Goal: Transaction & Acquisition: Purchase product/service

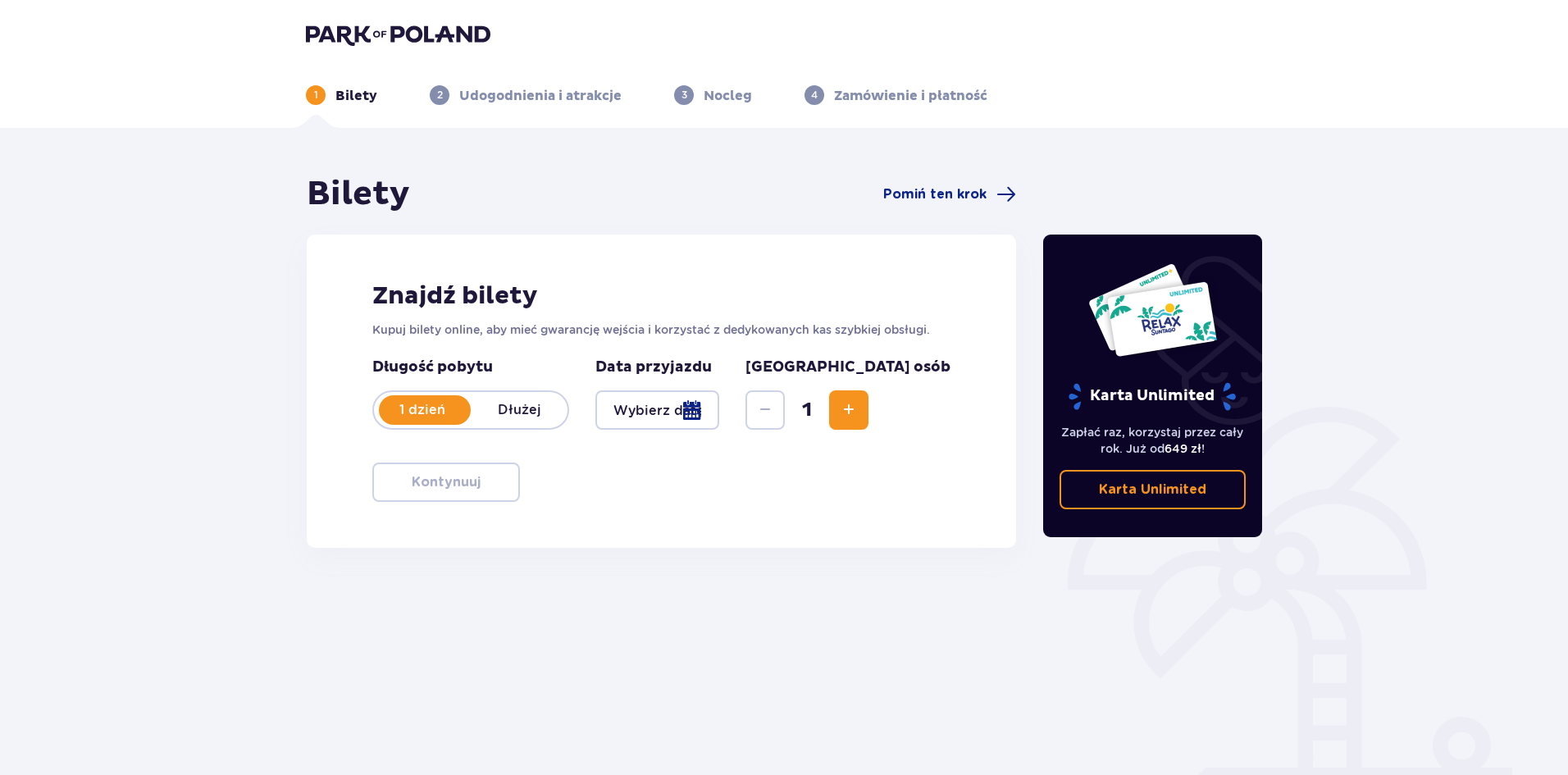
click at [719, 414] on div at bounding box center [657, 410] width 124 height 39
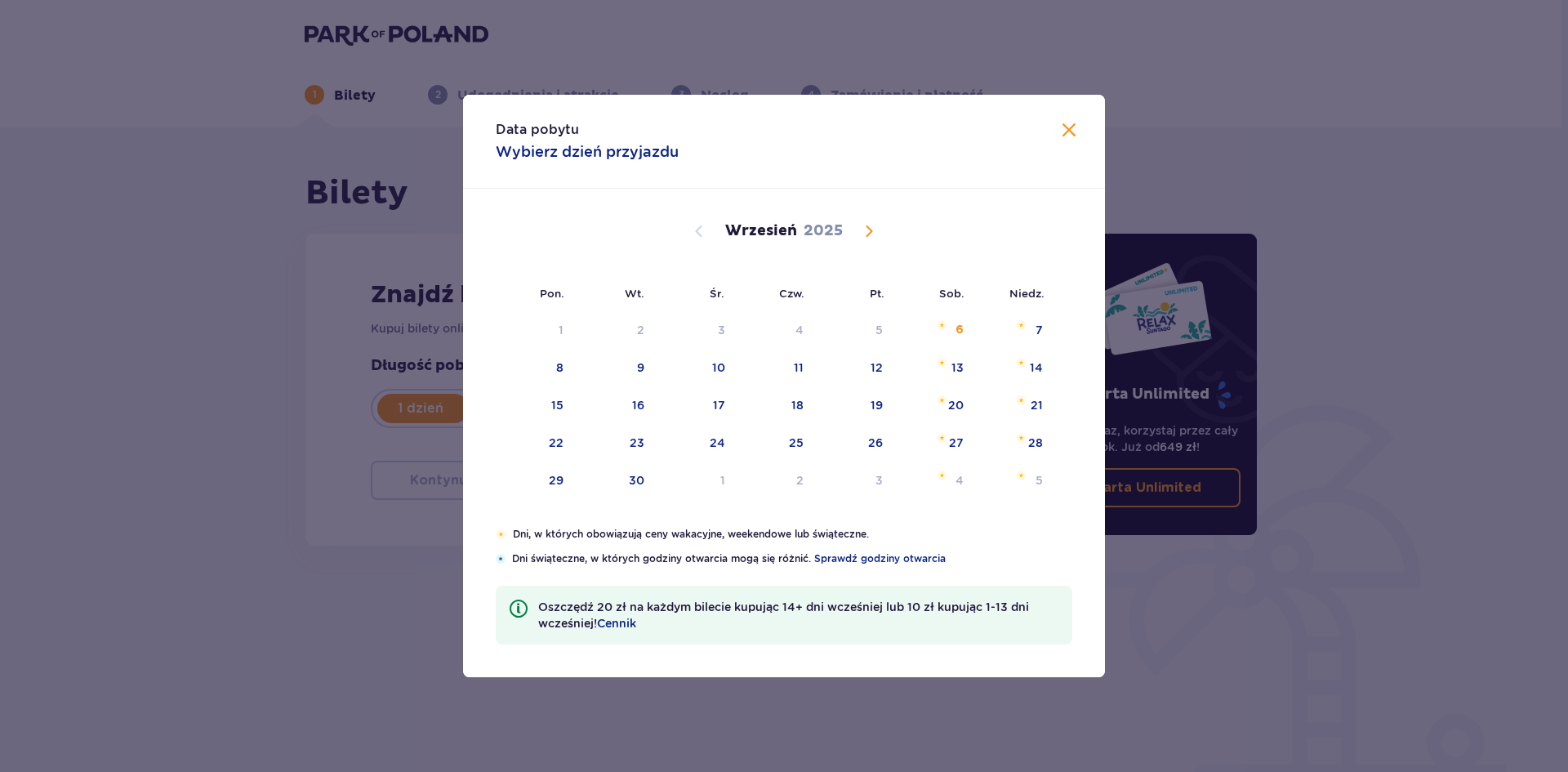
click at [873, 234] on span "Calendar" at bounding box center [869, 231] width 20 height 20
click at [1022, 446] on div "26" at bounding box center [1014, 443] width 79 height 36
type input "26.10.25"
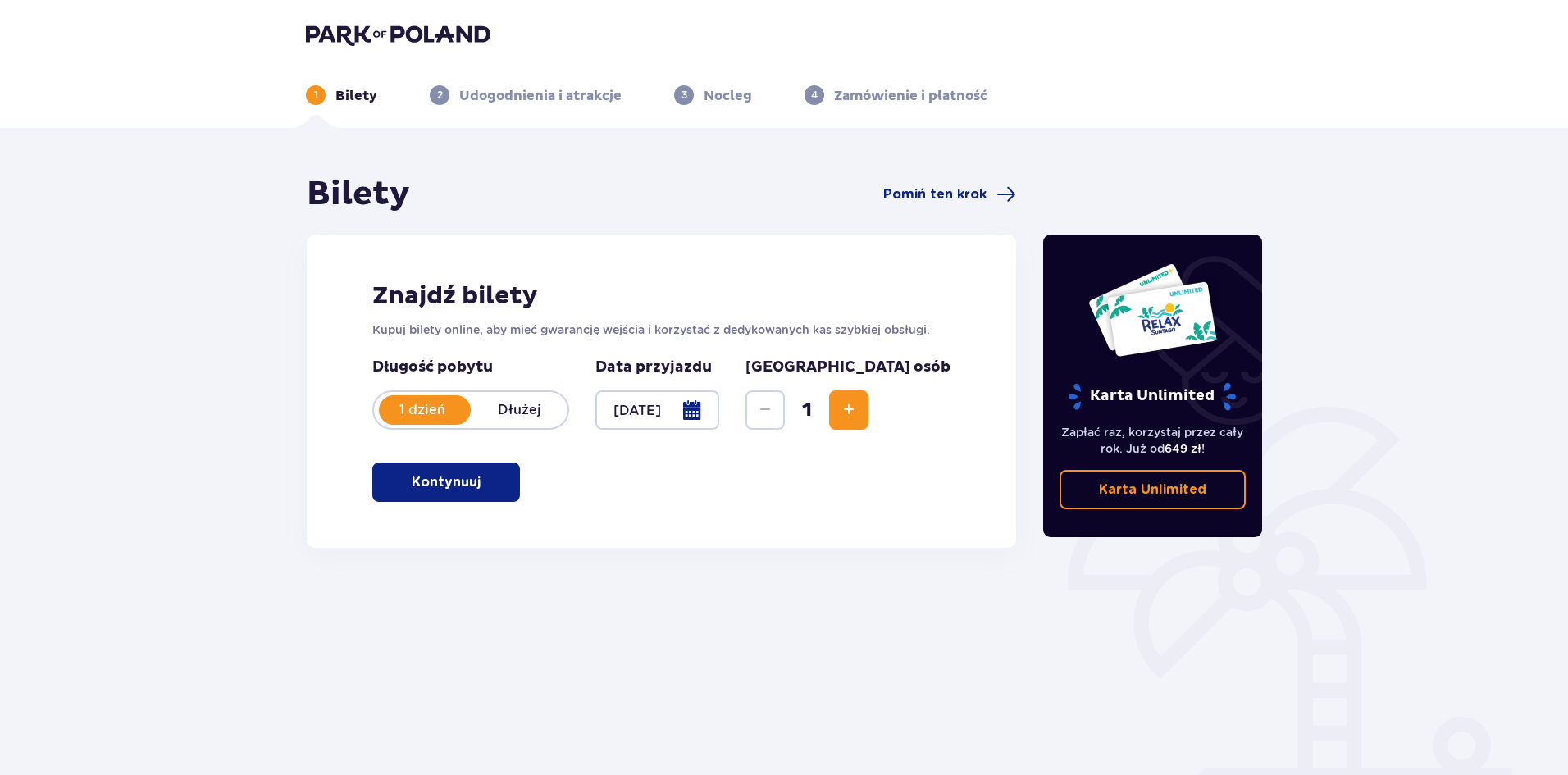
click at [859, 410] on span "Increase" at bounding box center [849, 410] width 20 height 20
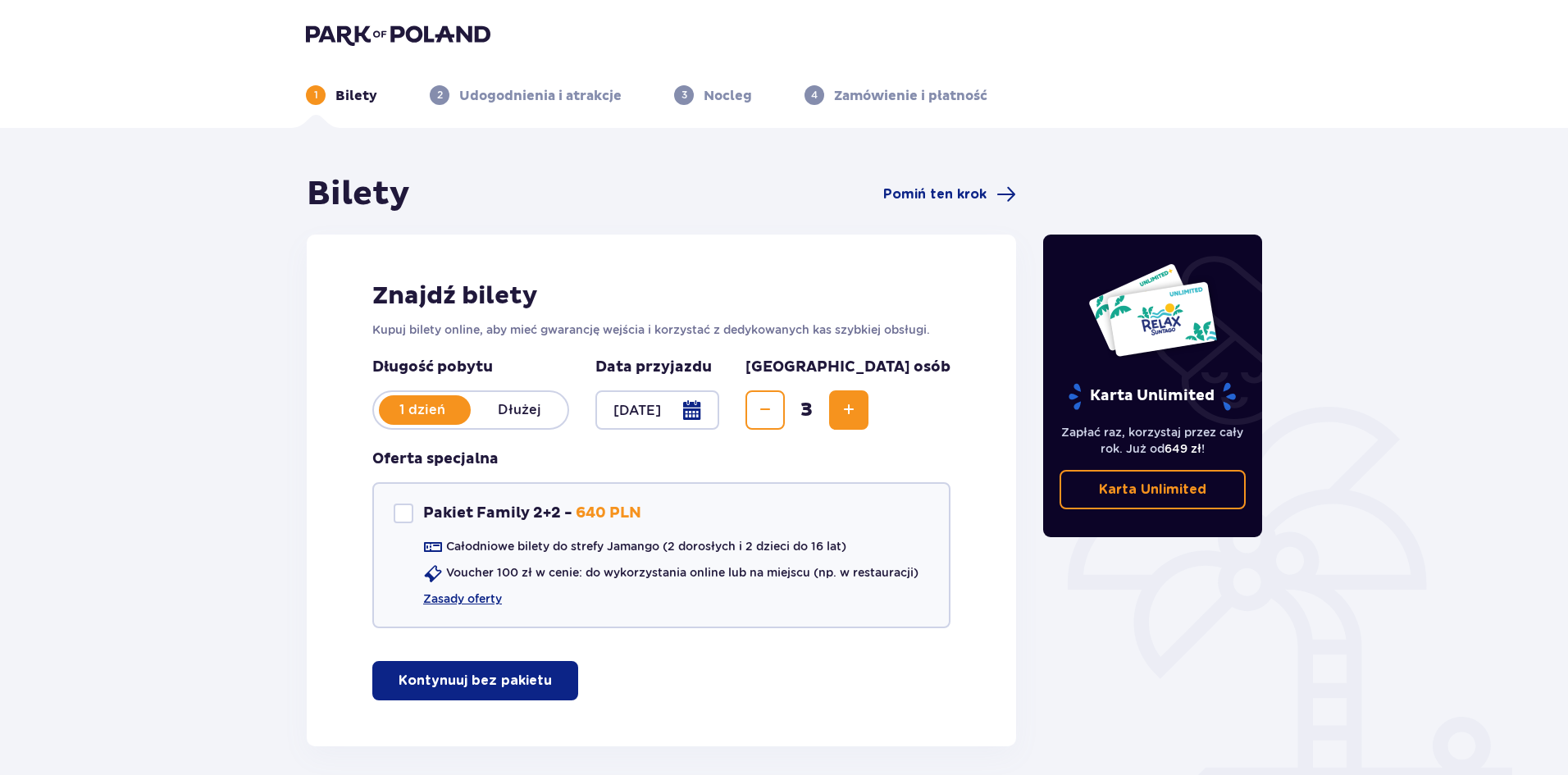
click at [859, 410] on span "Increase" at bounding box center [849, 410] width 20 height 20
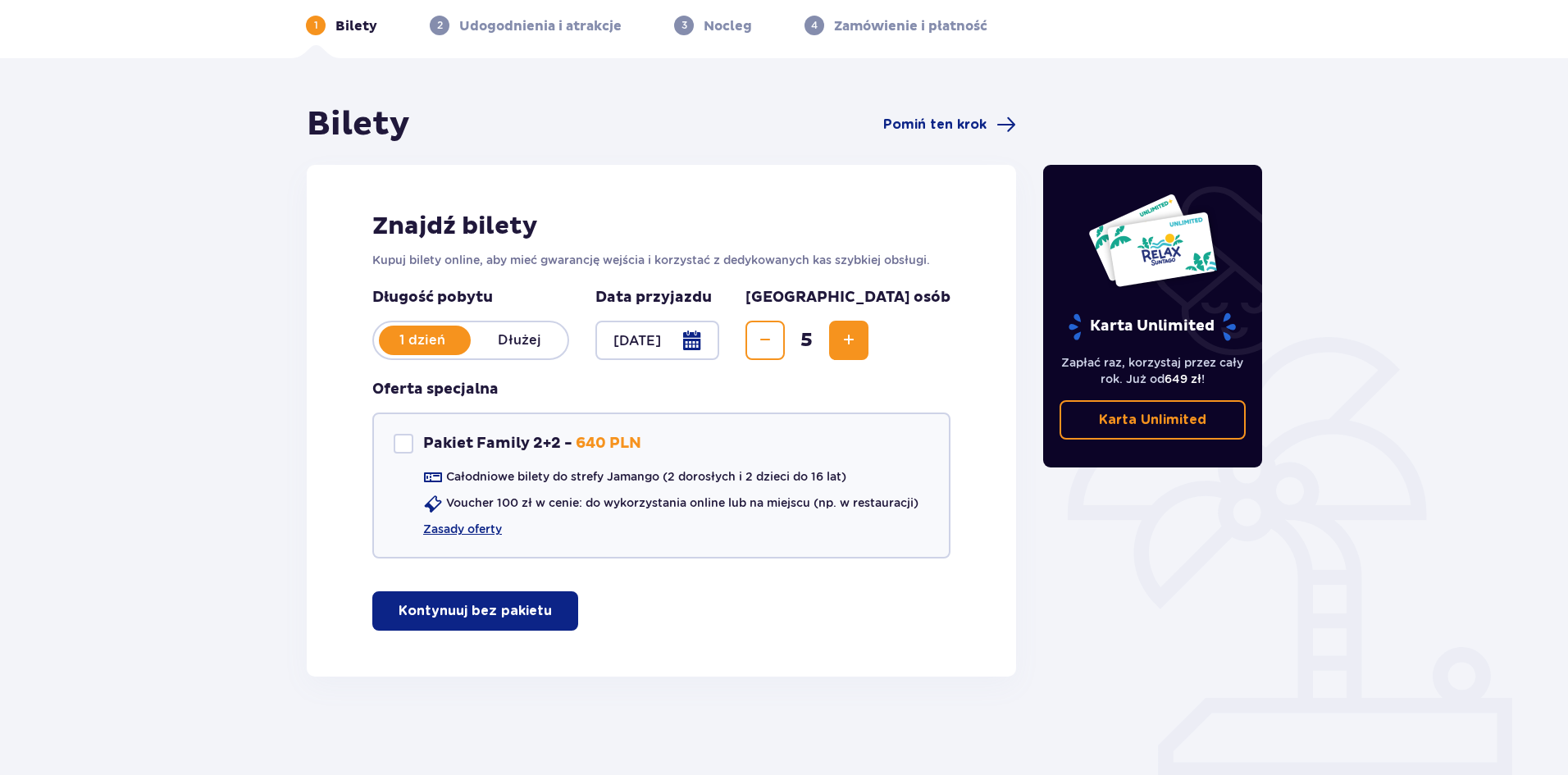
click at [551, 617] on span "button" at bounding box center [555, 611] width 20 height 20
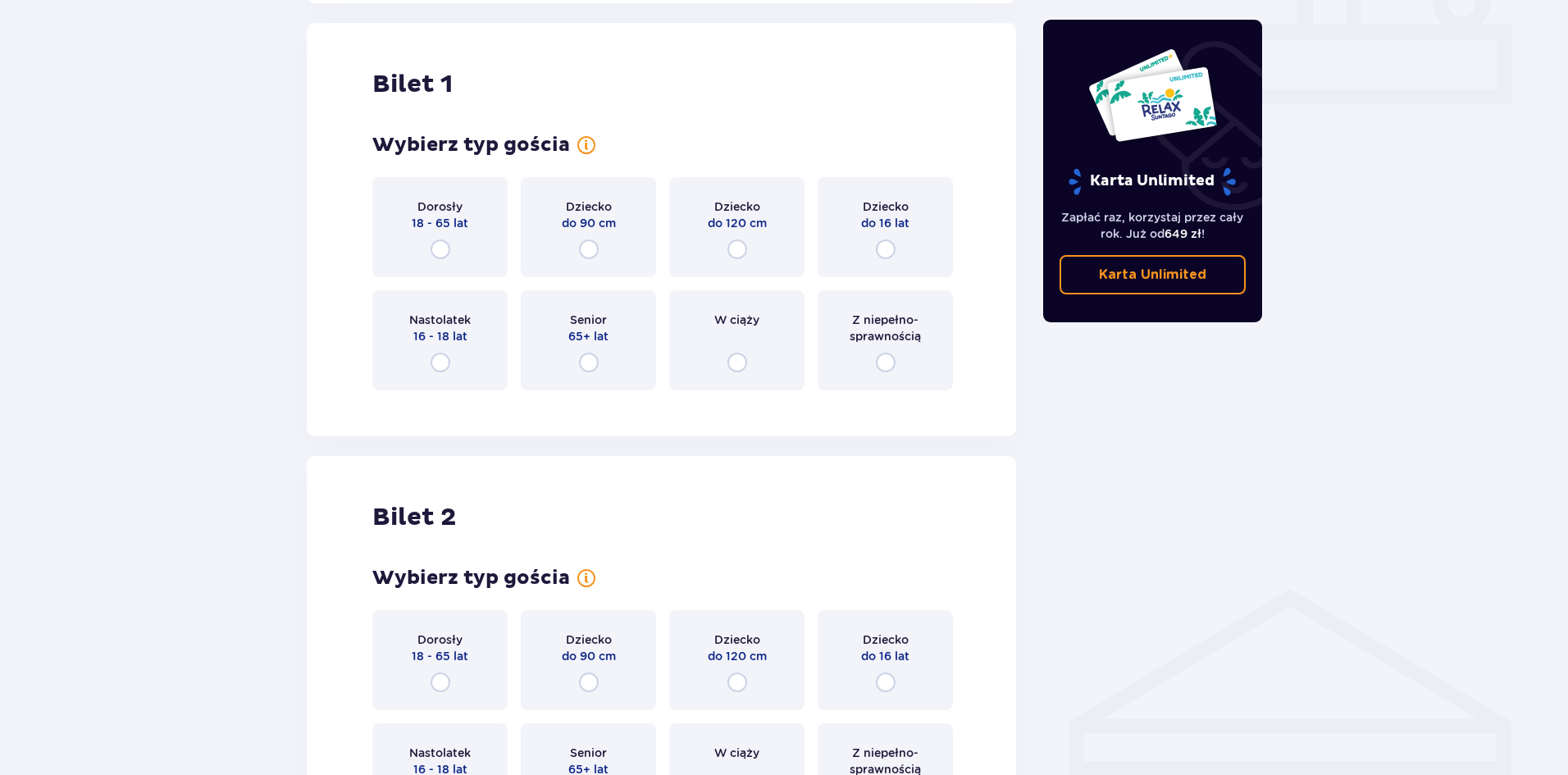
scroll to position [747, 0]
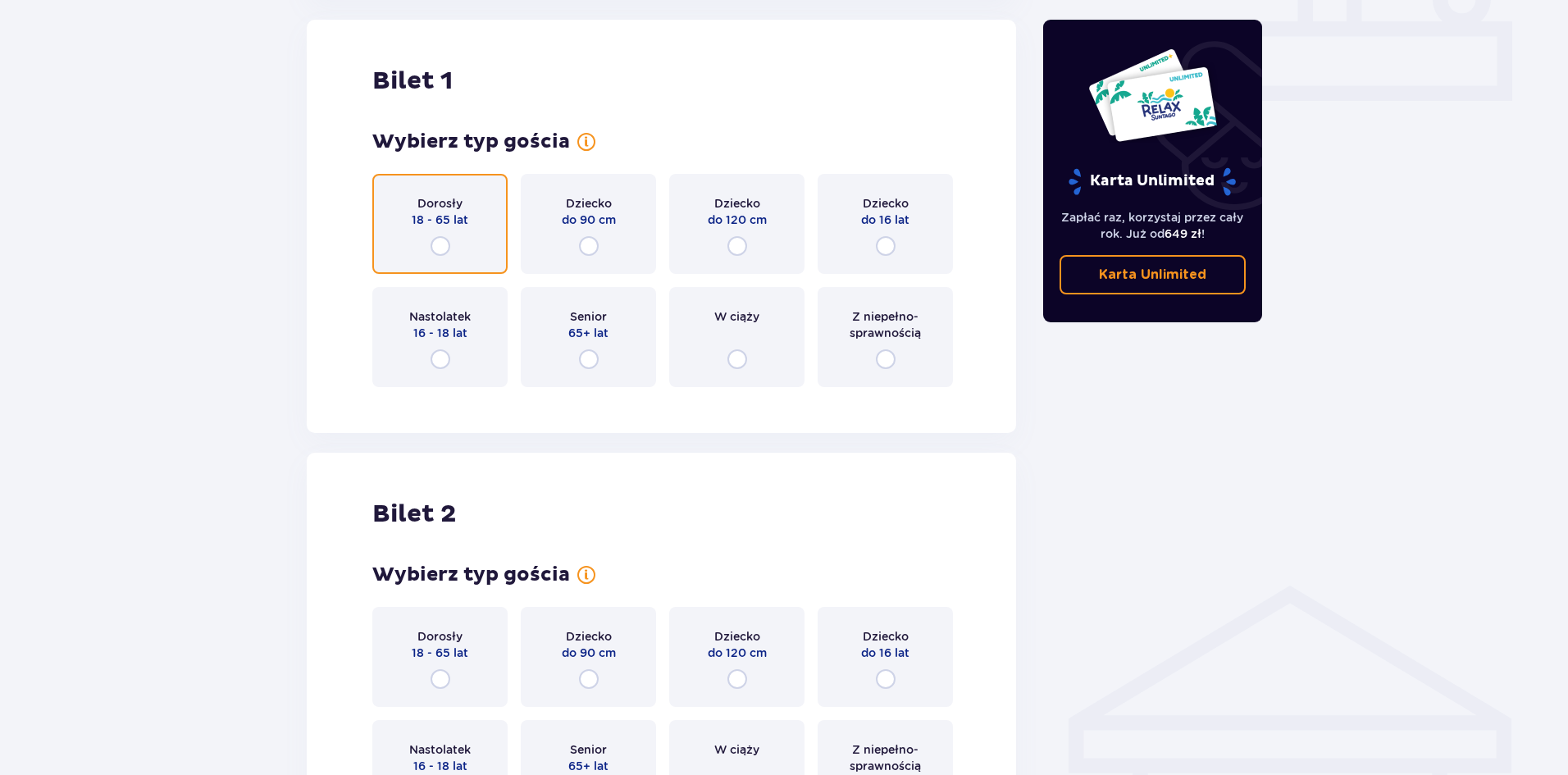
click at [443, 248] on input "radio" at bounding box center [440, 246] width 20 height 20
radio input "true"
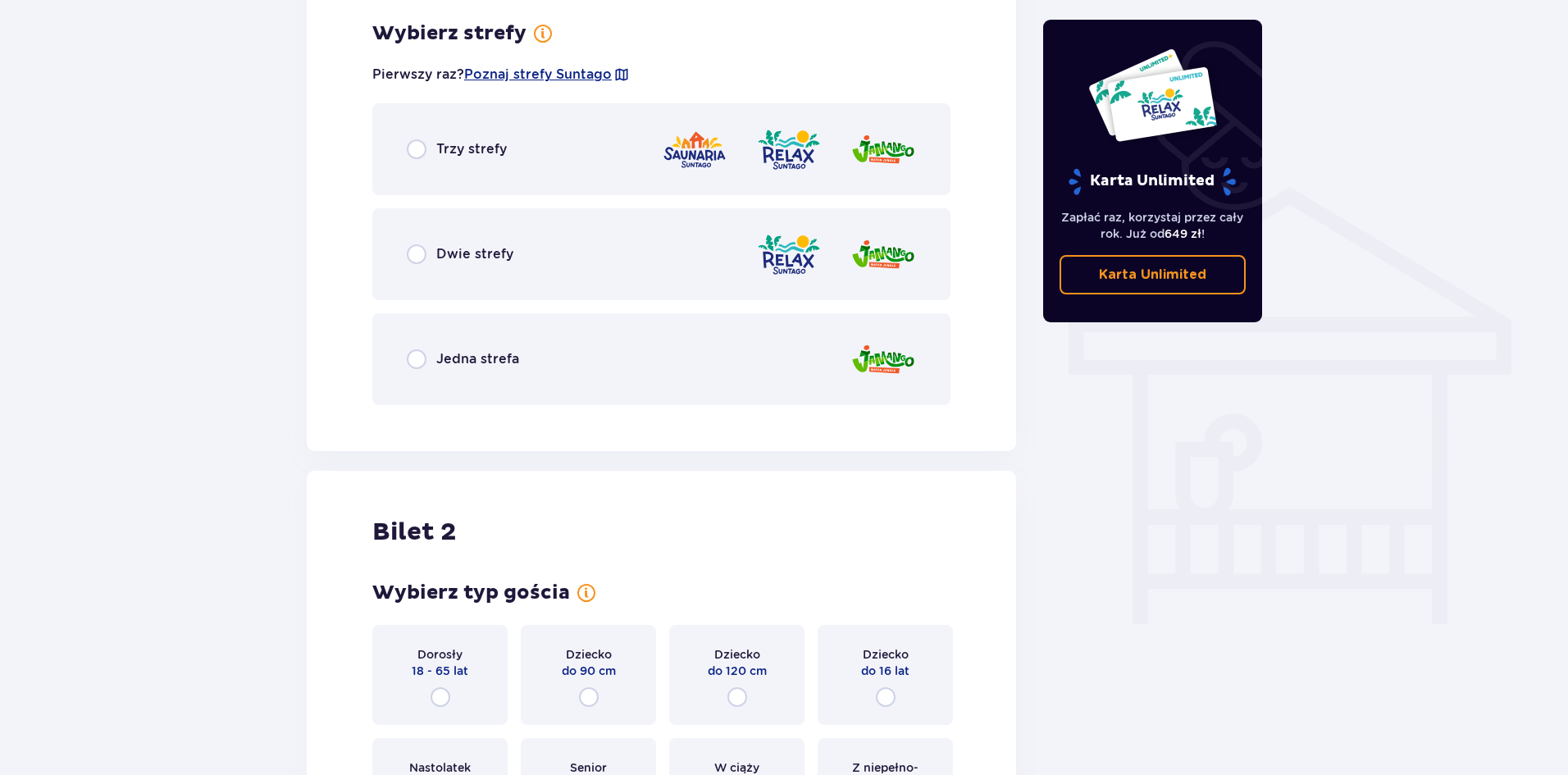
scroll to position [1146, 0]
click at [462, 145] on p "Trzy strefy" at bounding box center [472, 147] width 71 height 18
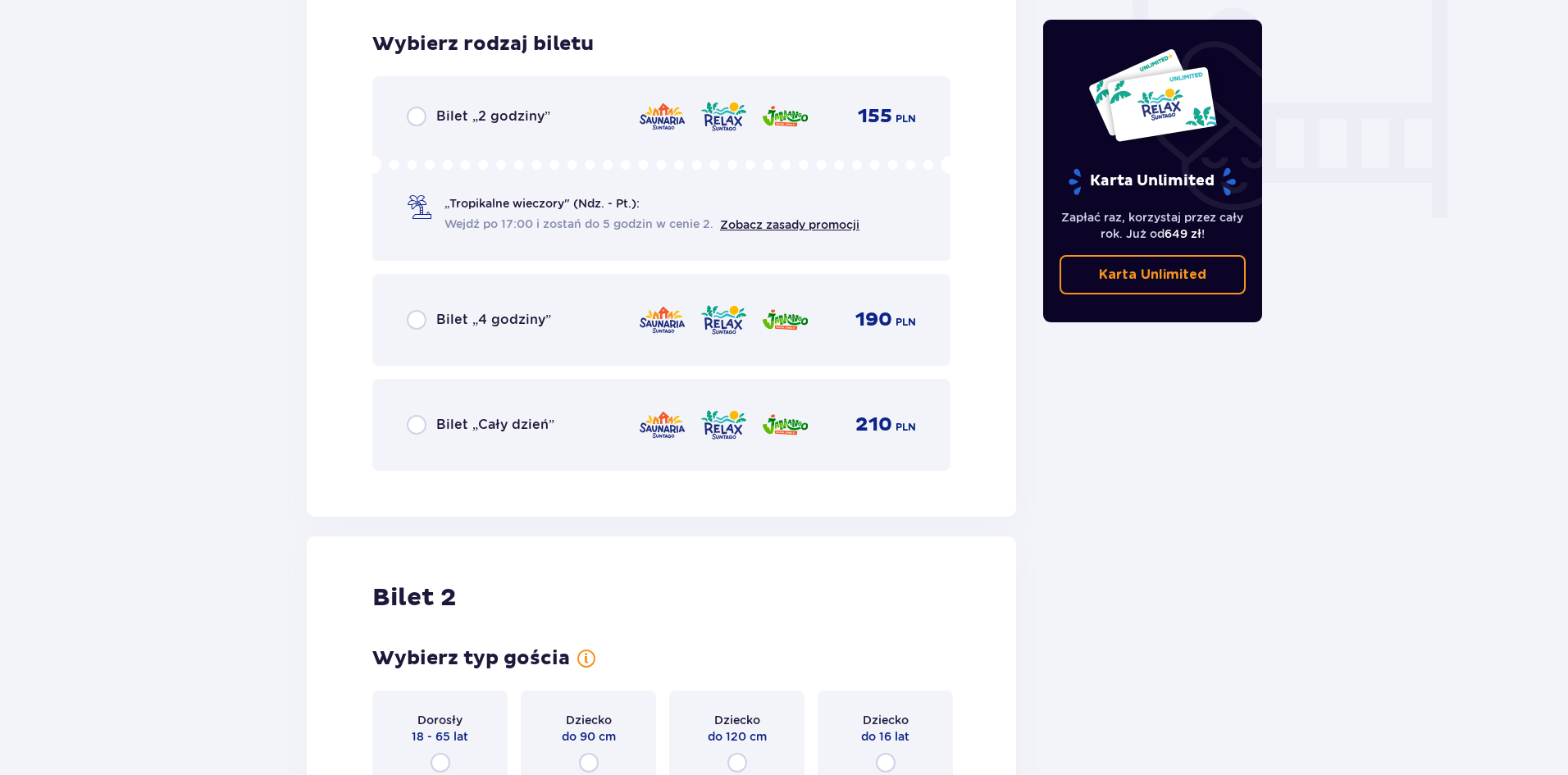
scroll to position [1563, 0]
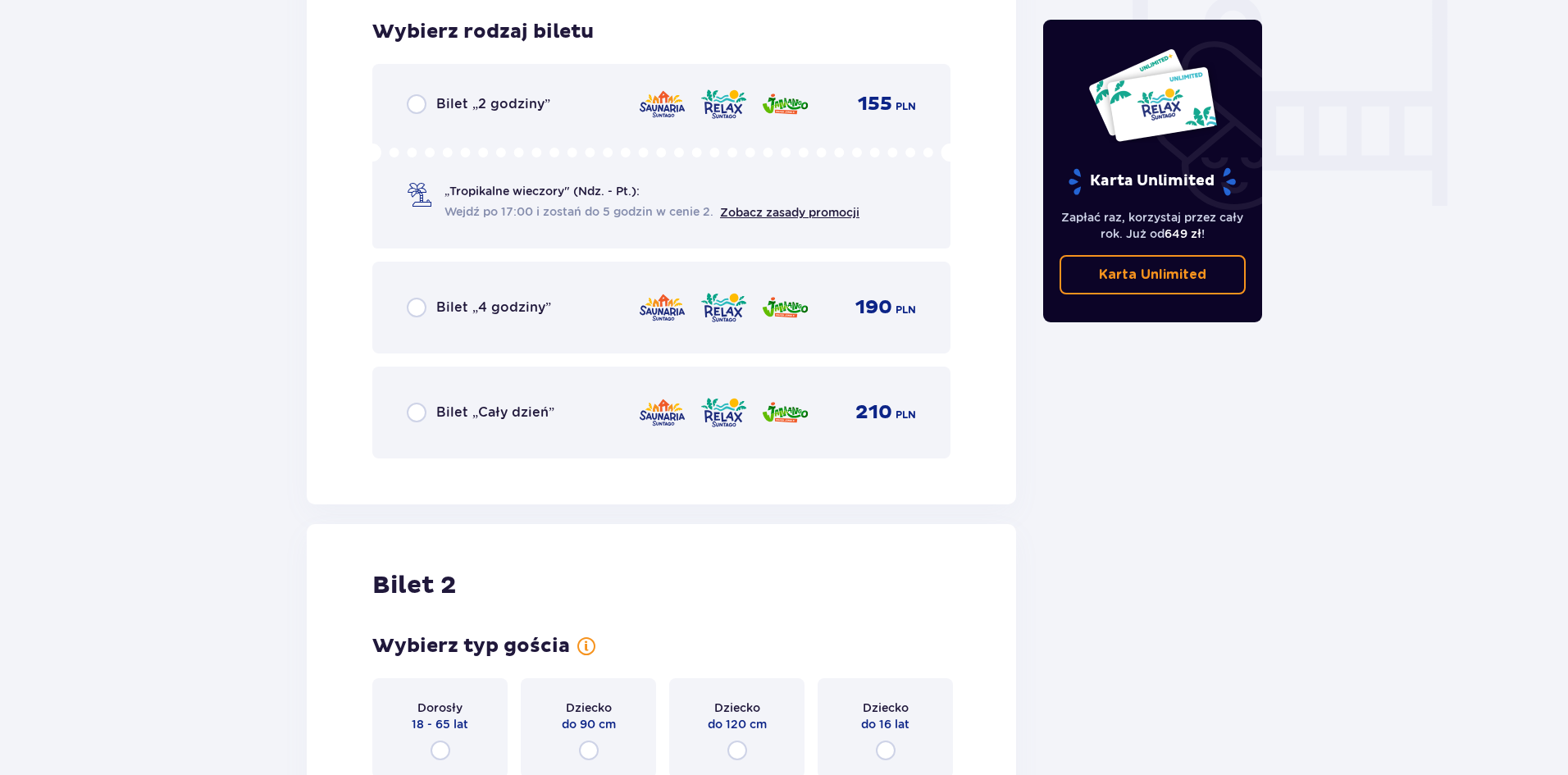
click at [416, 397] on div "Bilet „Cały dzień” 210 PLN" at bounding box center [661, 412] width 510 height 34
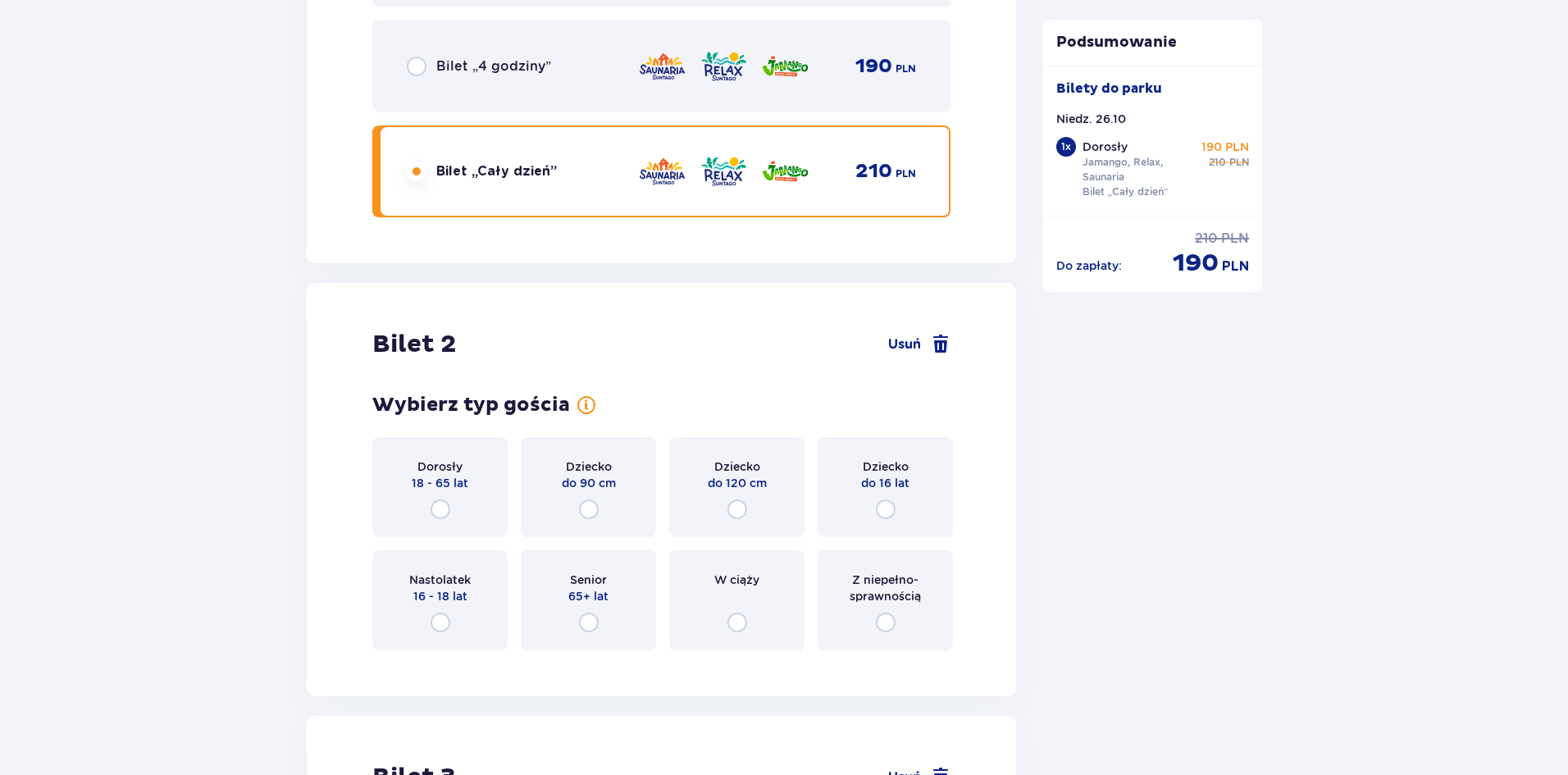
scroll to position [2068, 0]
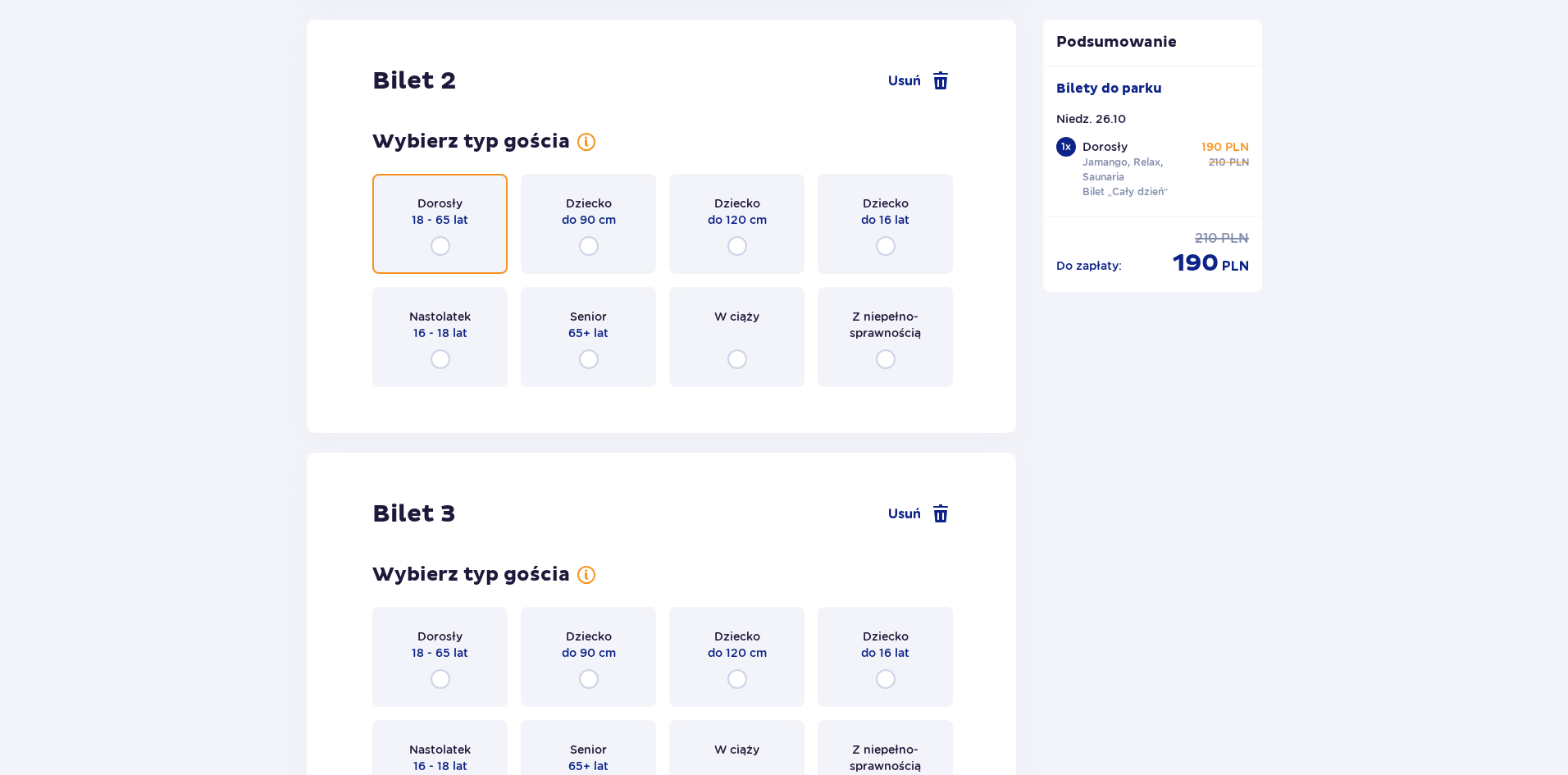
click at [437, 250] on input "radio" at bounding box center [440, 246] width 20 height 20
radio input "true"
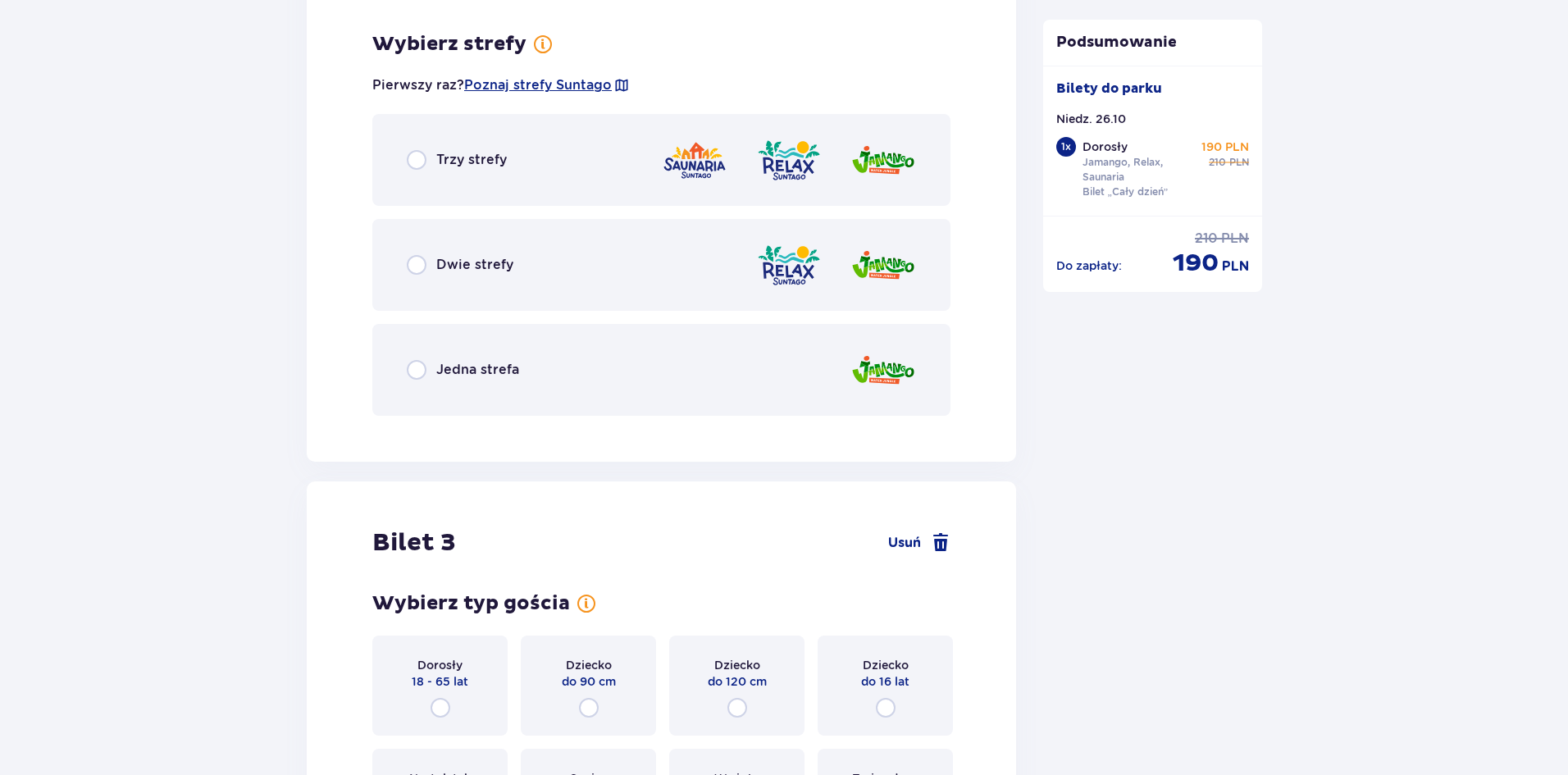
scroll to position [2467, 0]
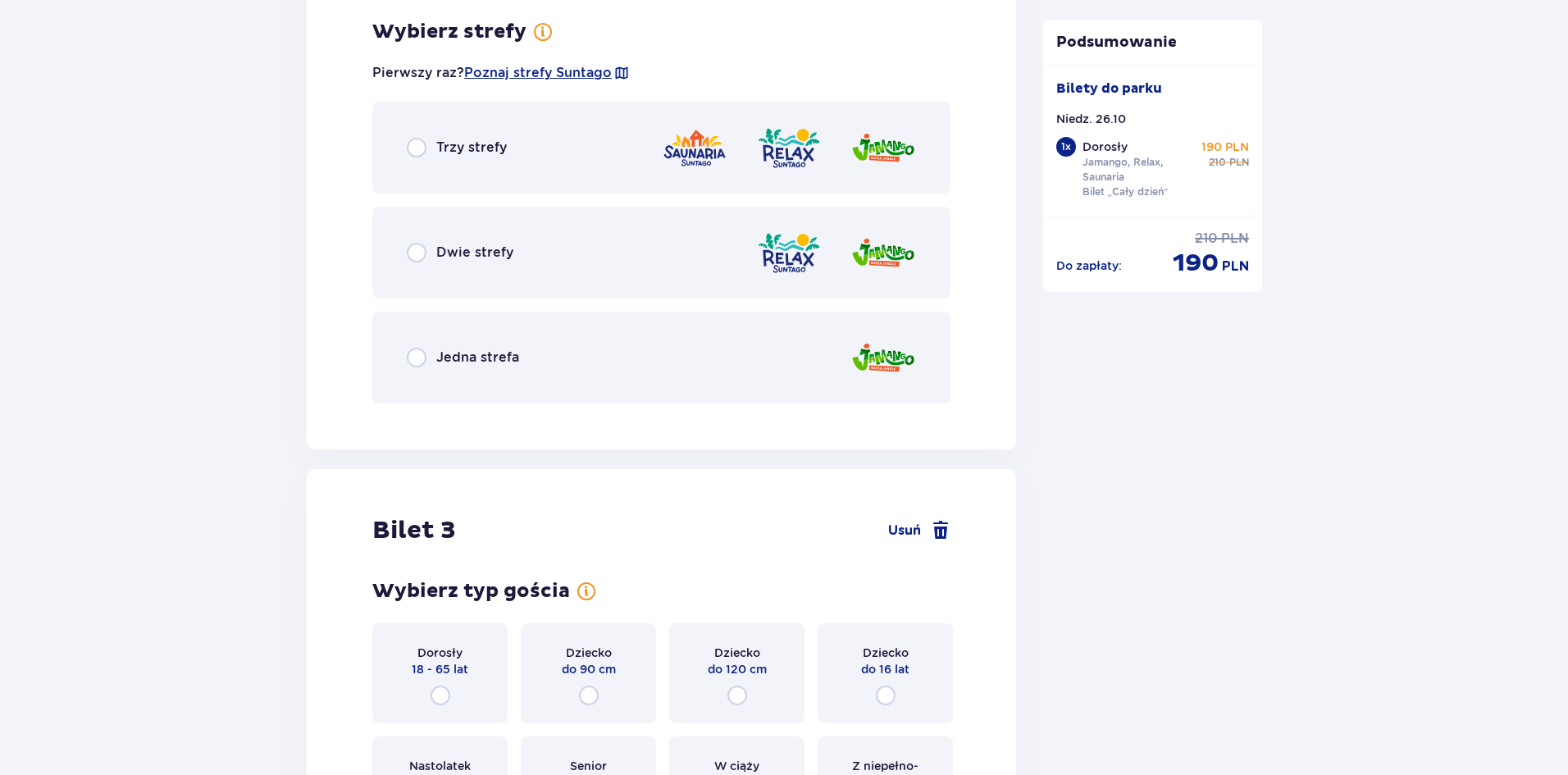
click at [441, 253] on p "Dwie strefy" at bounding box center [475, 252] width 77 height 18
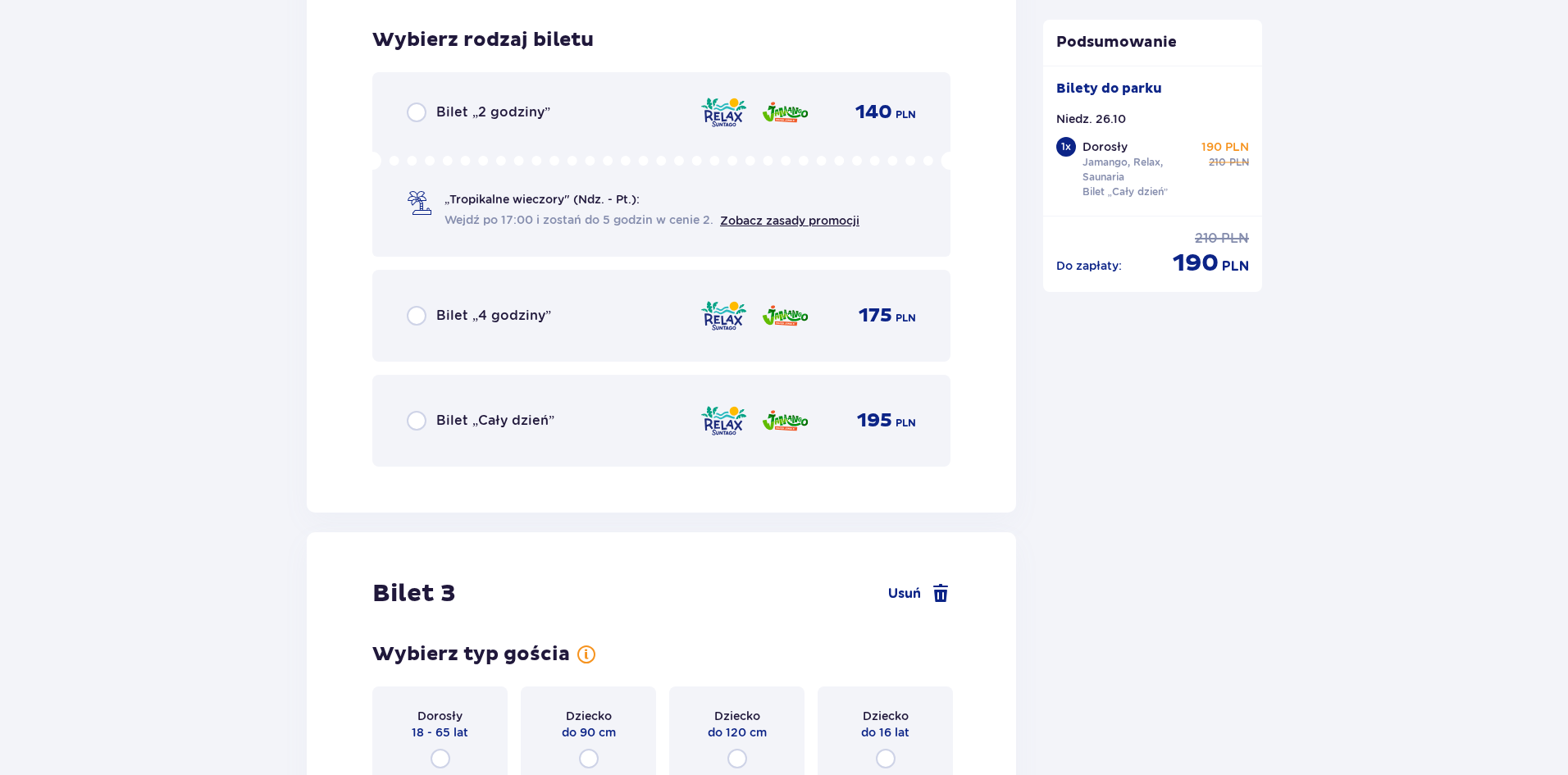
scroll to position [2885, 0]
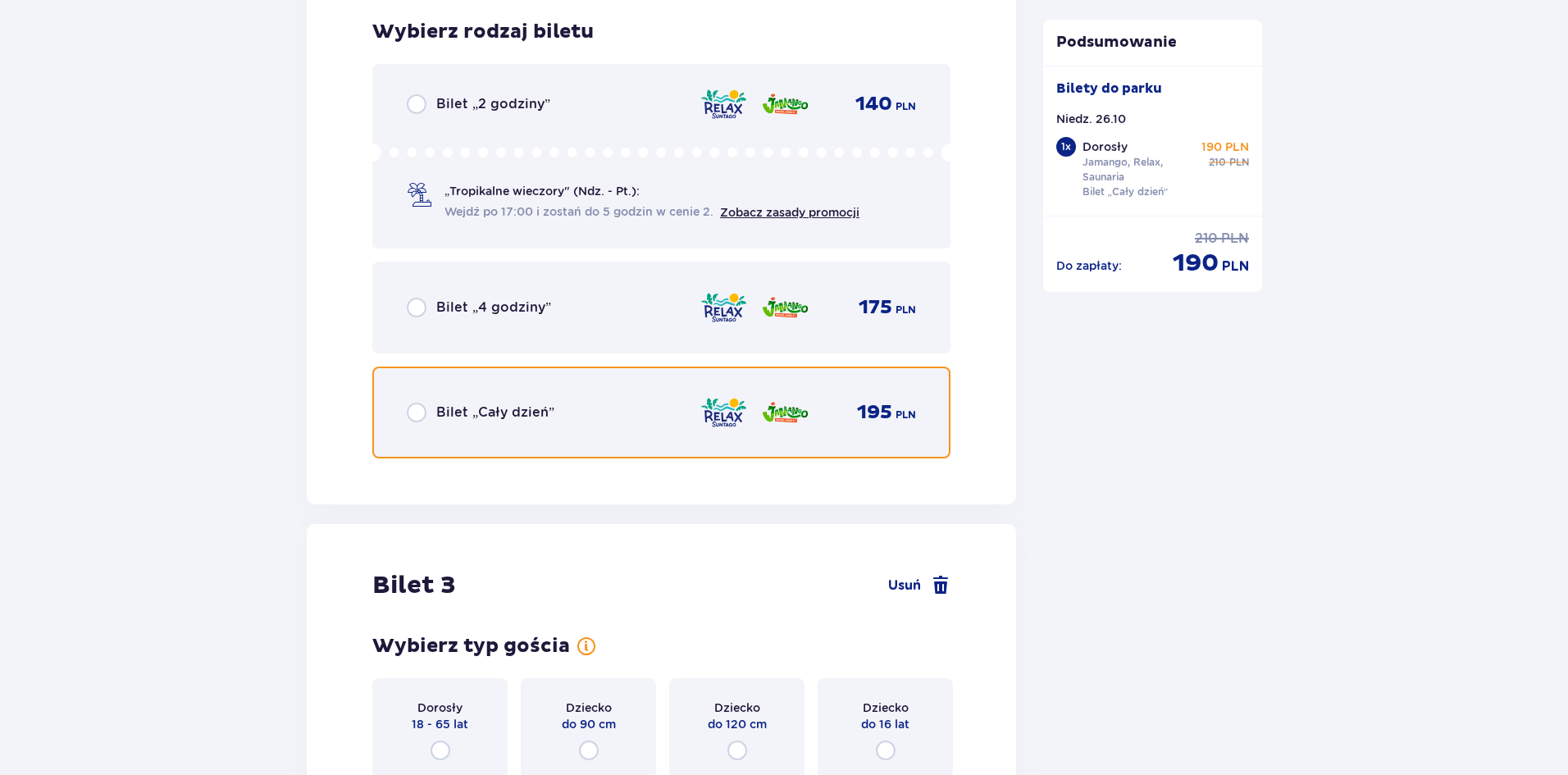
click at [422, 405] on input "radio" at bounding box center [417, 413] width 20 height 20
radio input "true"
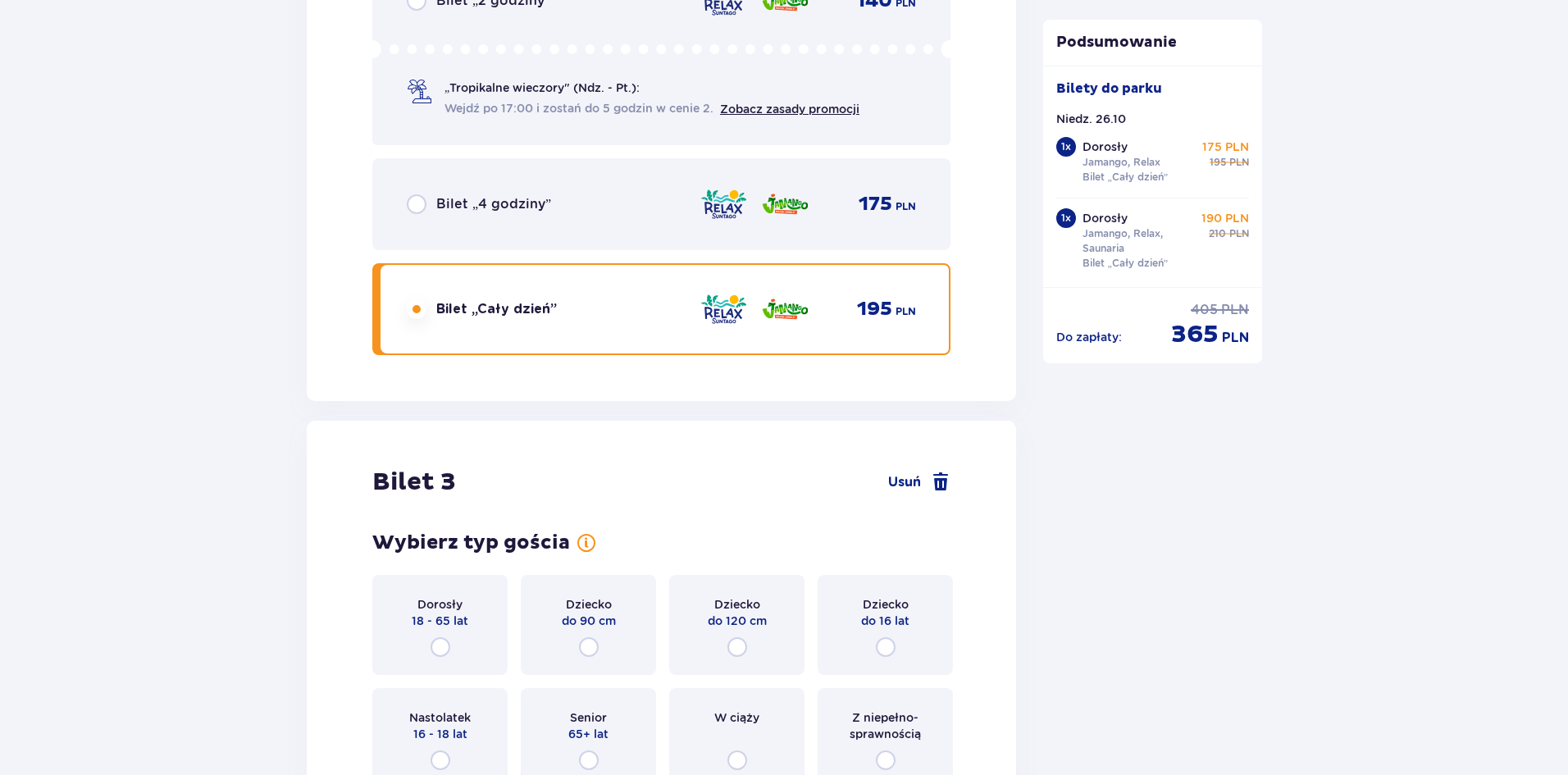
scroll to position [2989, 0]
click at [457, 626] on p "18 - 65 lat" at bounding box center [440, 620] width 57 height 17
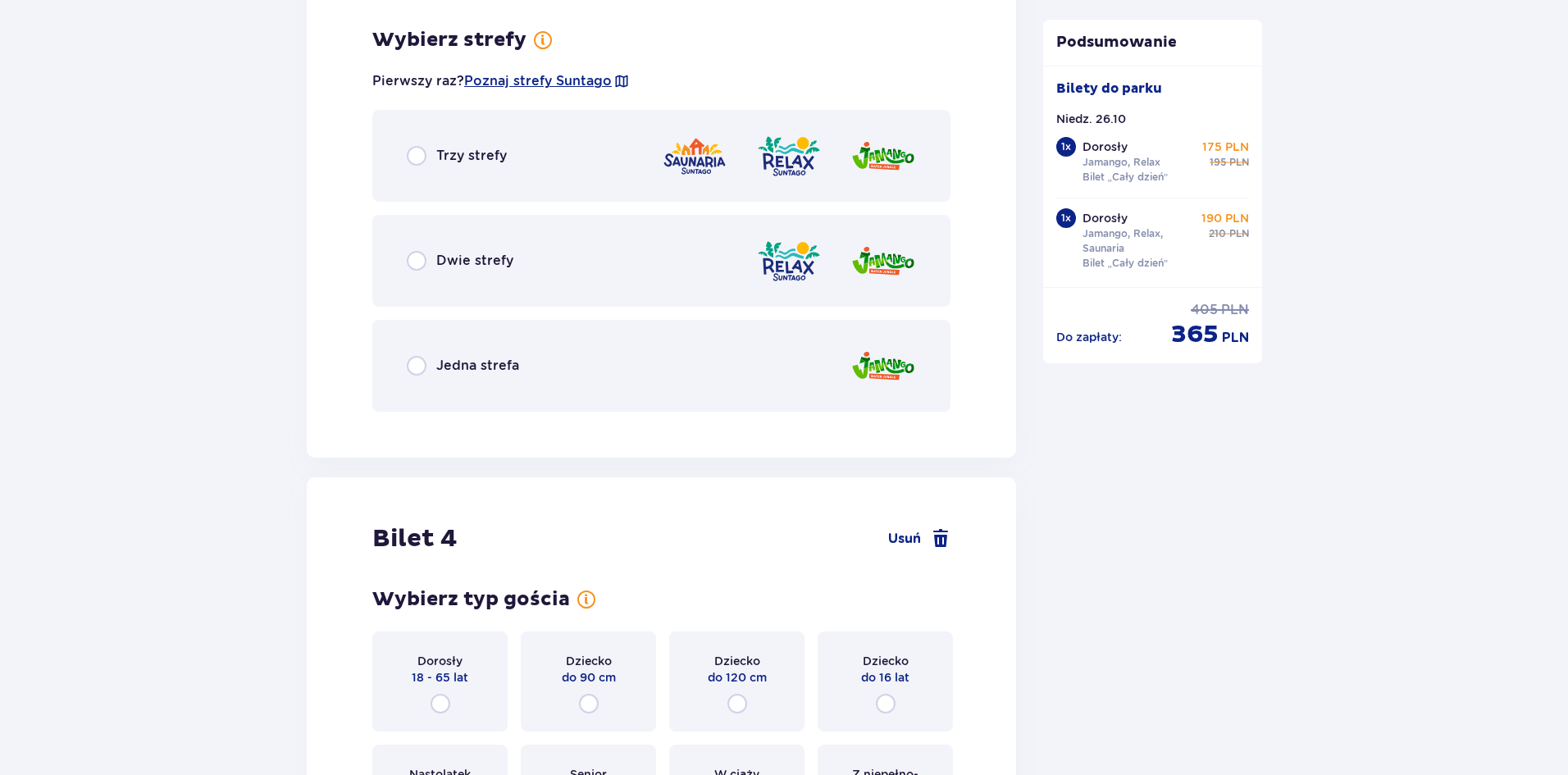
scroll to position [3790, 0]
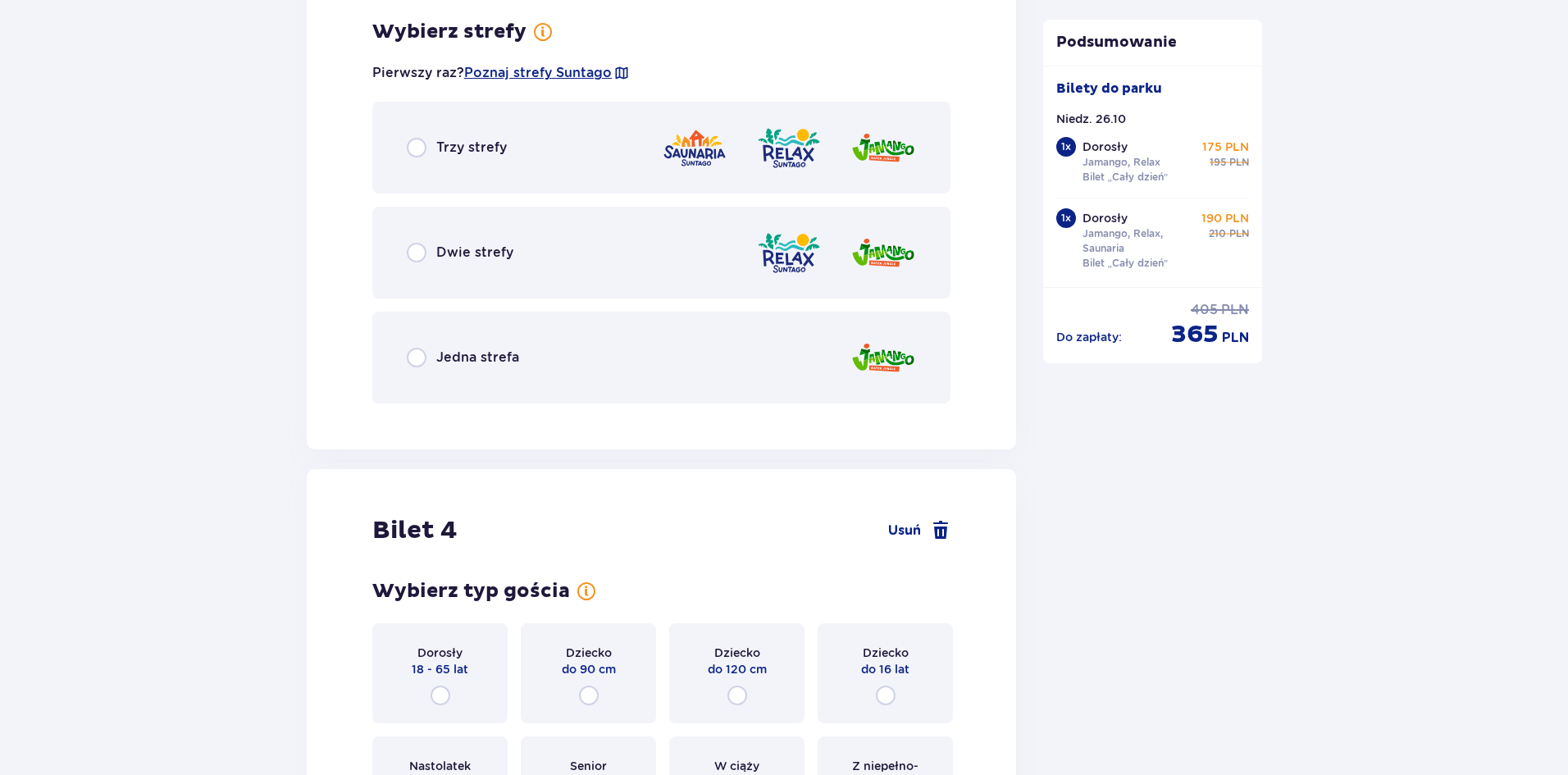
click at [436, 237] on div "Dwie strefy" at bounding box center [661, 252] width 579 height 92
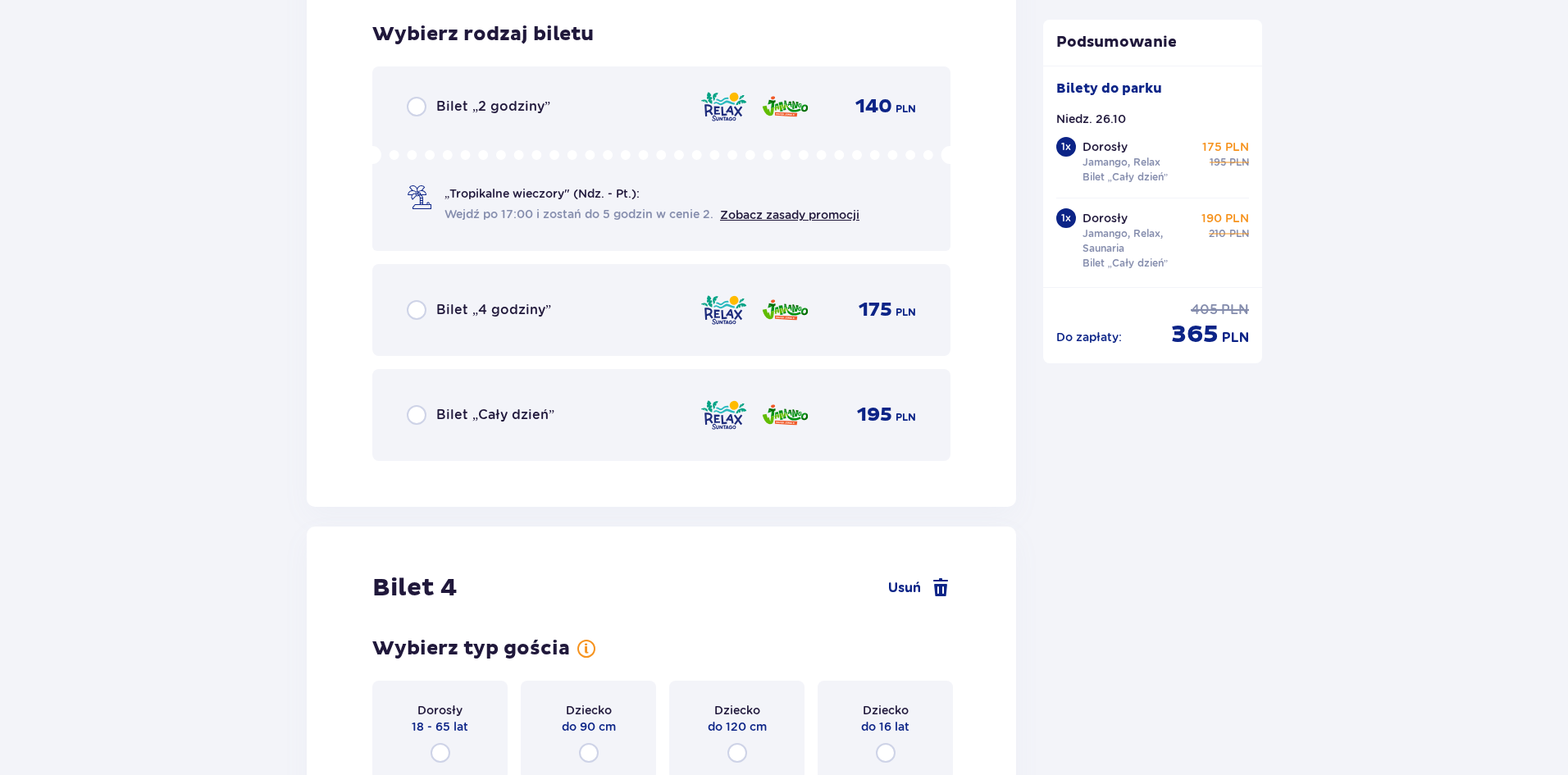
scroll to position [4206, 0]
click at [416, 400] on div "Bilet „Cały dzień” 195 PLN" at bounding box center [661, 412] width 510 height 34
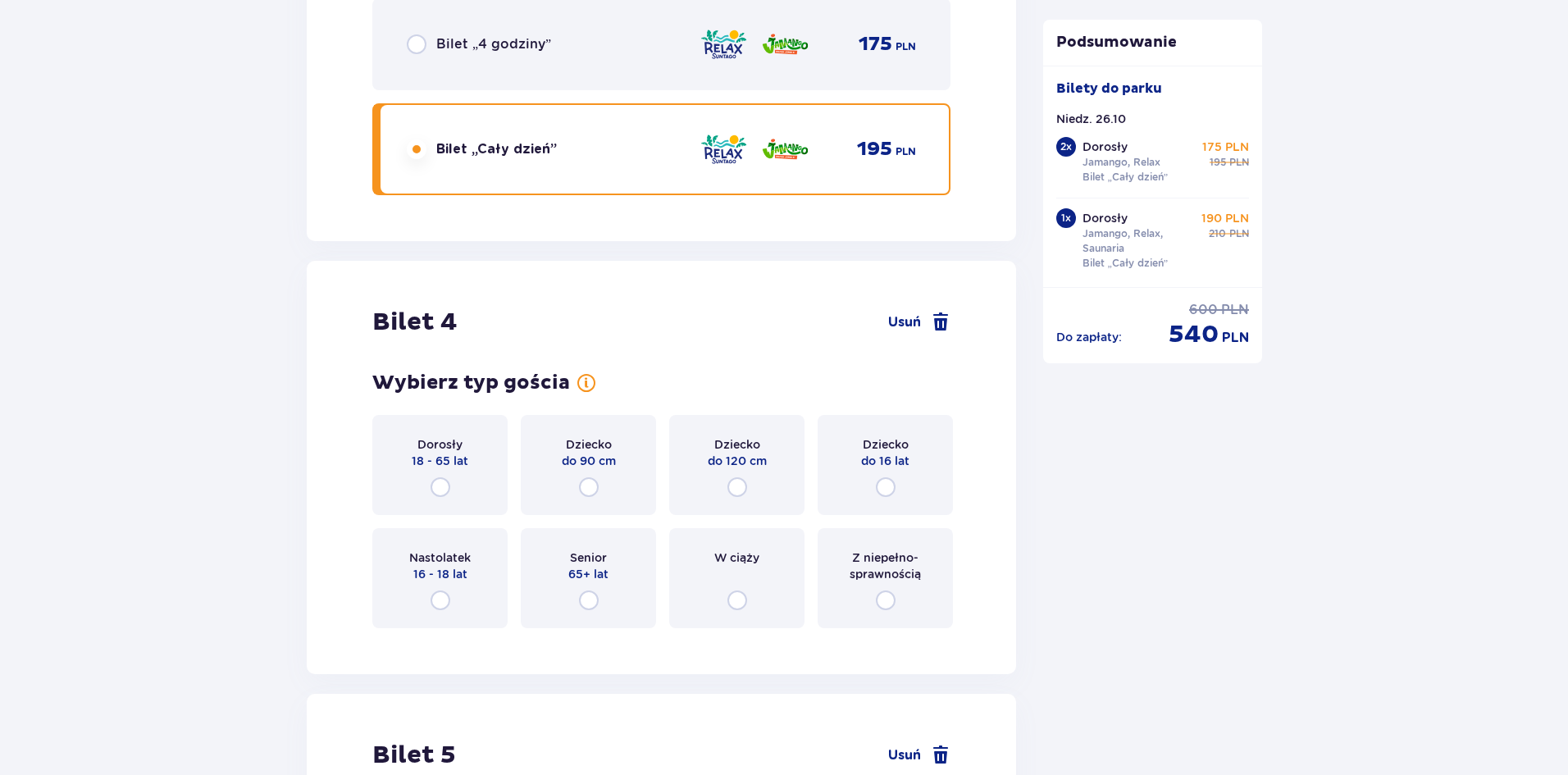
scroll to position [4710, 0]
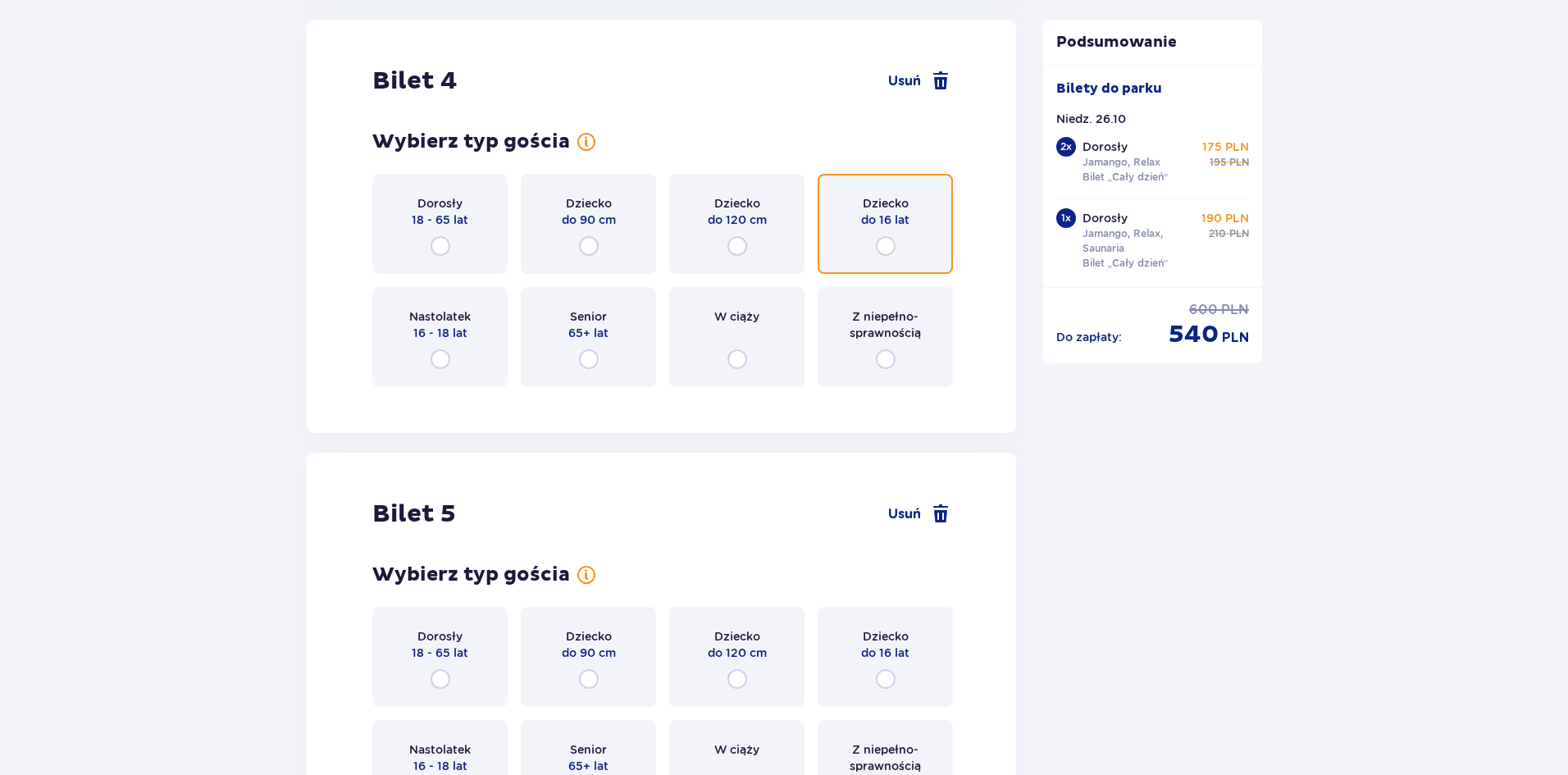
click at [888, 240] on input "radio" at bounding box center [886, 246] width 20 height 20
radio input "true"
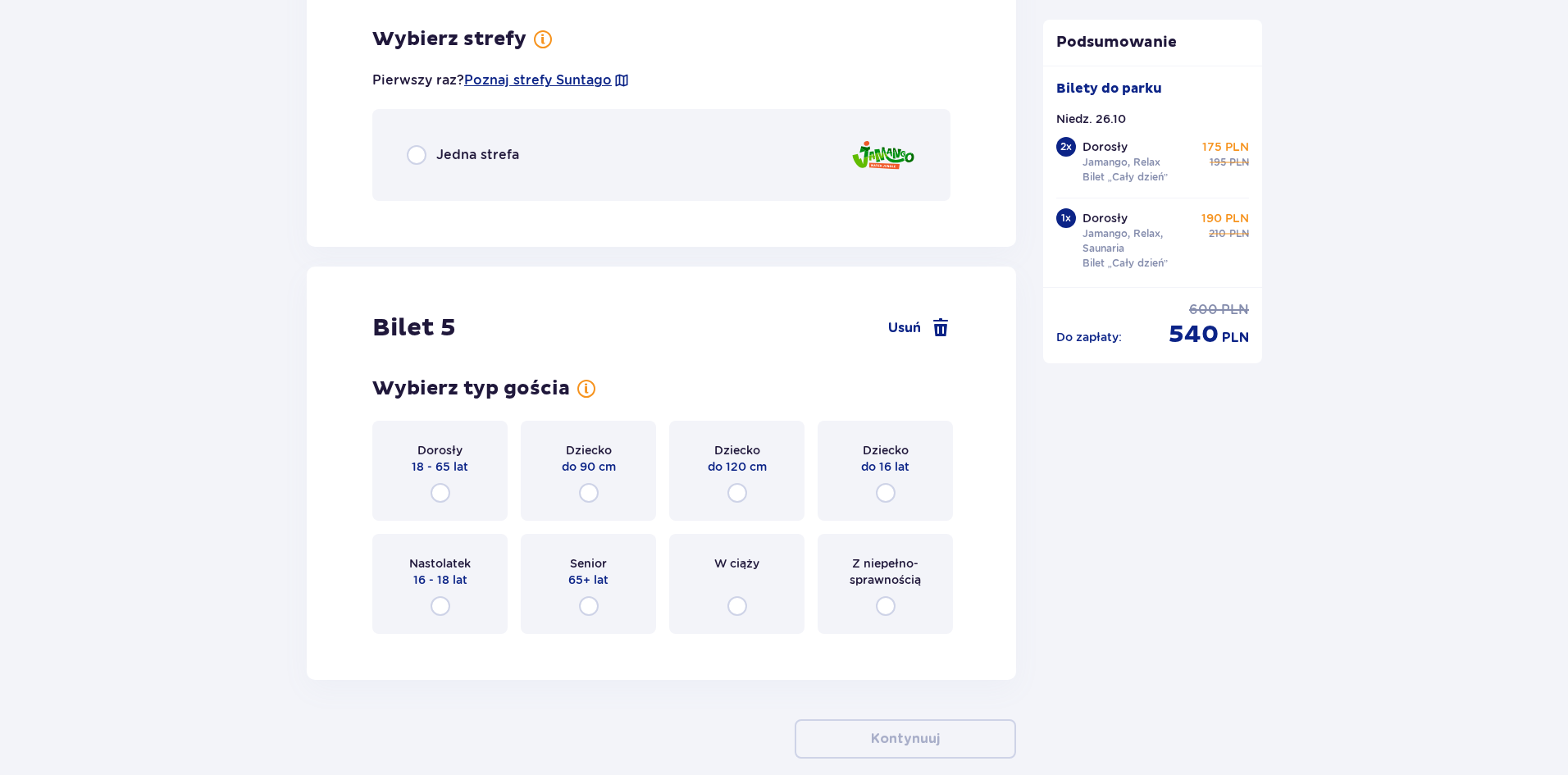
scroll to position [5111, 0]
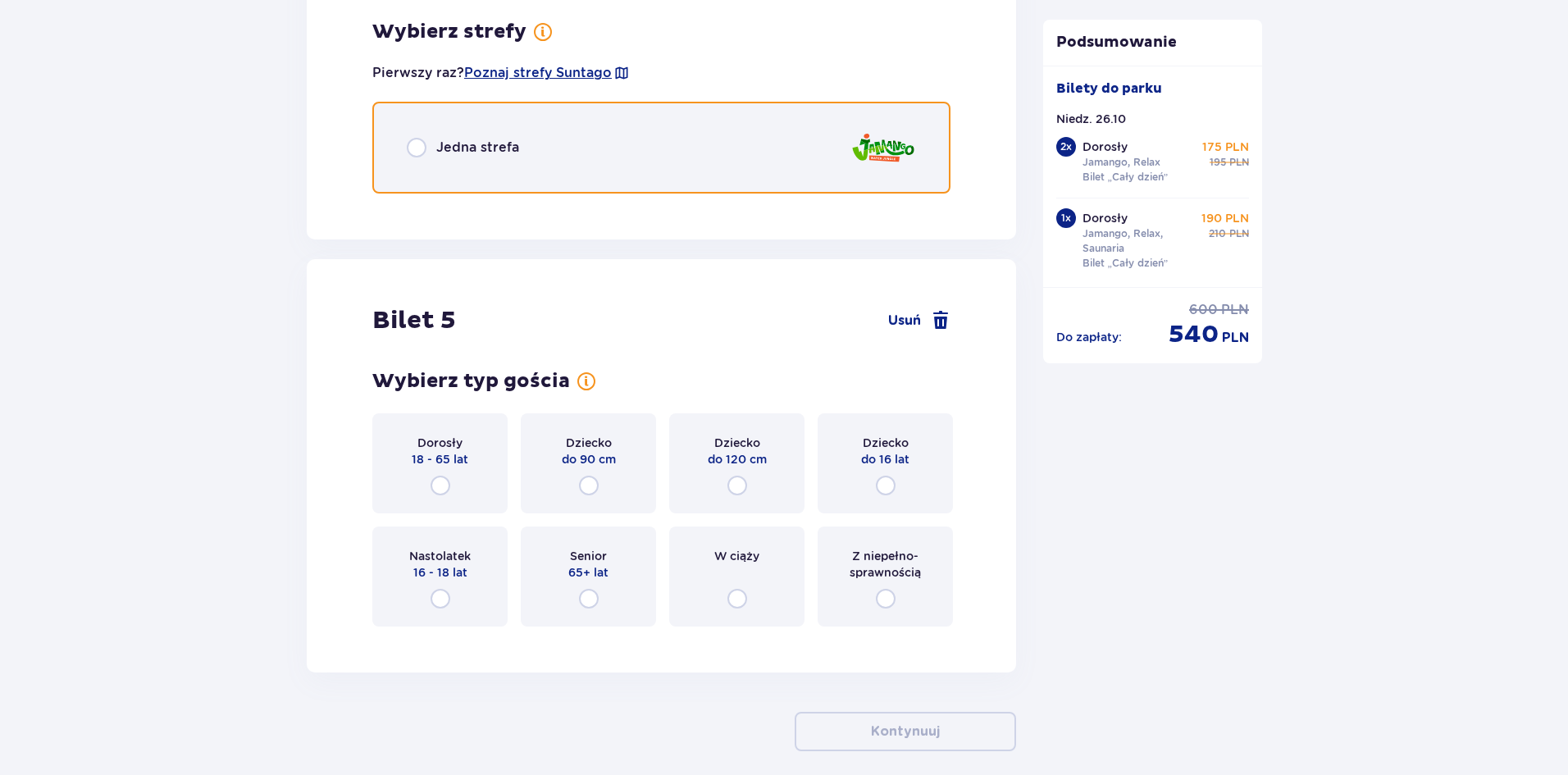
click at [415, 152] on input "radio" at bounding box center [417, 147] width 20 height 20
radio input "true"
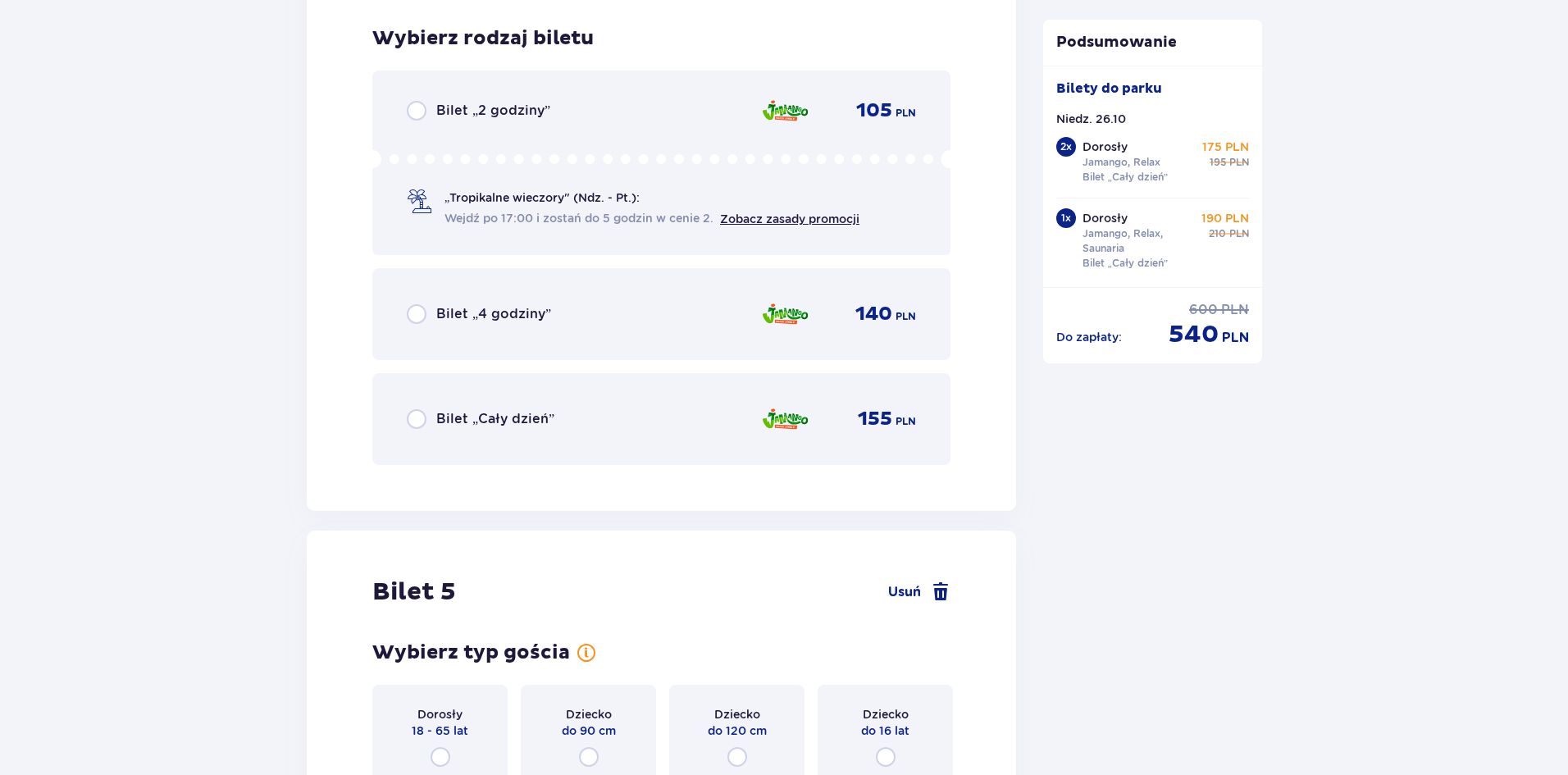
scroll to position [5317, 0]
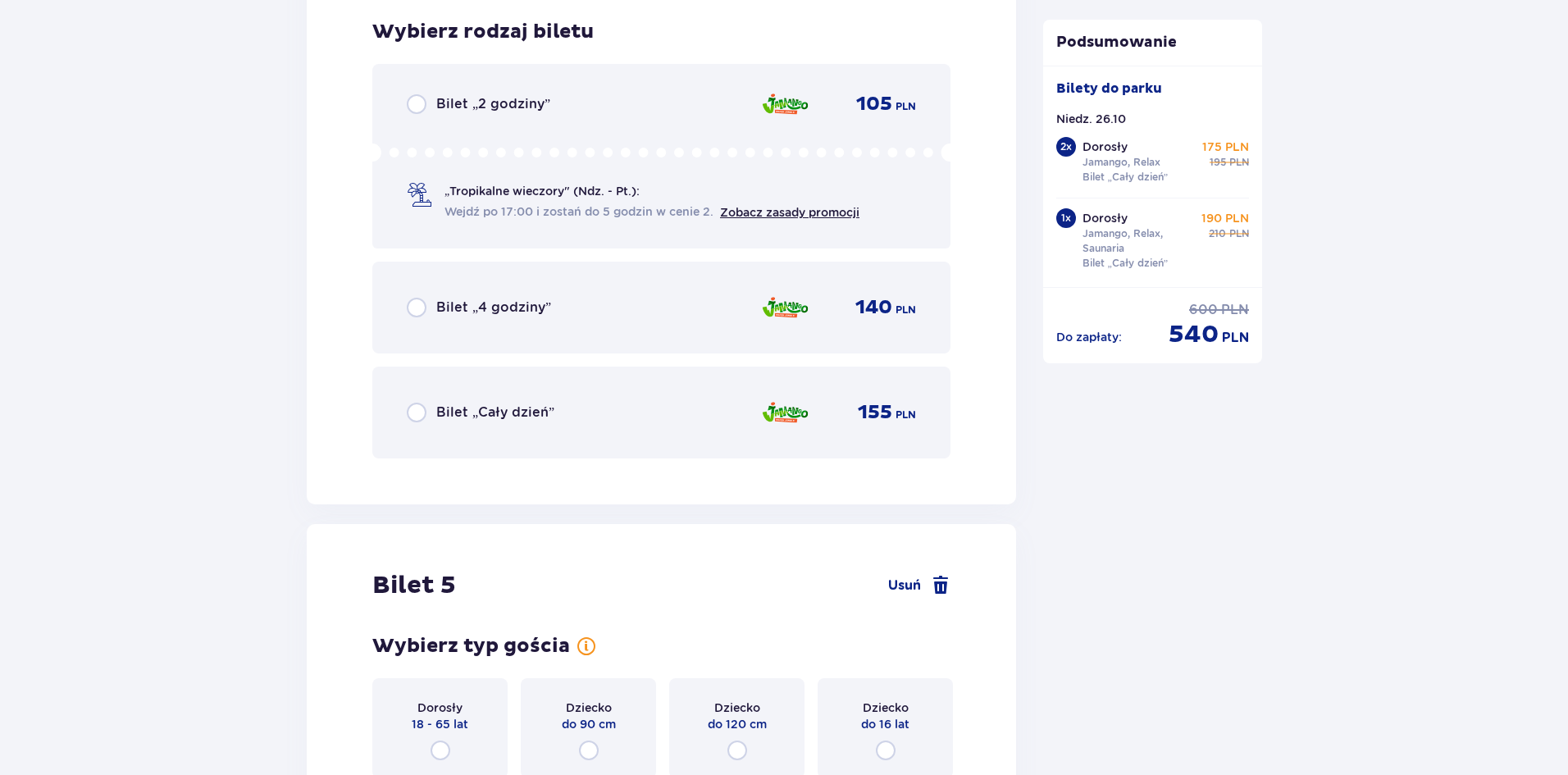
click at [419, 434] on div "Bilet „Cały dzień” 155 PLN" at bounding box center [661, 413] width 579 height 92
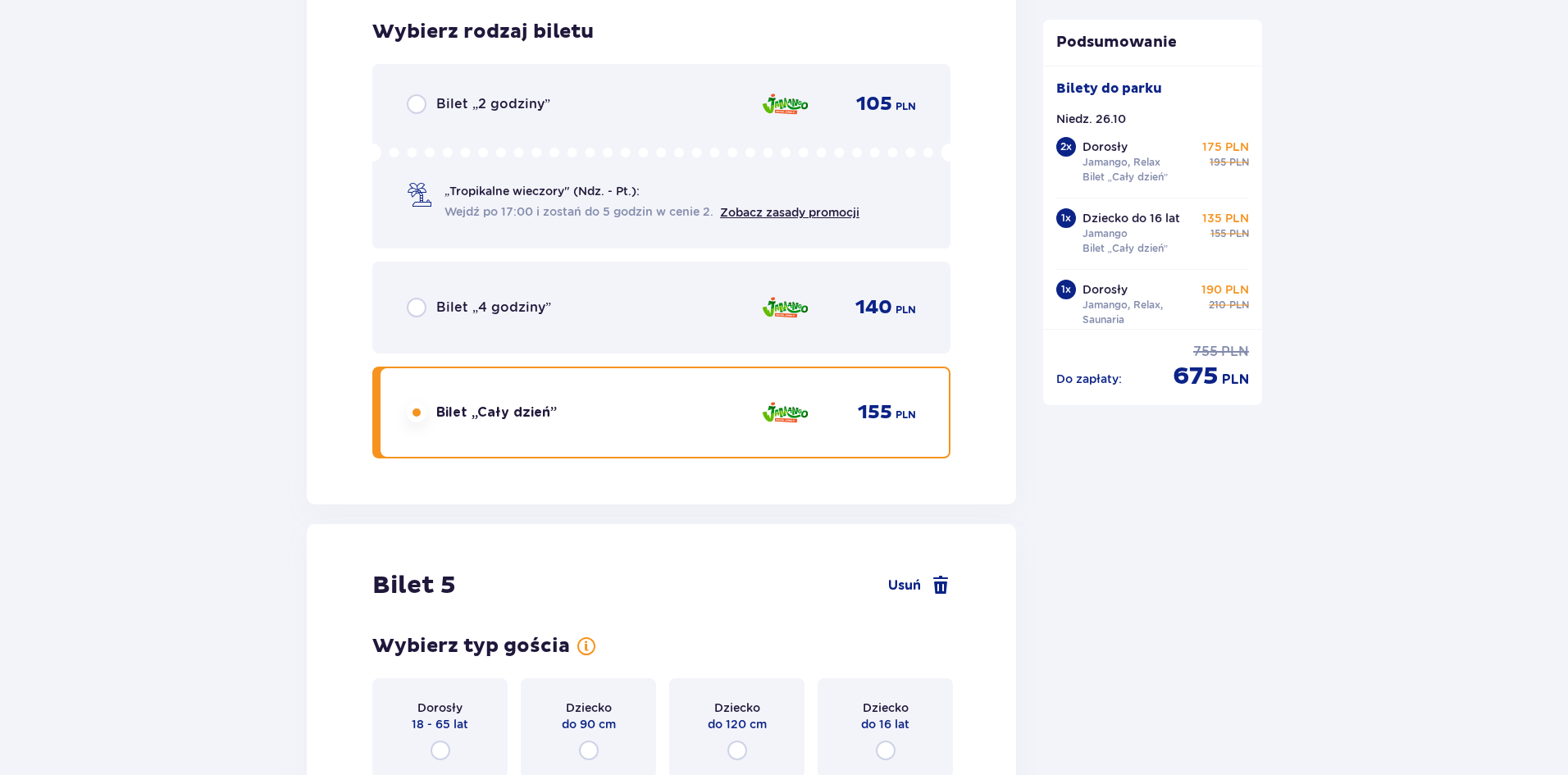
scroll to position [5657, 0]
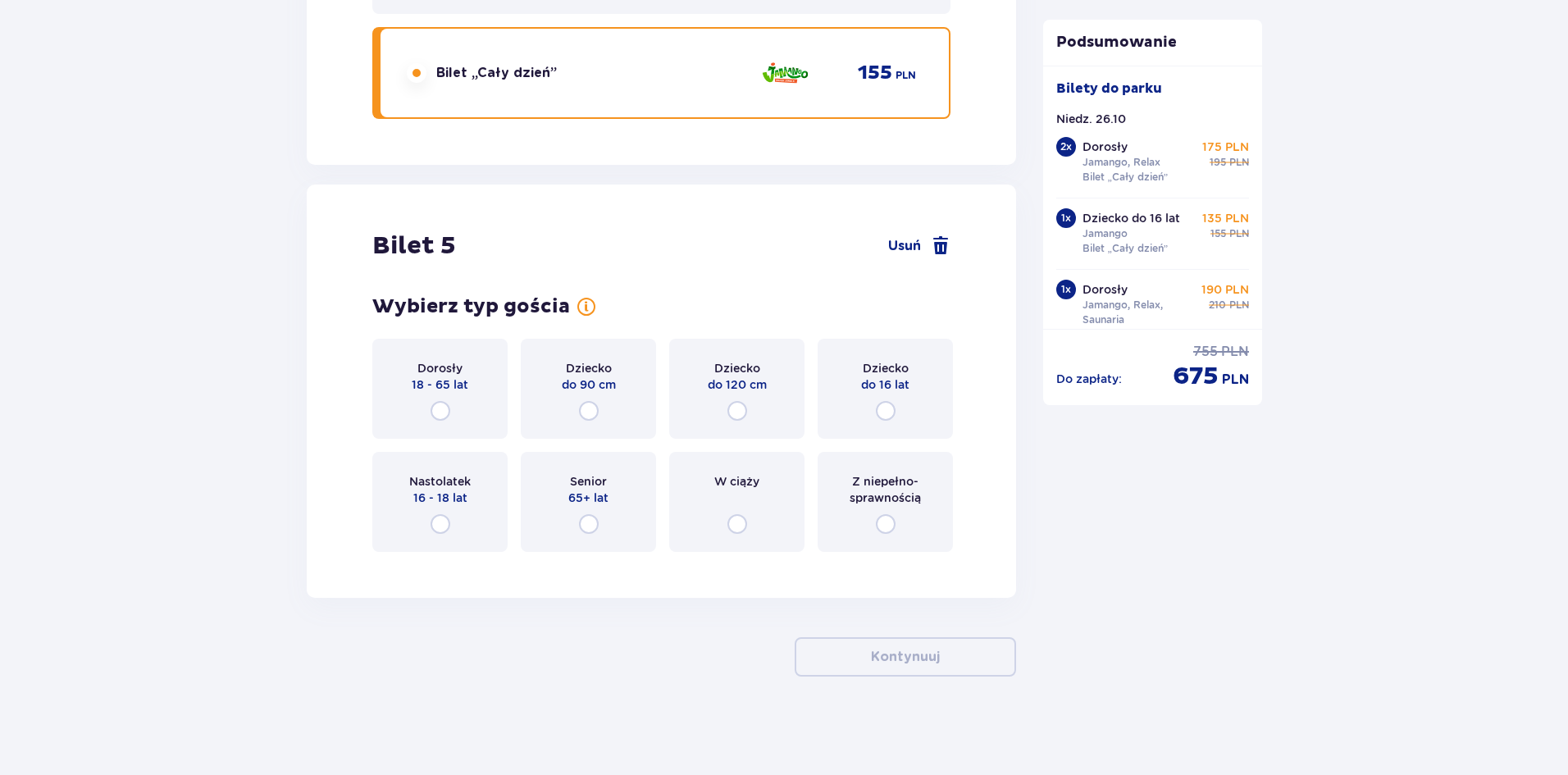
click at [852, 471] on div "Z niepełno­sprawnością" at bounding box center [885, 502] width 136 height 100
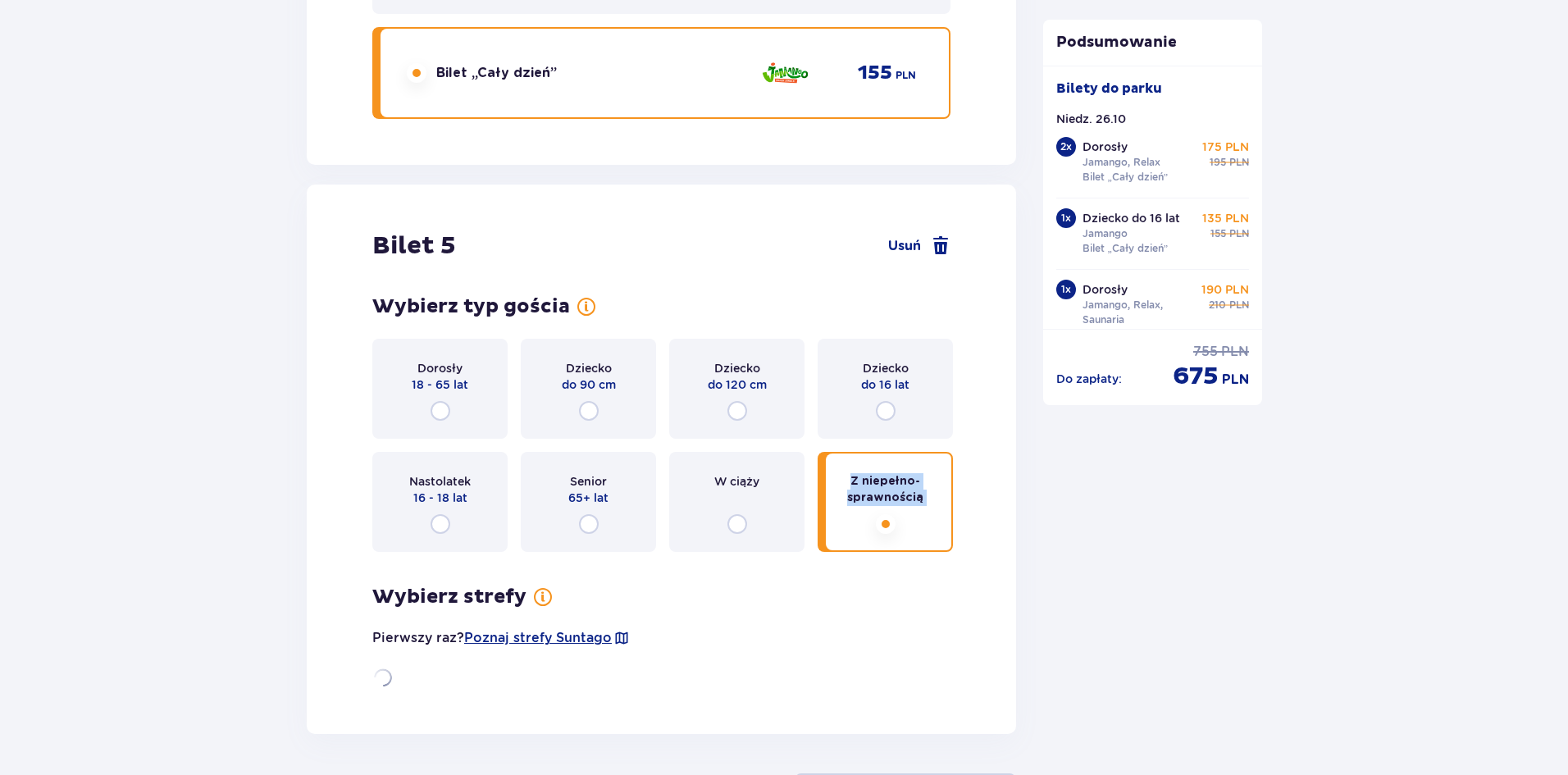
click at [852, 471] on div "Z niepełno­sprawnością" at bounding box center [885, 502] width 136 height 100
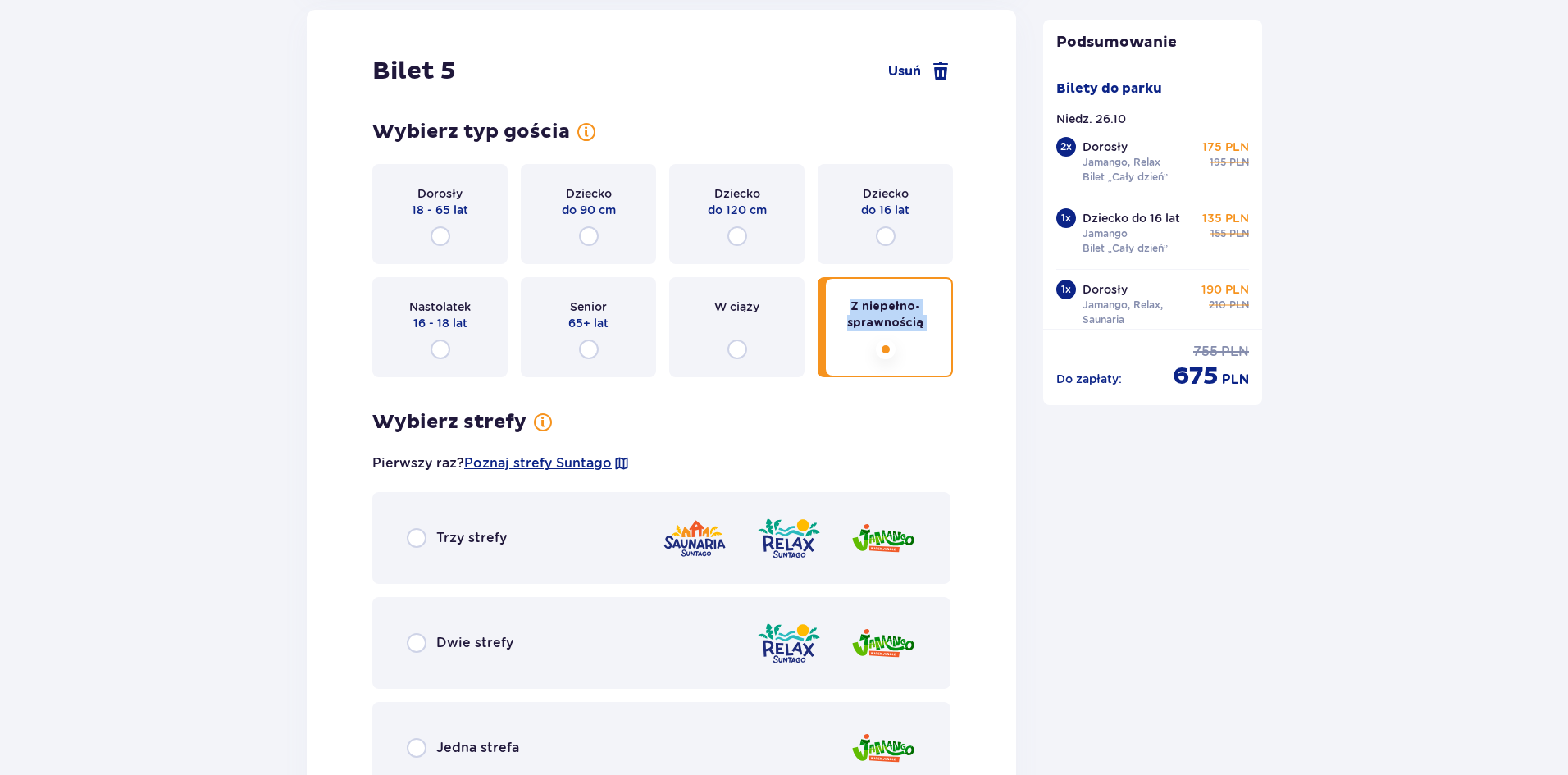
scroll to position [5827, 0]
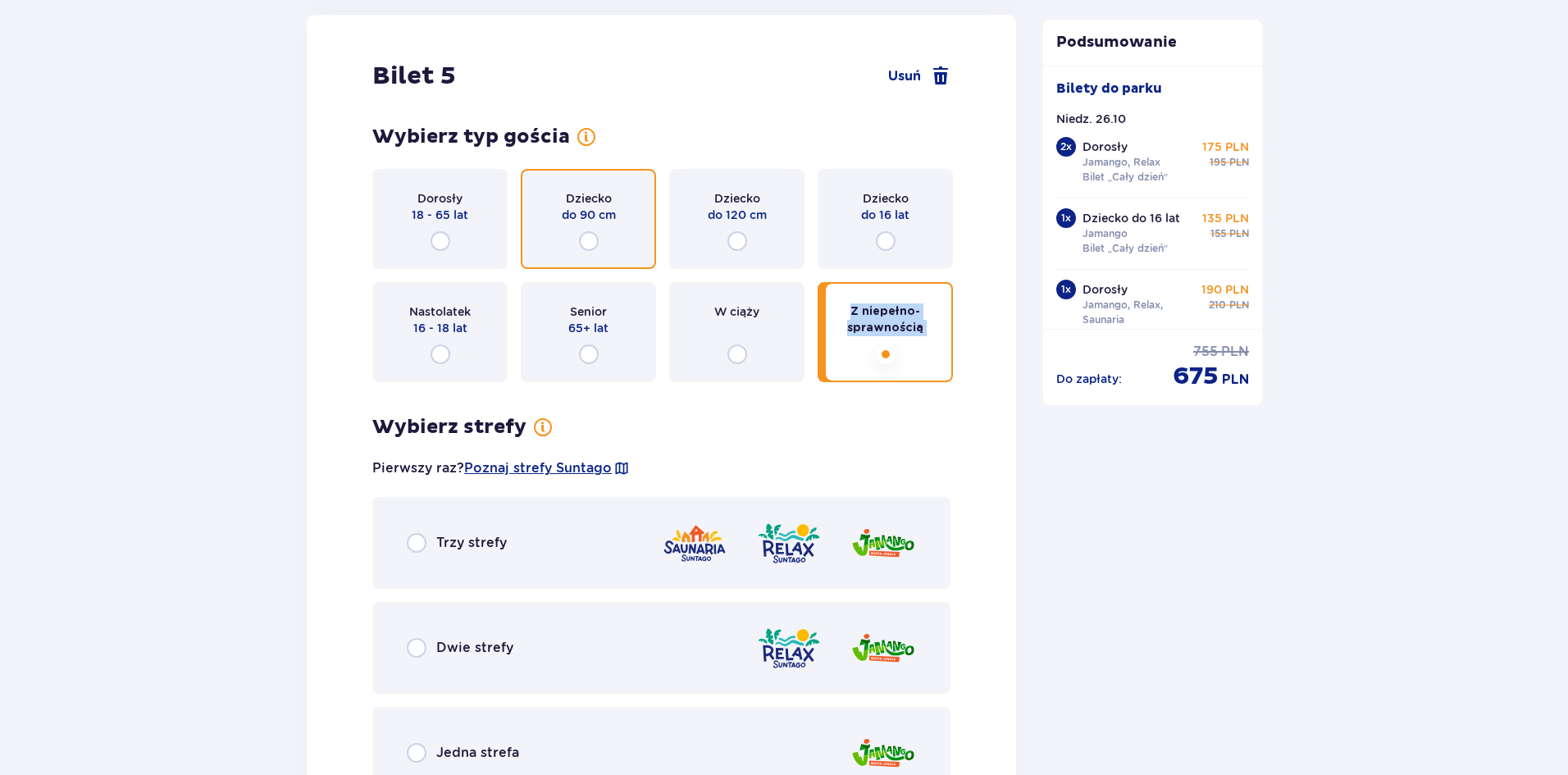
click at [584, 244] on input "radio" at bounding box center [588, 241] width 20 height 20
radio input "true"
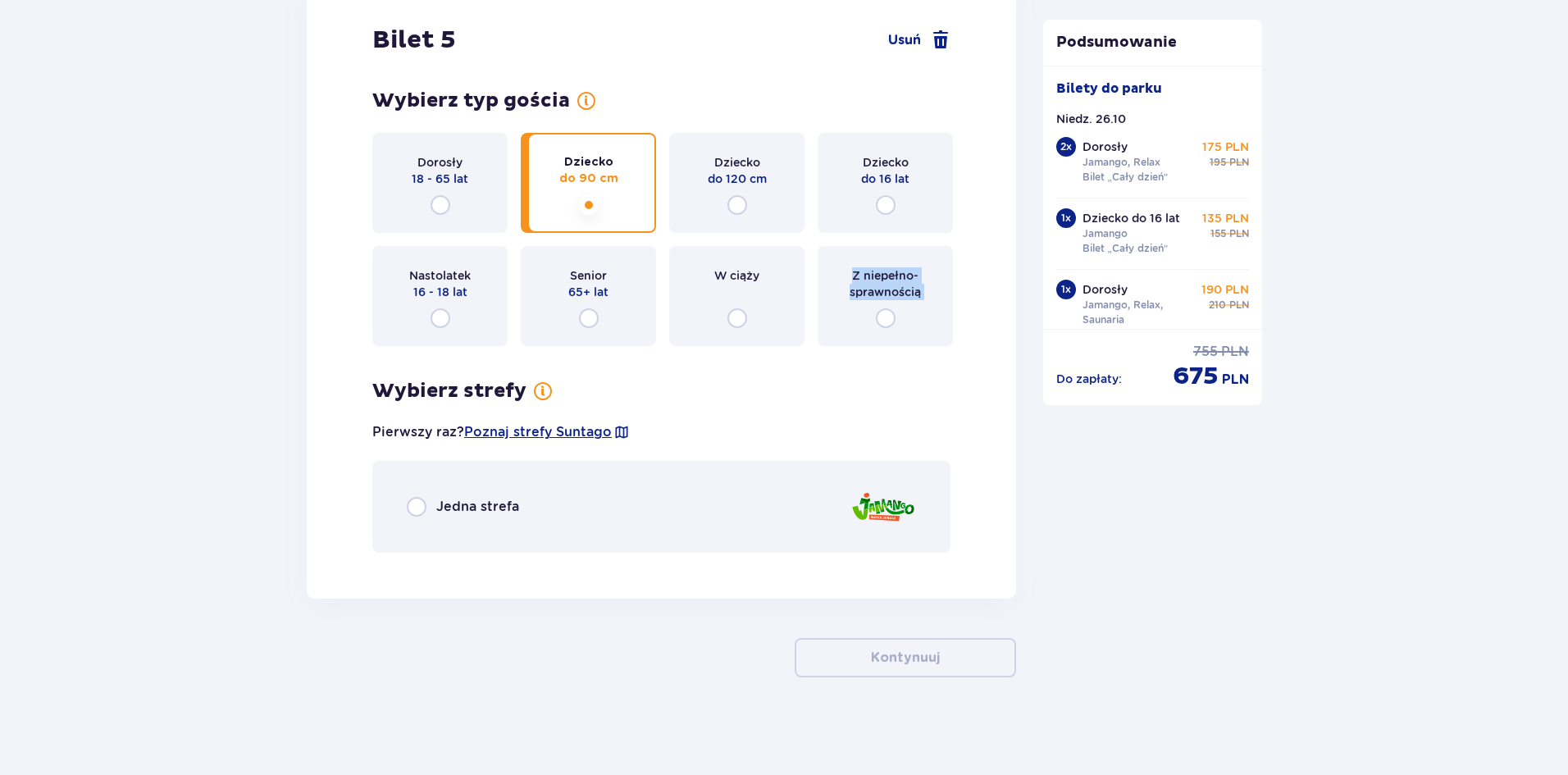
scroll to position [5863, 0]
click at [432, 510] on div "Jedna strefa" at bounding box center [463, 506] width 112 height 20
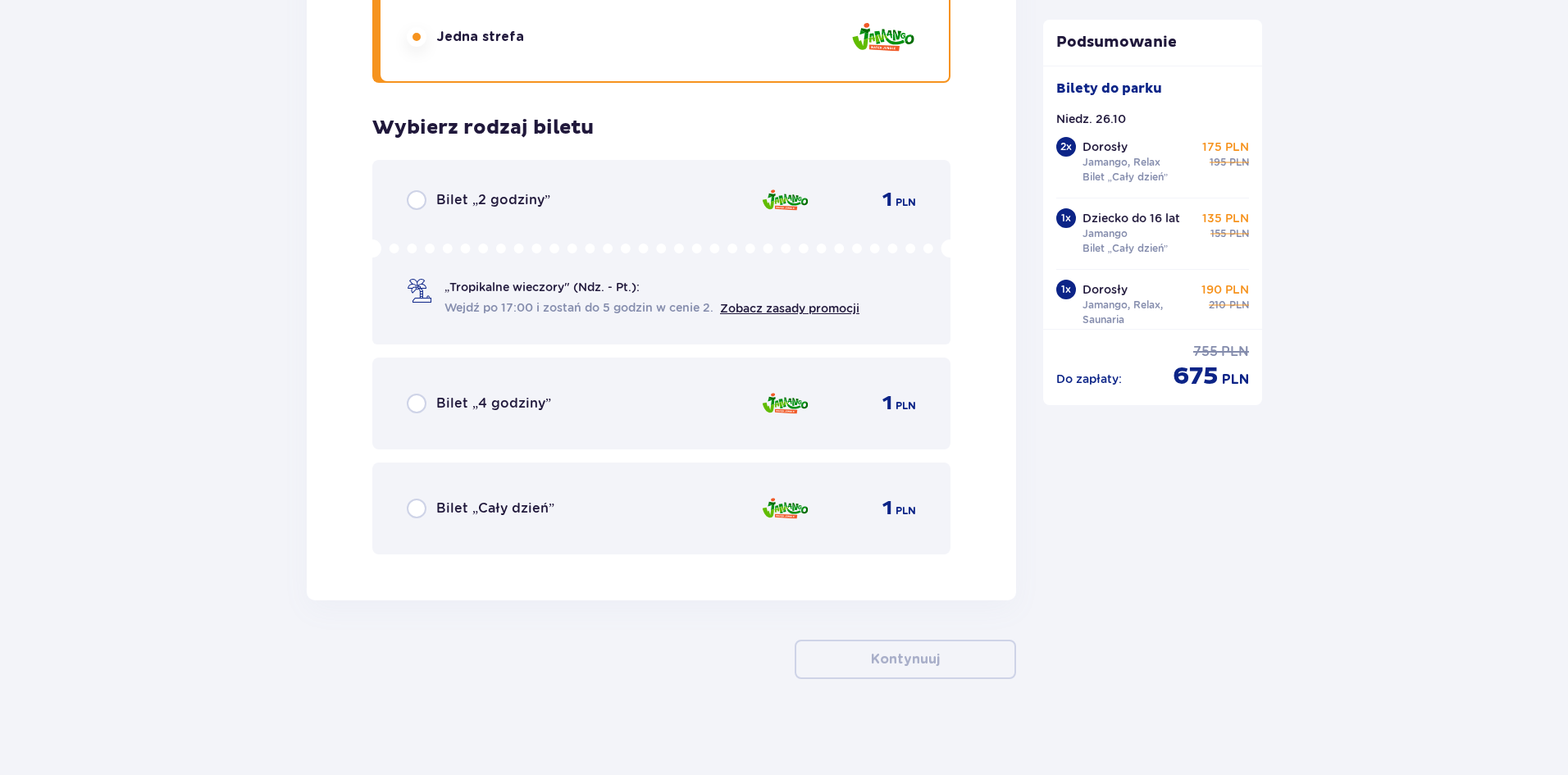
scroll to position [6335, 0]
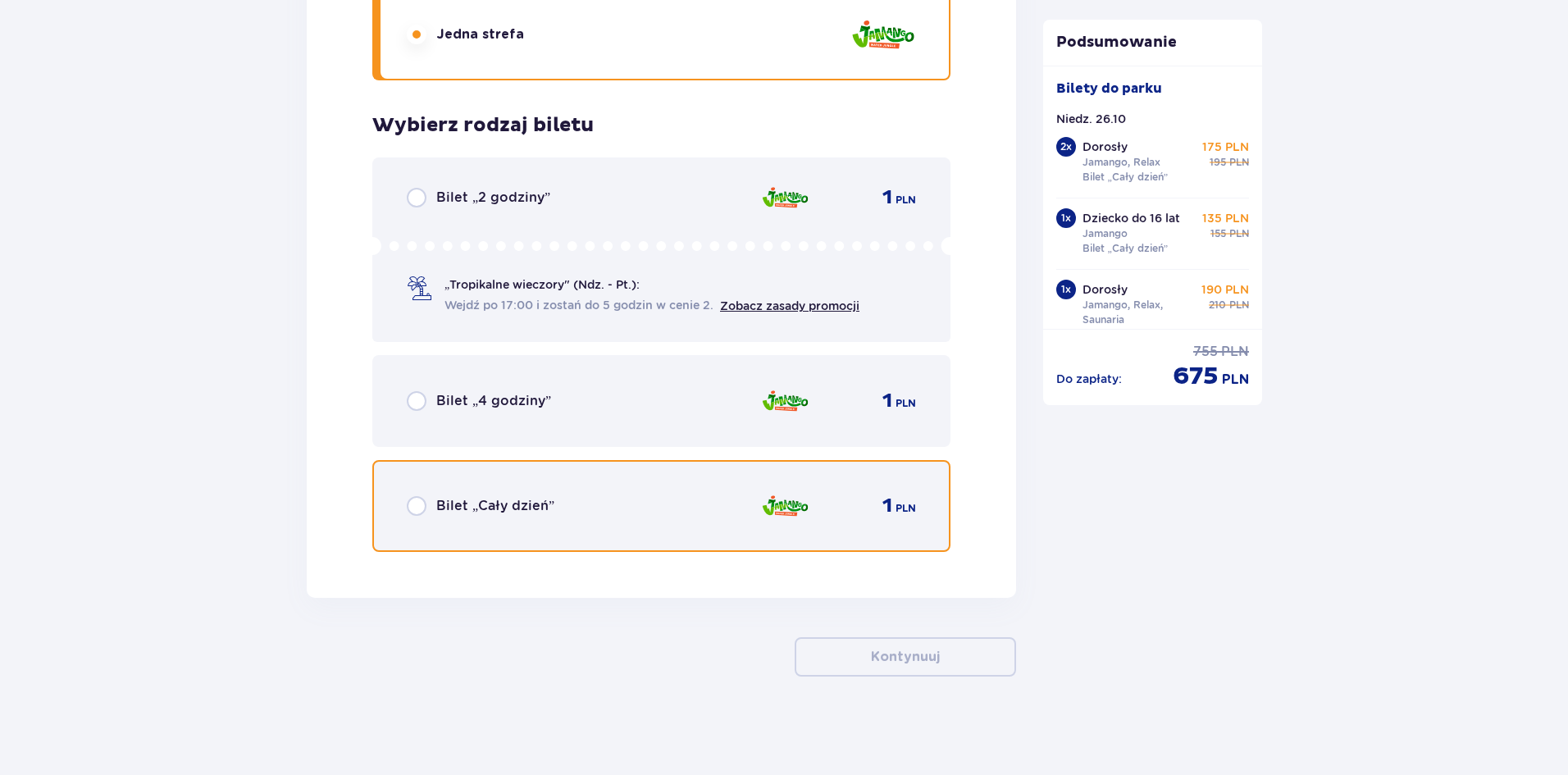
click at [418, 510] on input "radio" at bounding box center [417, 506] width 20 height 20
radio input "true"
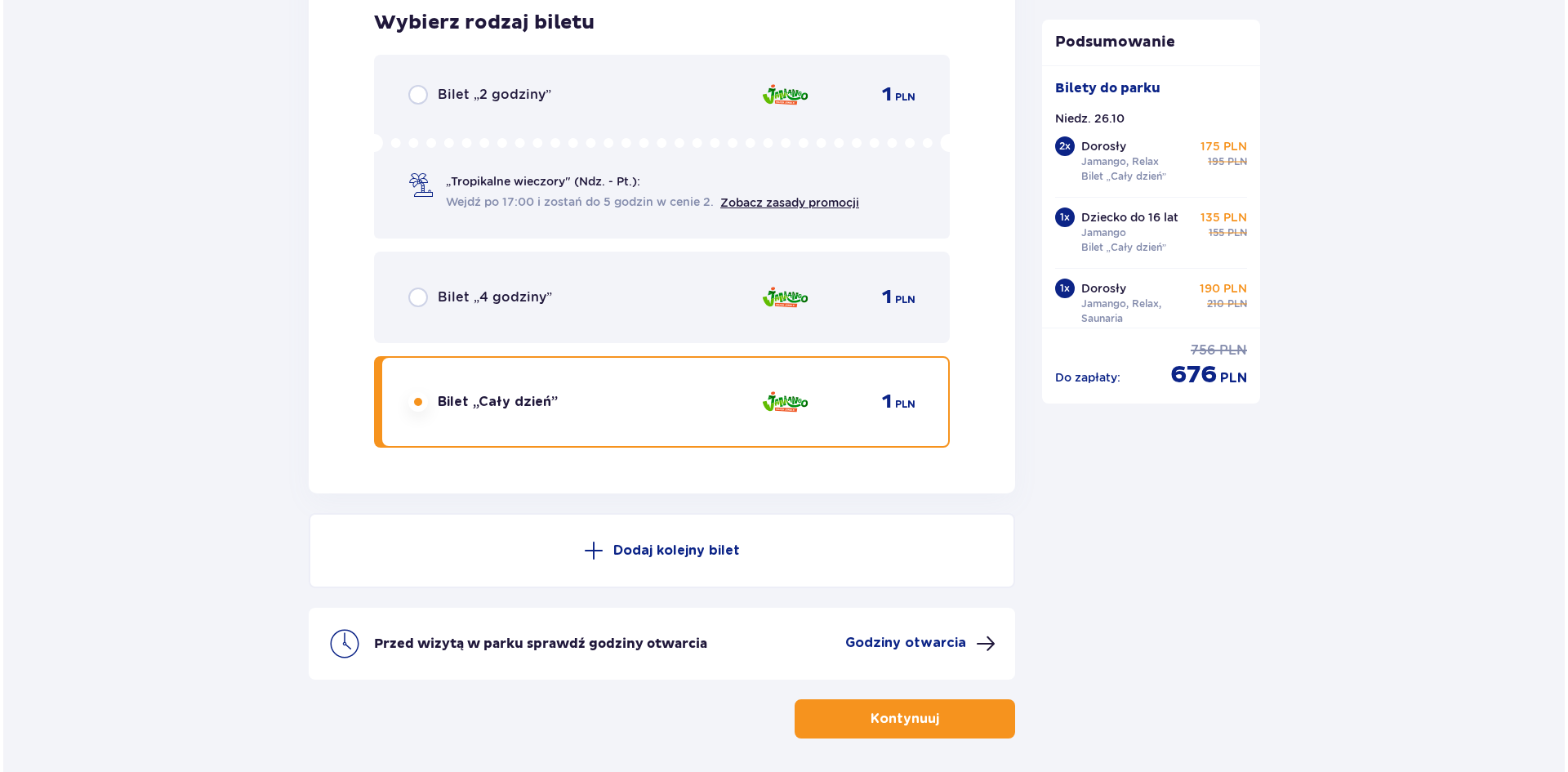
scroll to position [6413, 0]
click at [898, 651] on p "Godziny otwarcia" at bounding box center [903, 642] width 121 height 18
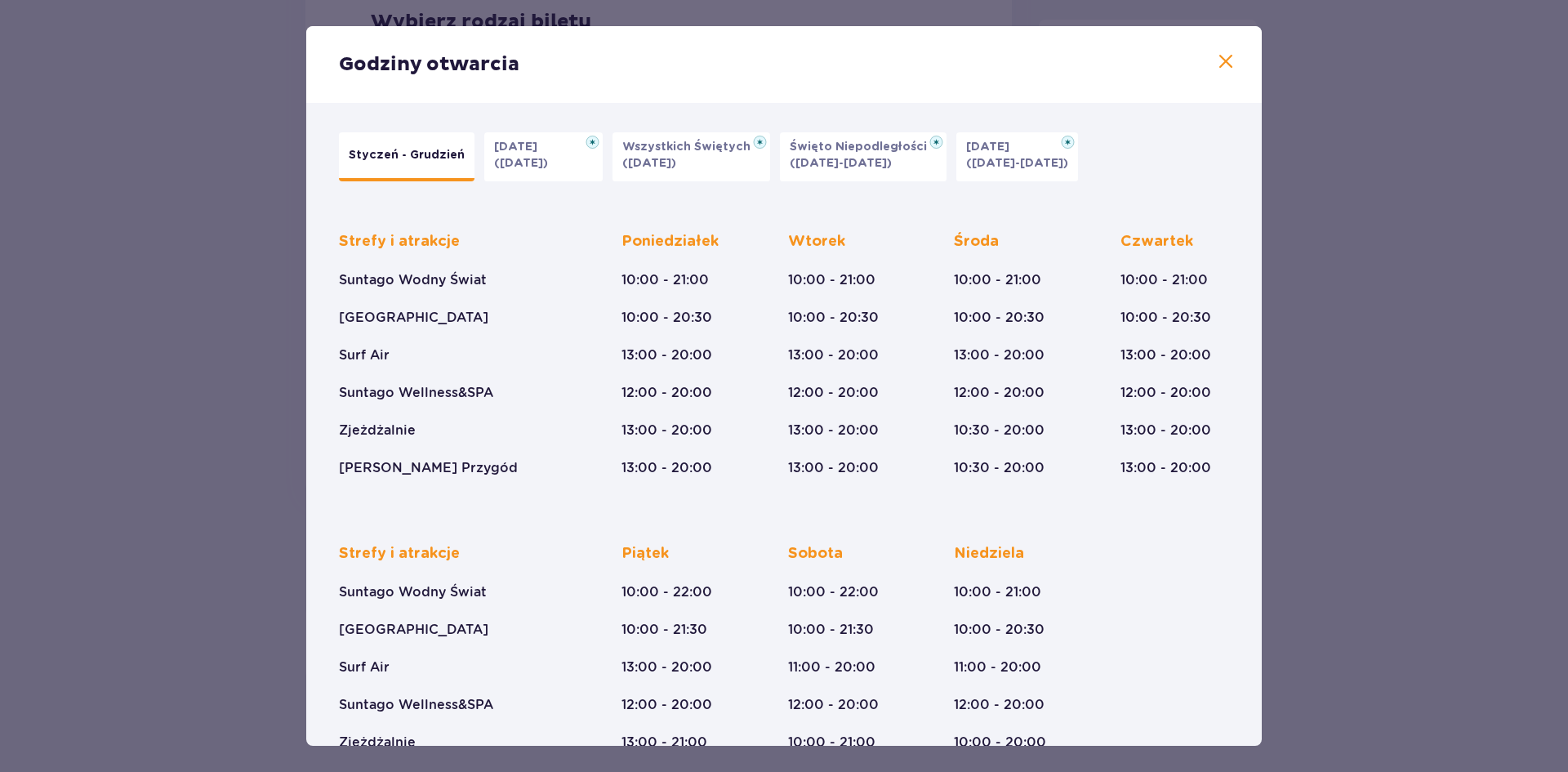
scroll to position [76, 0]
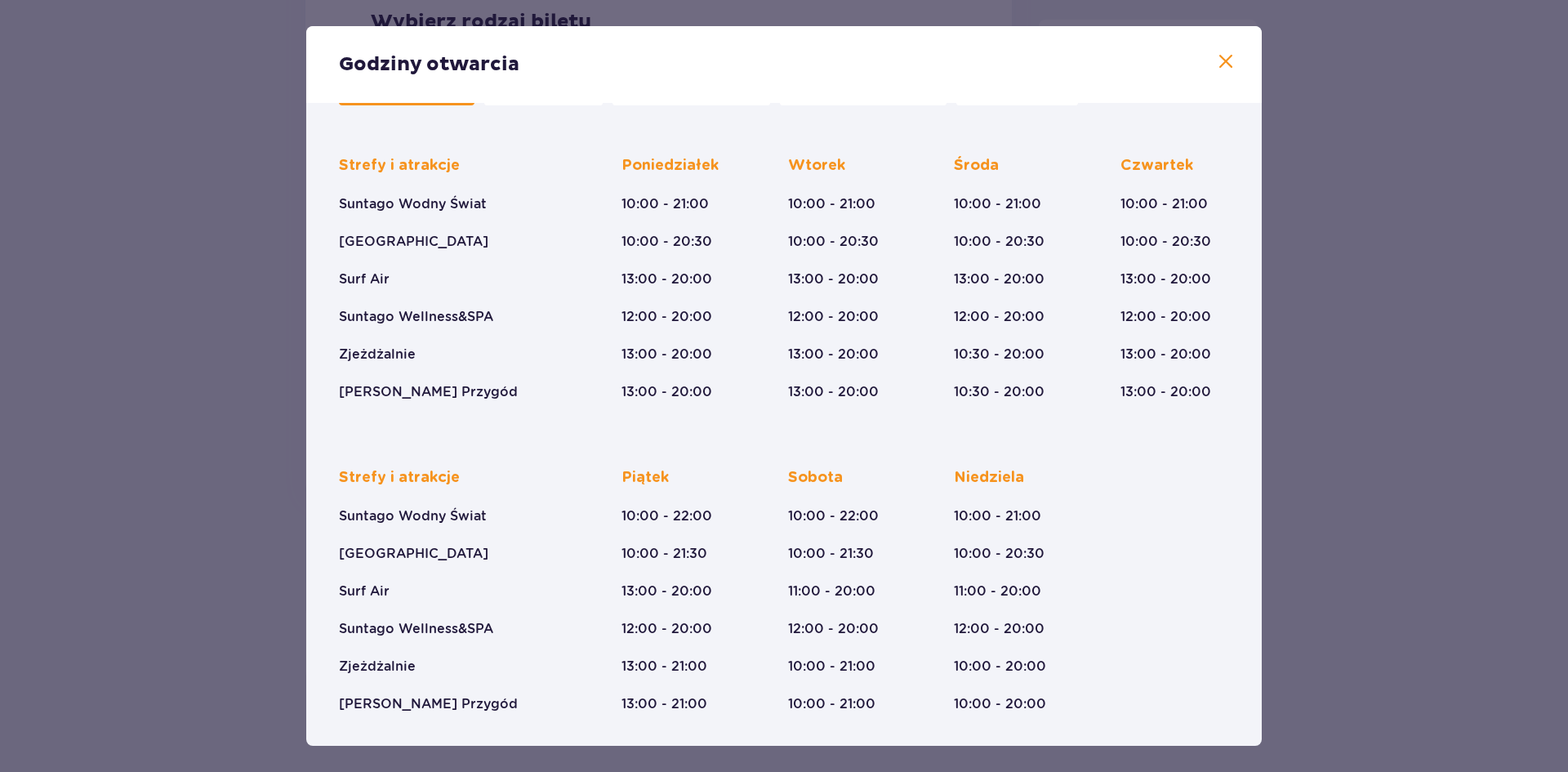
click at [360, 486] on p "Strefy i atrakcje" at bounding box center [400, 477] width 121 height 20
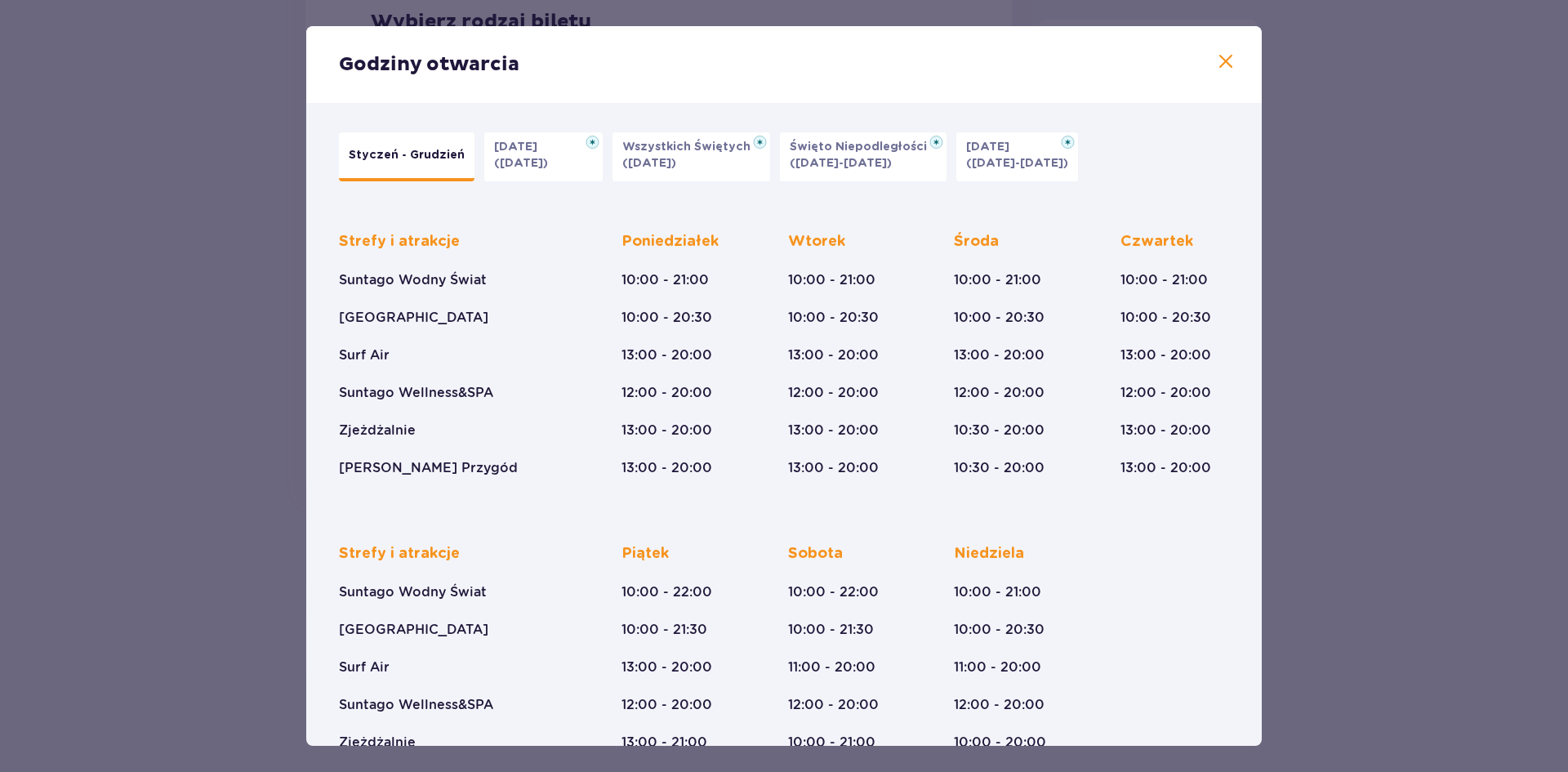
click at [1190, 548] on div "Strefy i atrakcje Suntago Wodny Świat Crocodile Island Surf Air Suntago Wellnes…" at bounding box center [784, 653] width 890 height 271
click at [1224, 63] on span at bounding box center [1226, 62] width 20 height 20
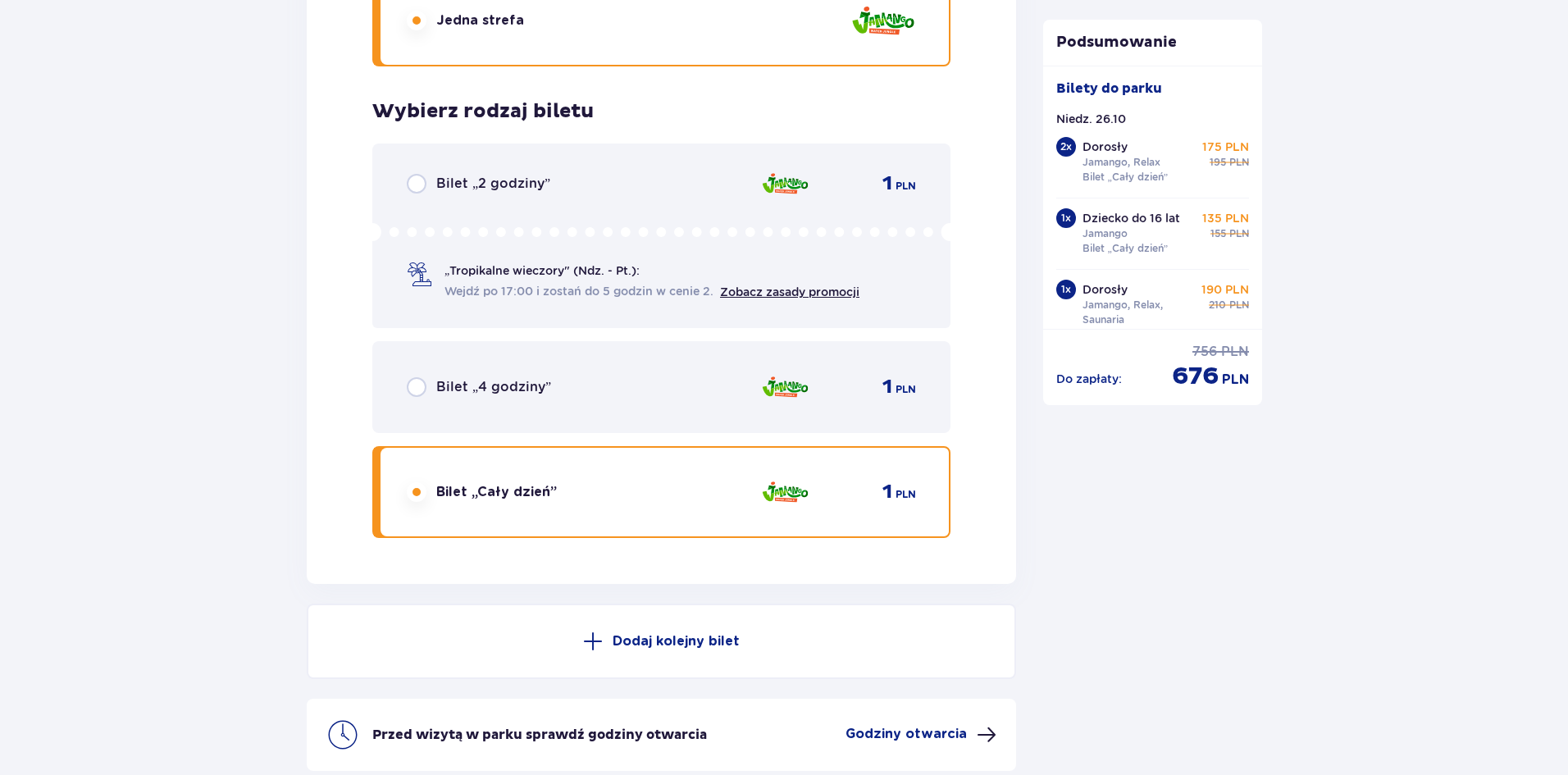
scroll to position [6503, 0]
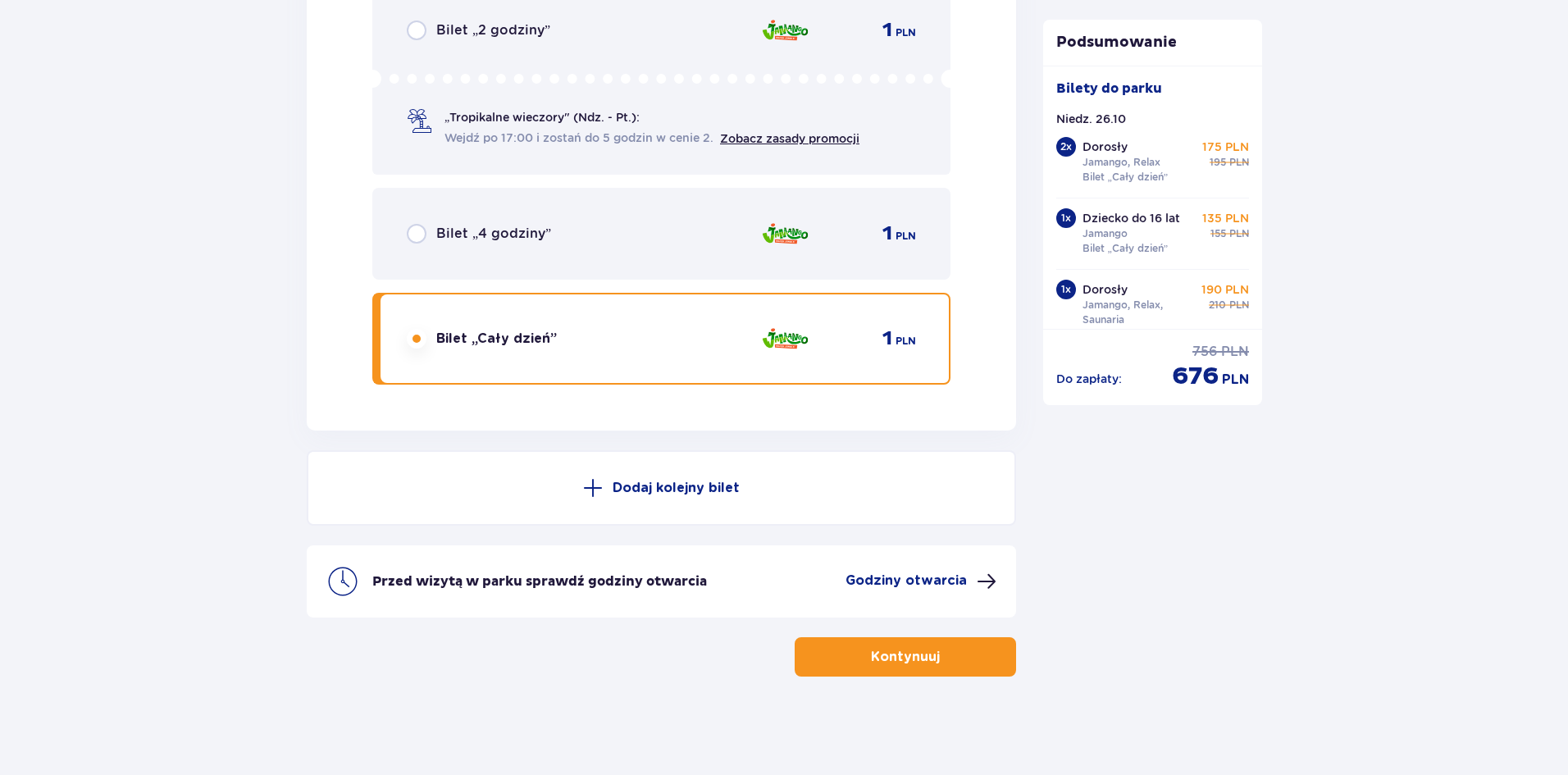
click at [896, 652] on p "Kontynuuj" at bounding box center [906, 657] width 69 height 18
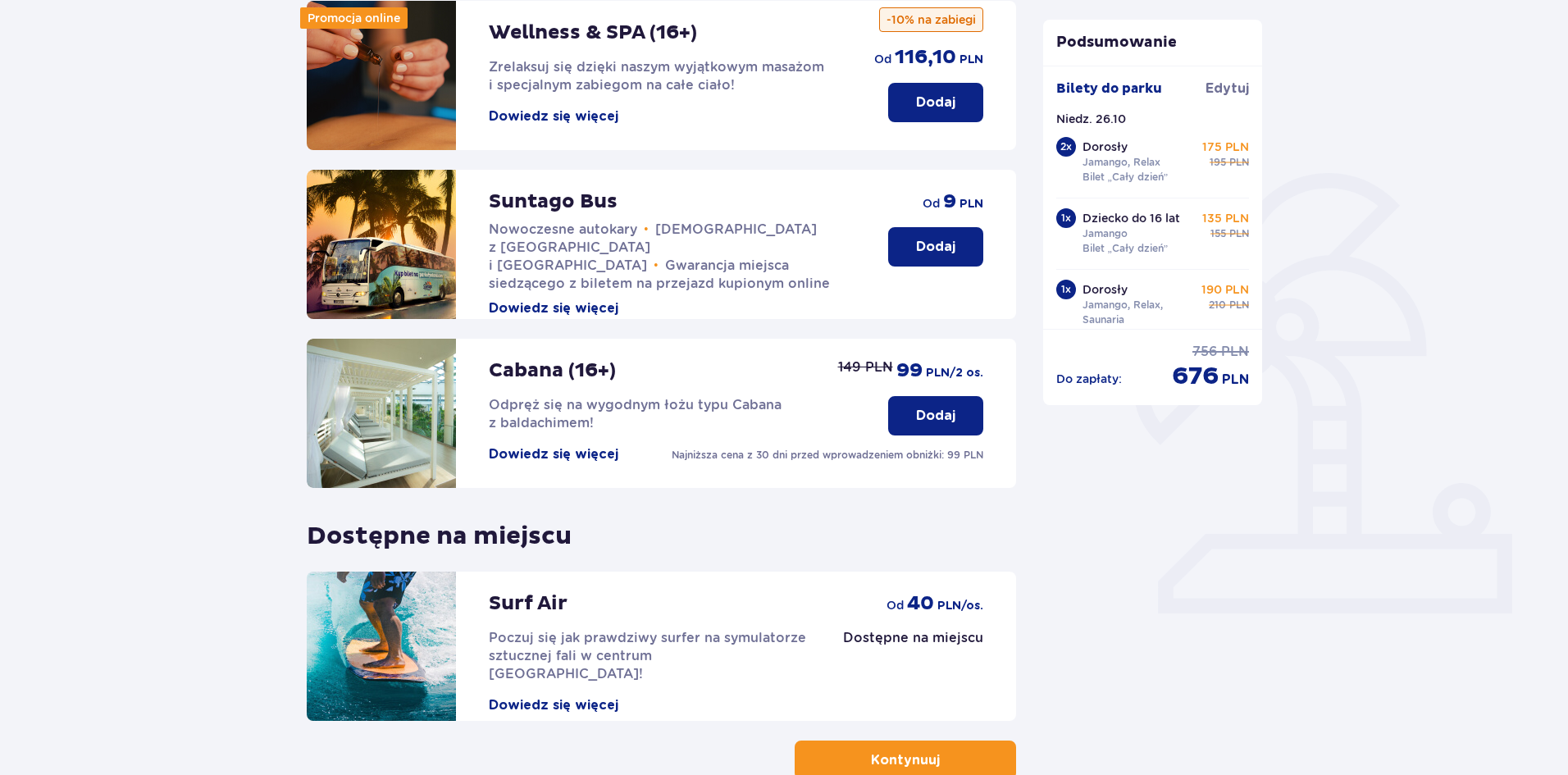
scroll to position [235, 0]
click at [555, 454] on button "Dowiedz się więcej" at bounding box center [554, 454] width 130 height 18
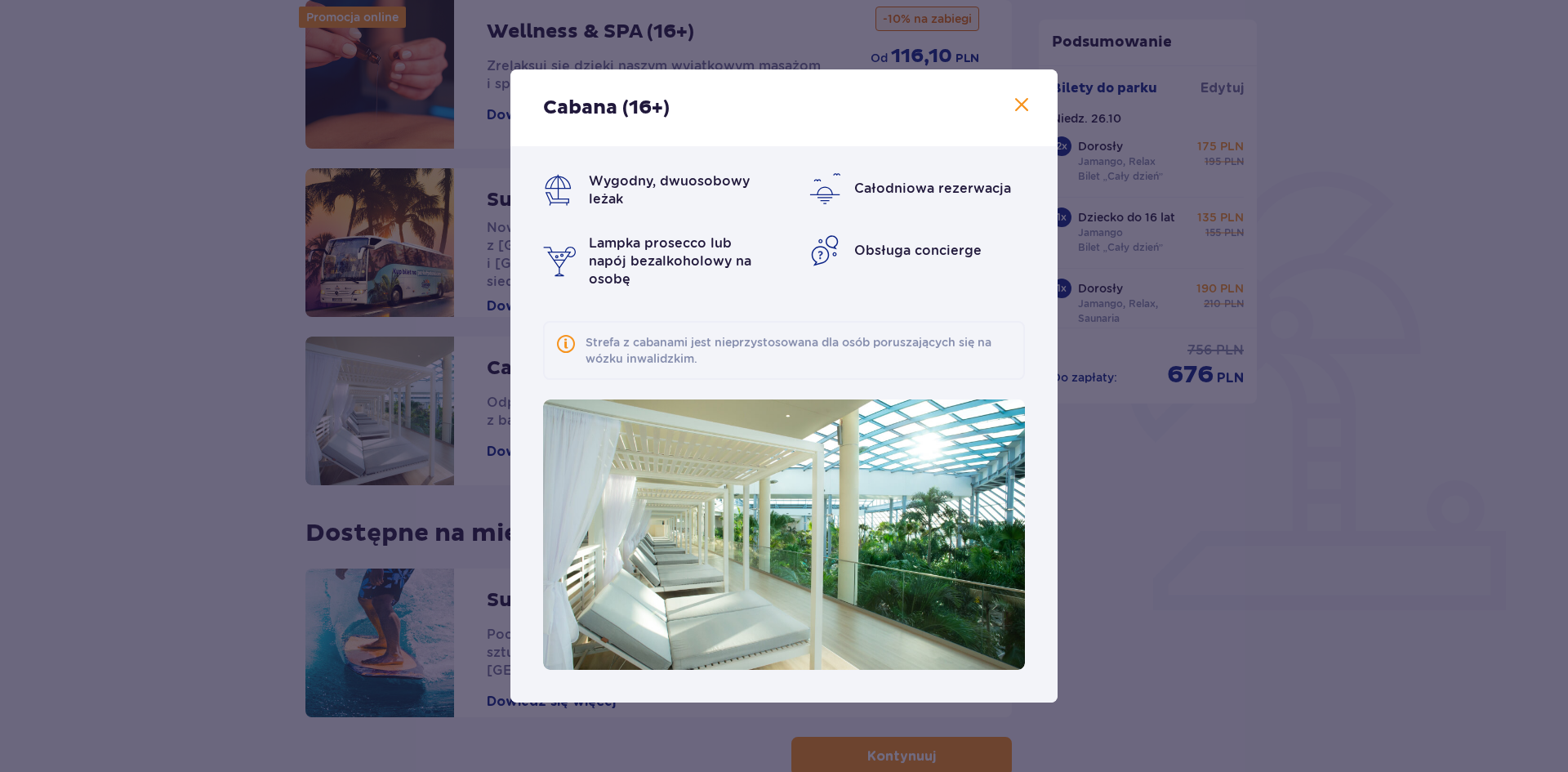
click at [1019, 96] on span at bounding box center [1022, 106] width 20 height 20
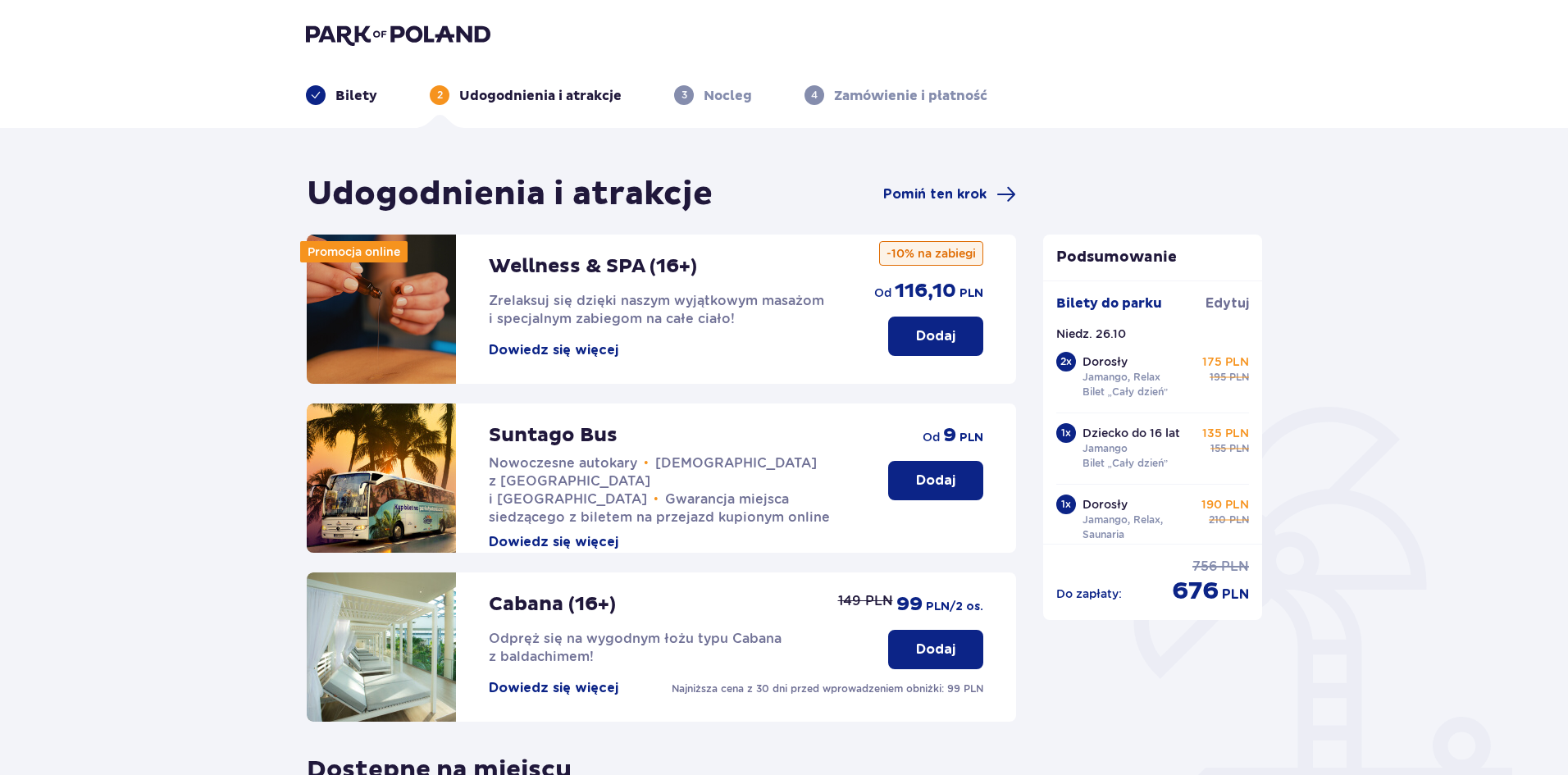
scroll to position [337, 0]
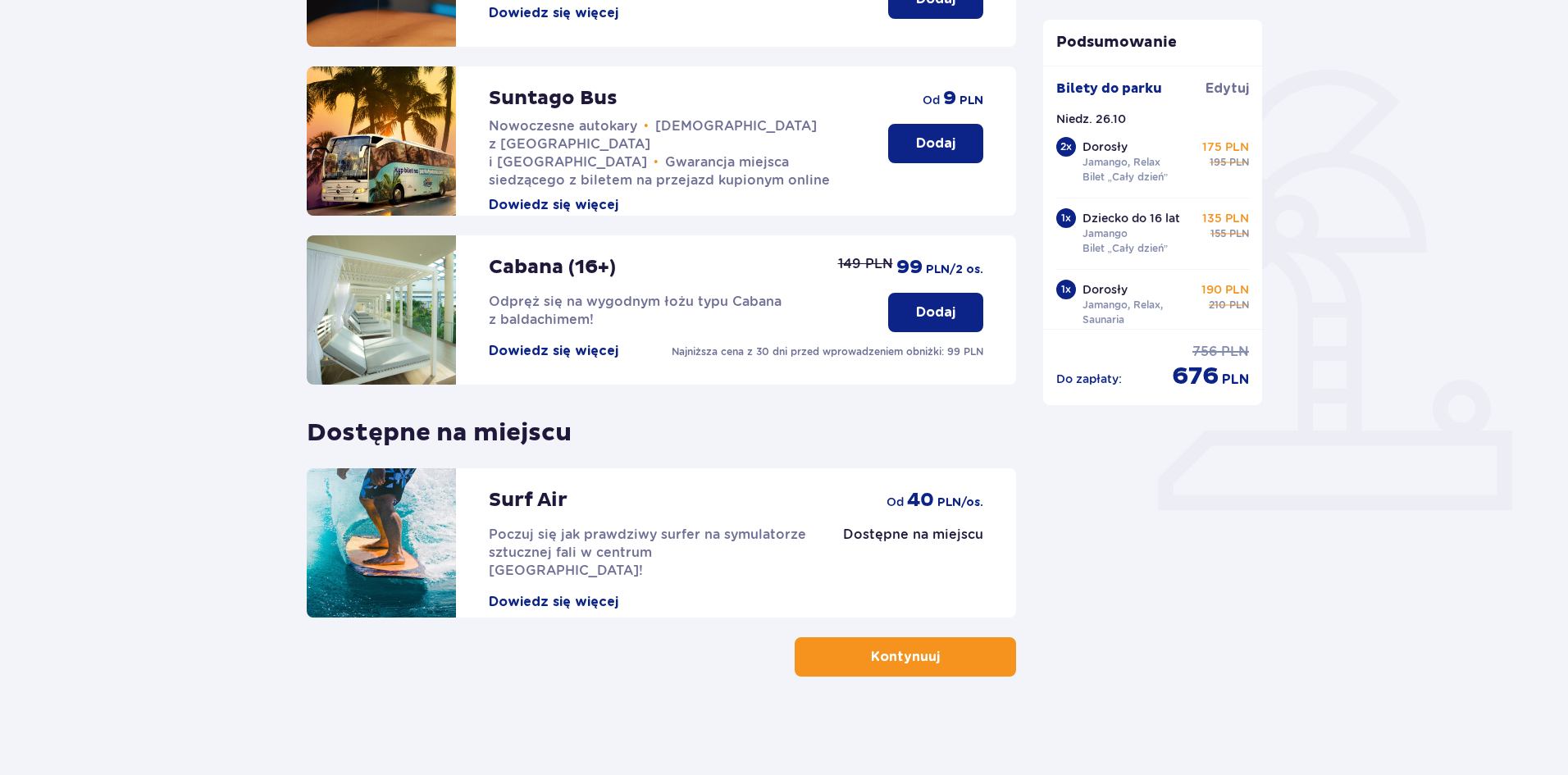
click at [915, 668] on button "Kontynuuj" at bounding box center [905, 657] width 221 height 39
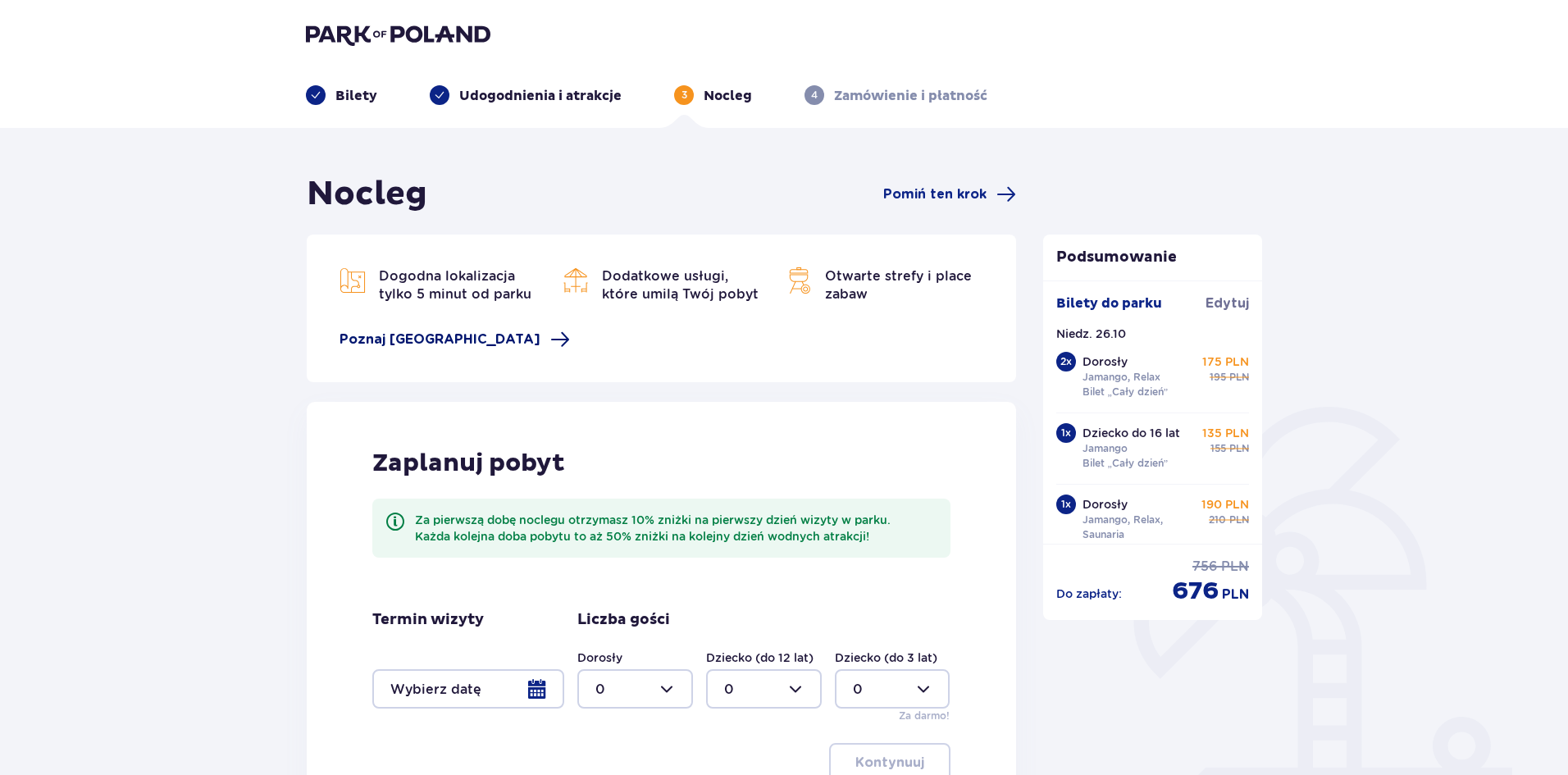
click at [550, 334] on span at bounding box center [560, 340] width 20 height 20
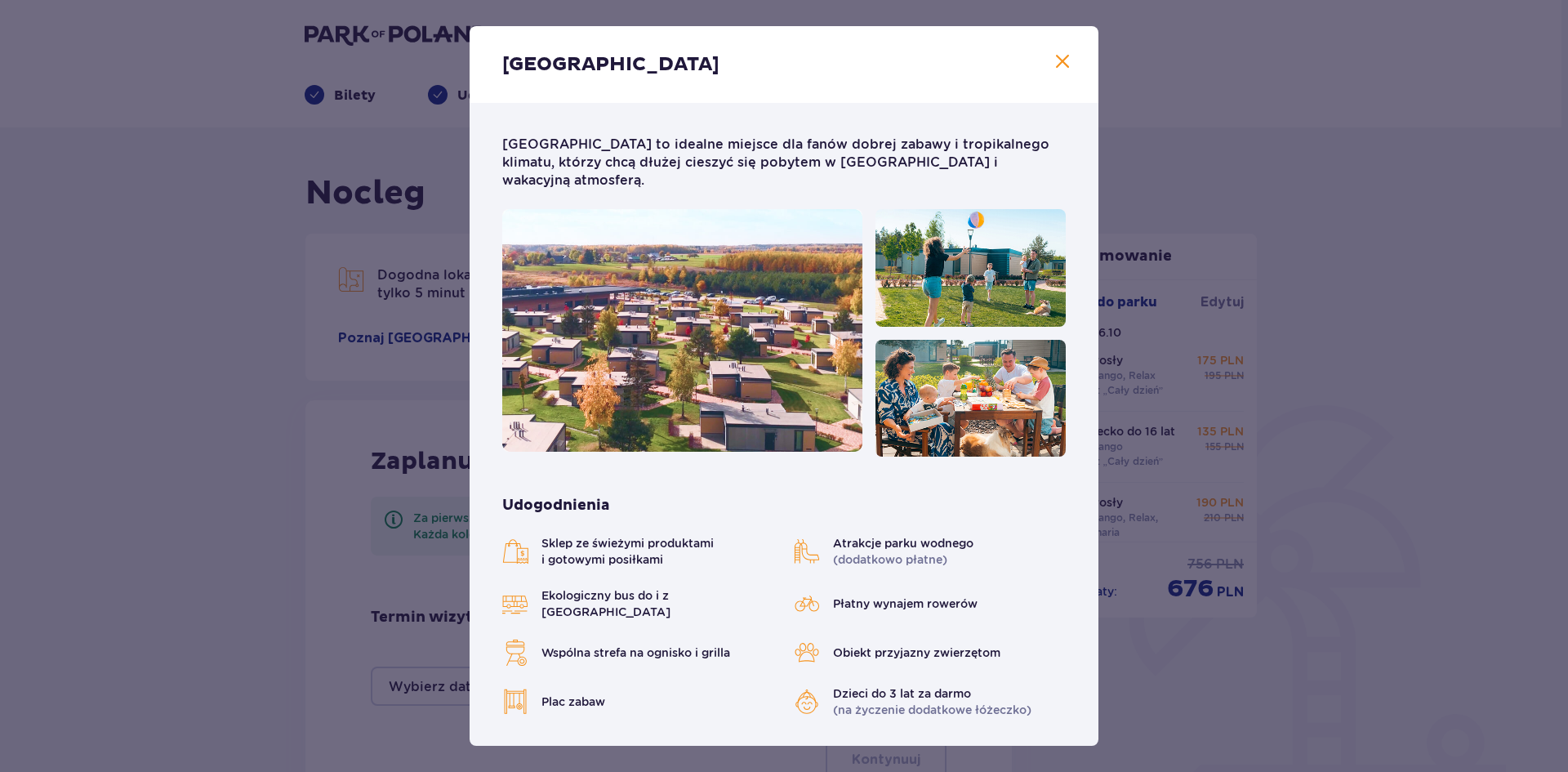
click at [764, 388] on img at bounding box center [683, 331] width 360 height 243
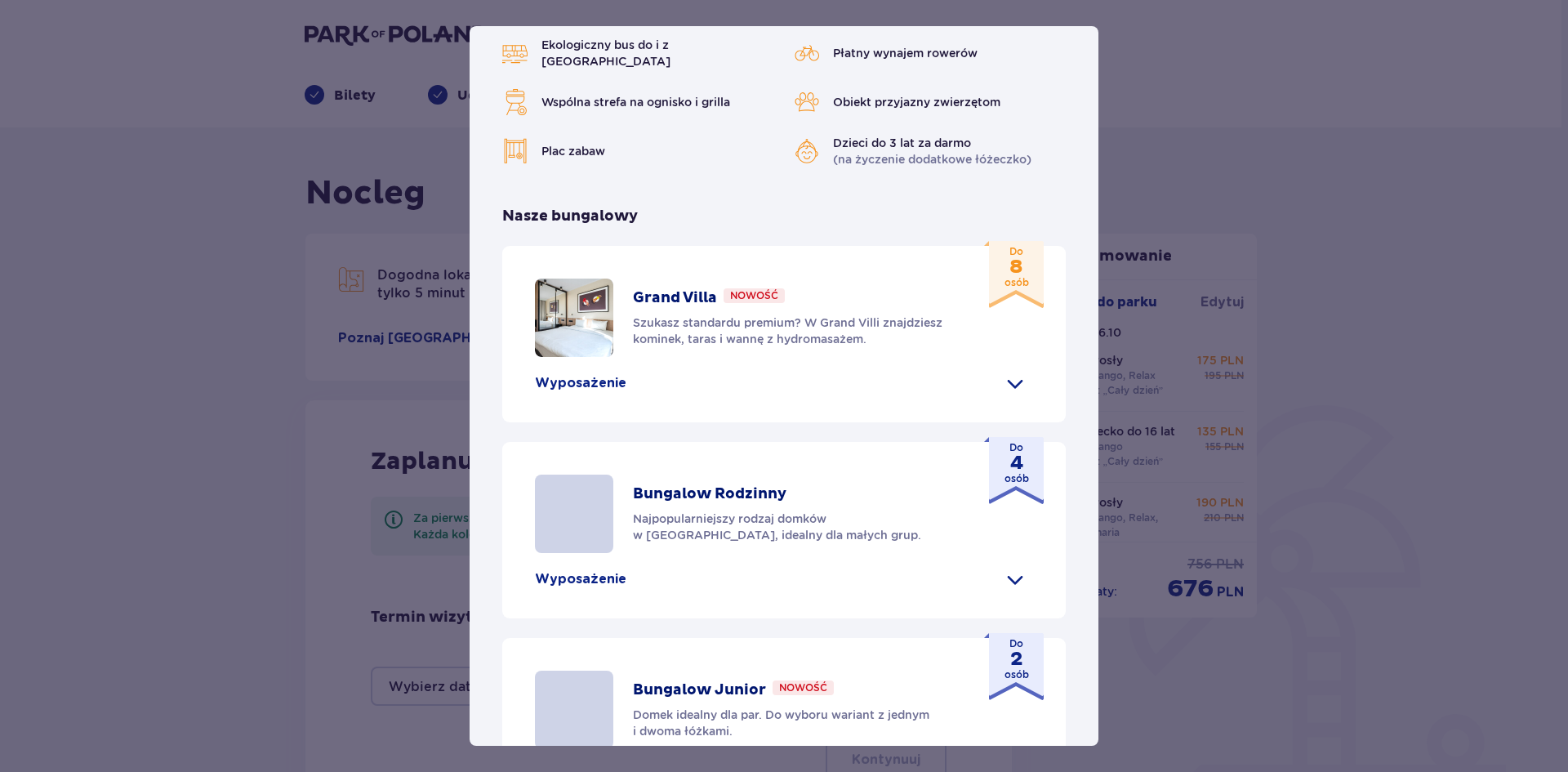
scroll to position [552, 0]
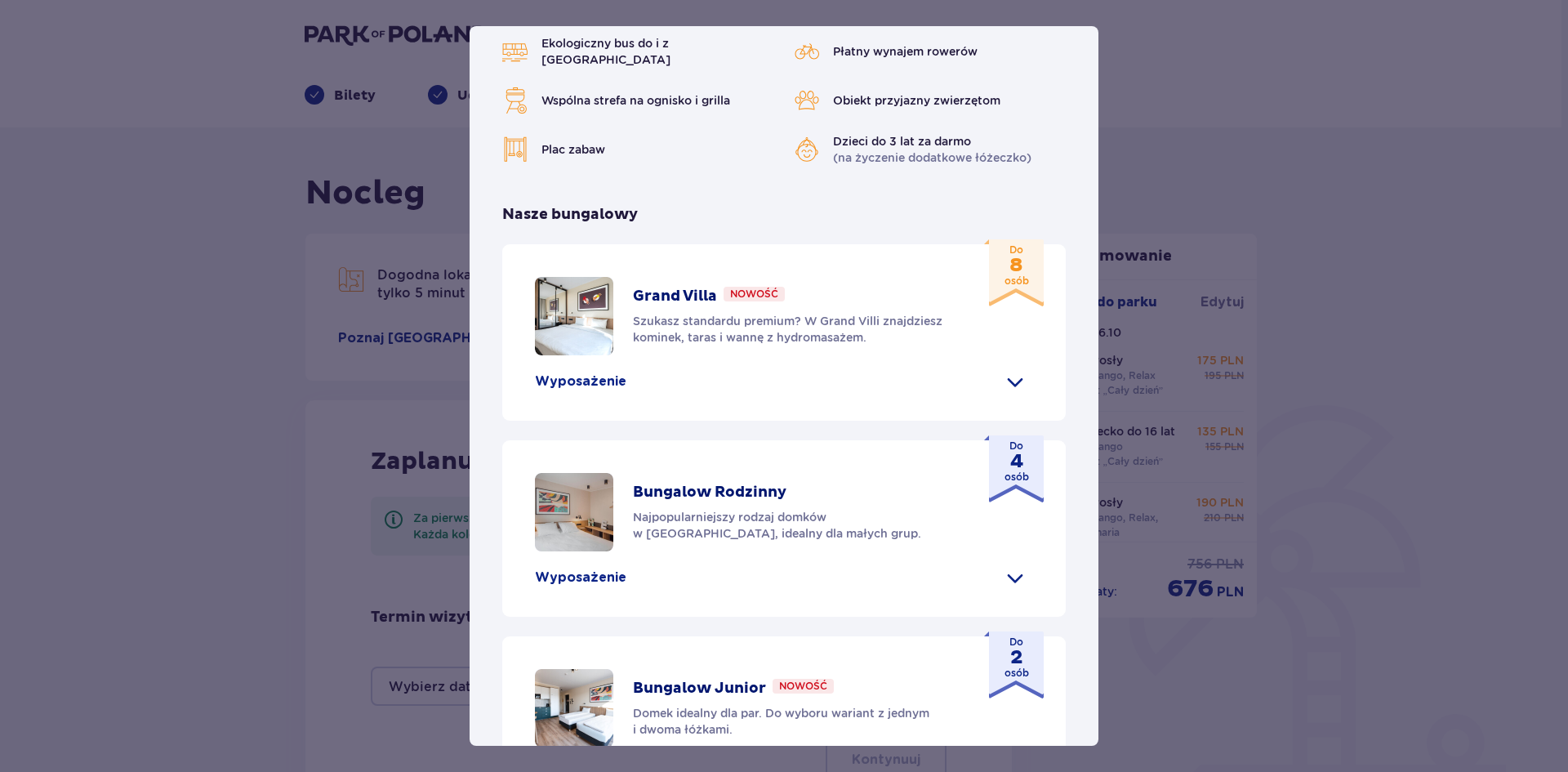
click at [1012, 369] on span at bounding box center [1015, 382] width 26 height 26
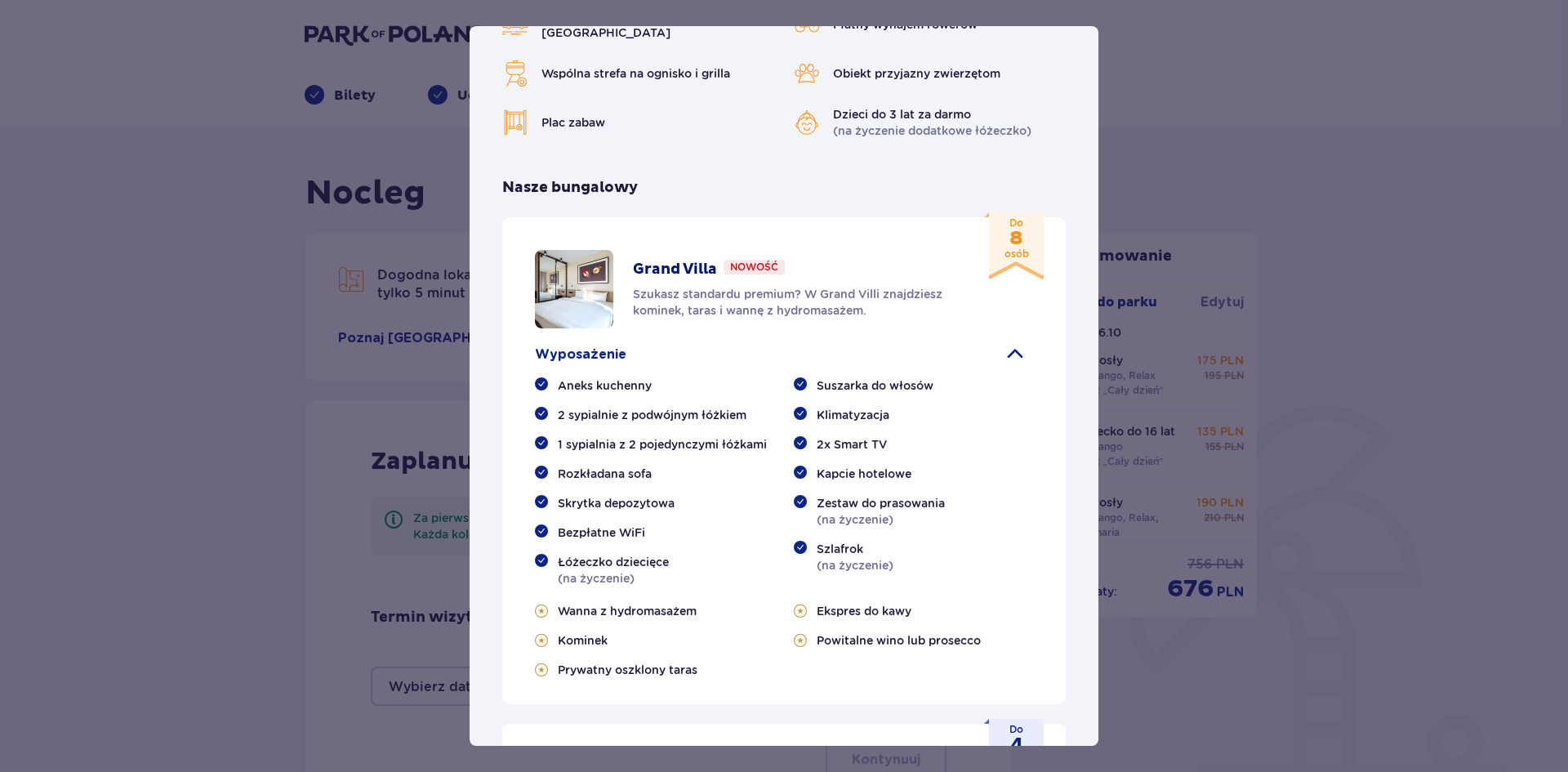
scroll to position [581, 0]
click at [1004, 340] on span at bounding box center [1015, 352] width 26 height 26
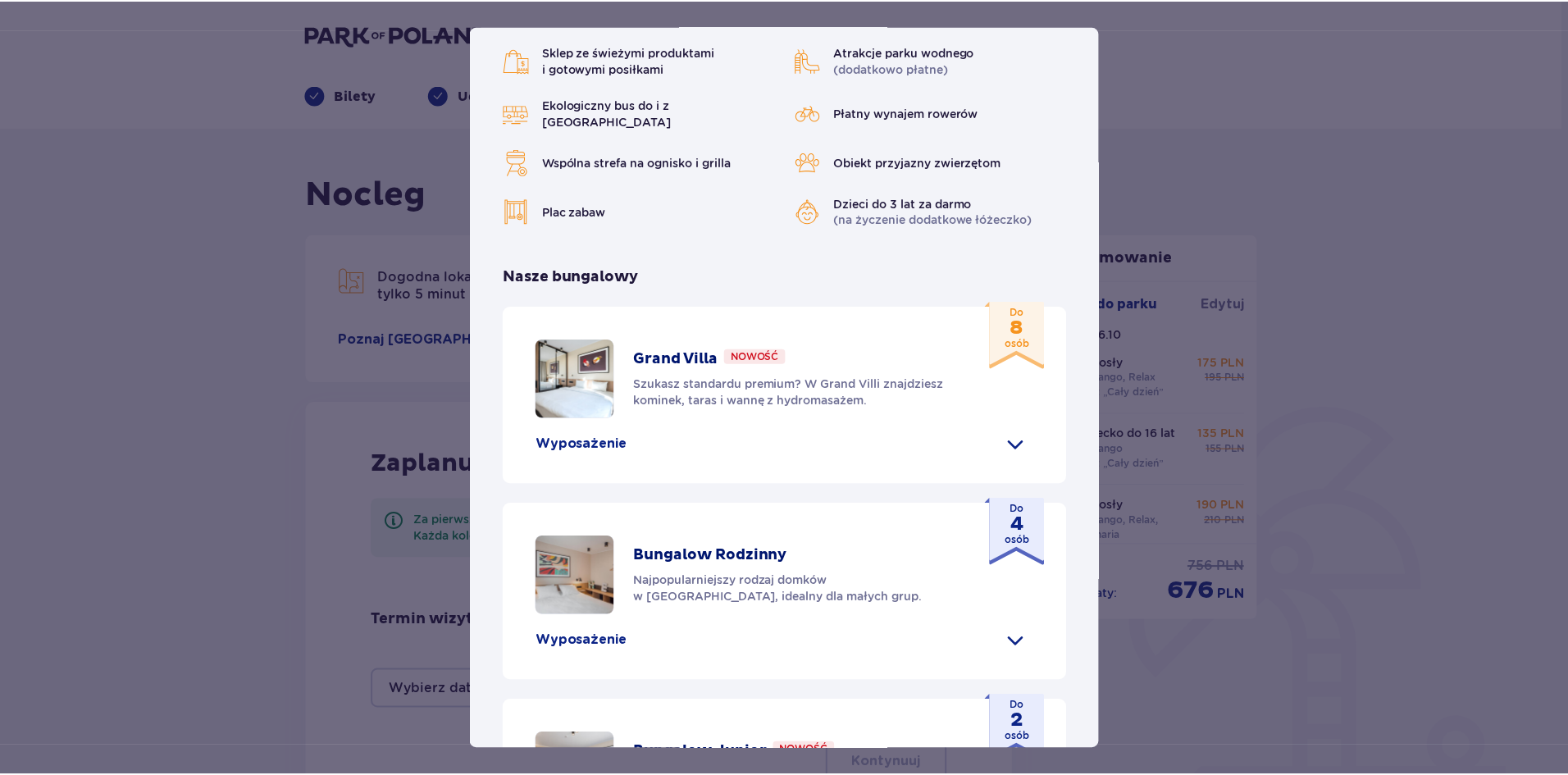
scroll to position [489, 0]
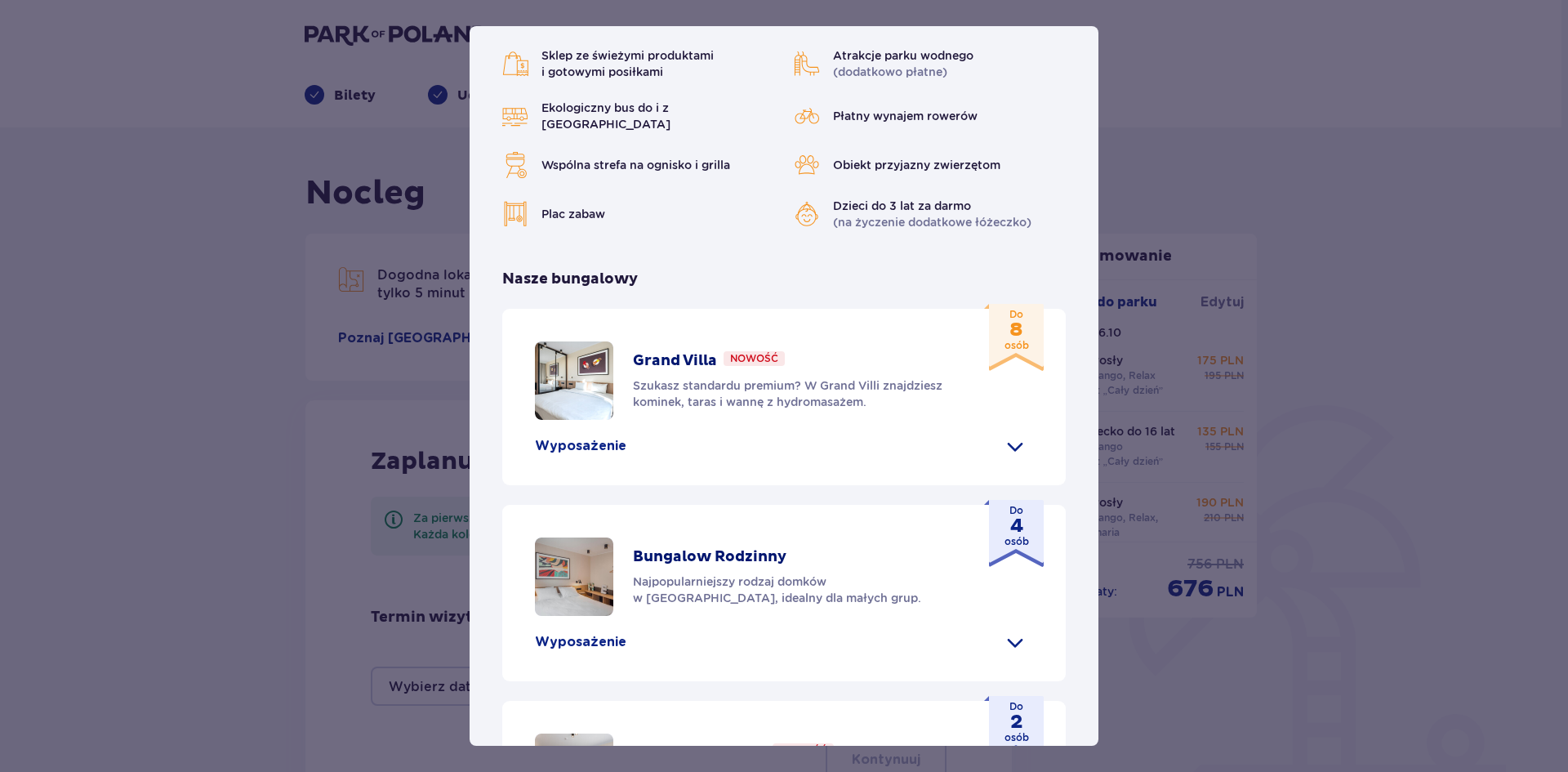
click at [1292, 349] on div "Suntago Village Suntago Village to idealne miejsce dla fanów dobrej zabawy i tr…" at bounding box center [784, 386] width 1568 height 772
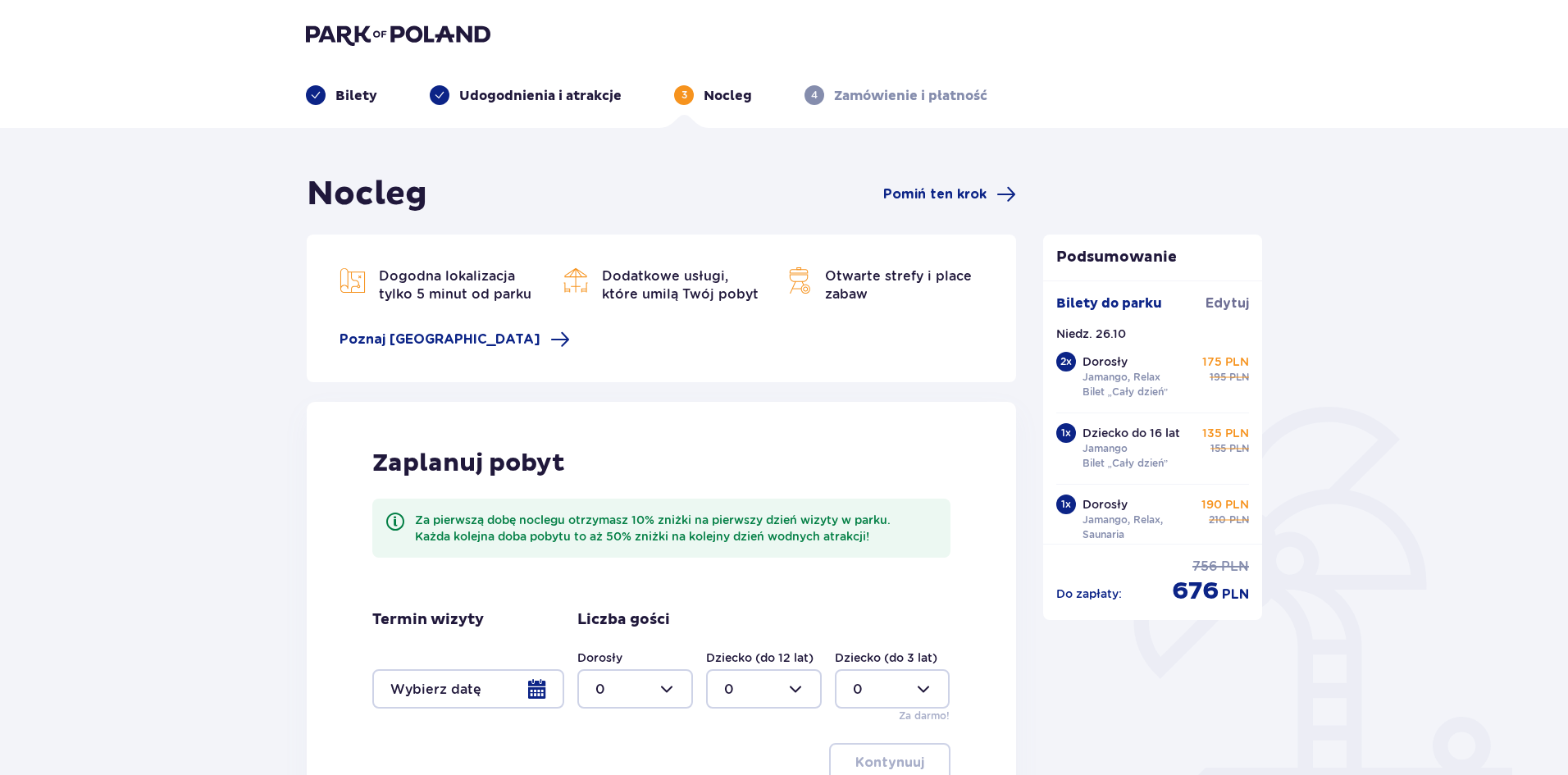
scroll to position [211, 0]
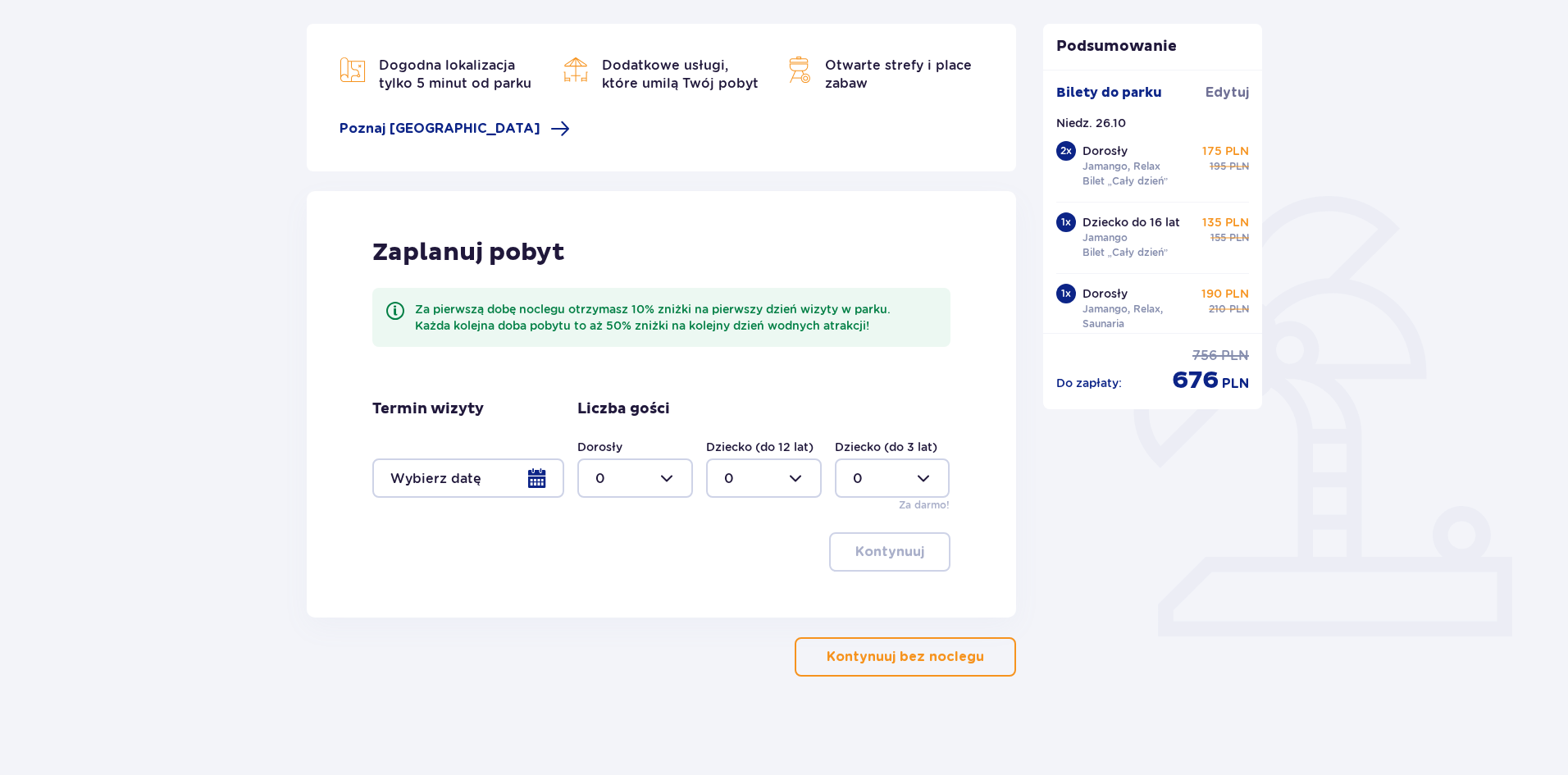
click at [954, 658] on p "Kontynuuj bez noclegu" at bounding box center [906, 657] width 157 height 18
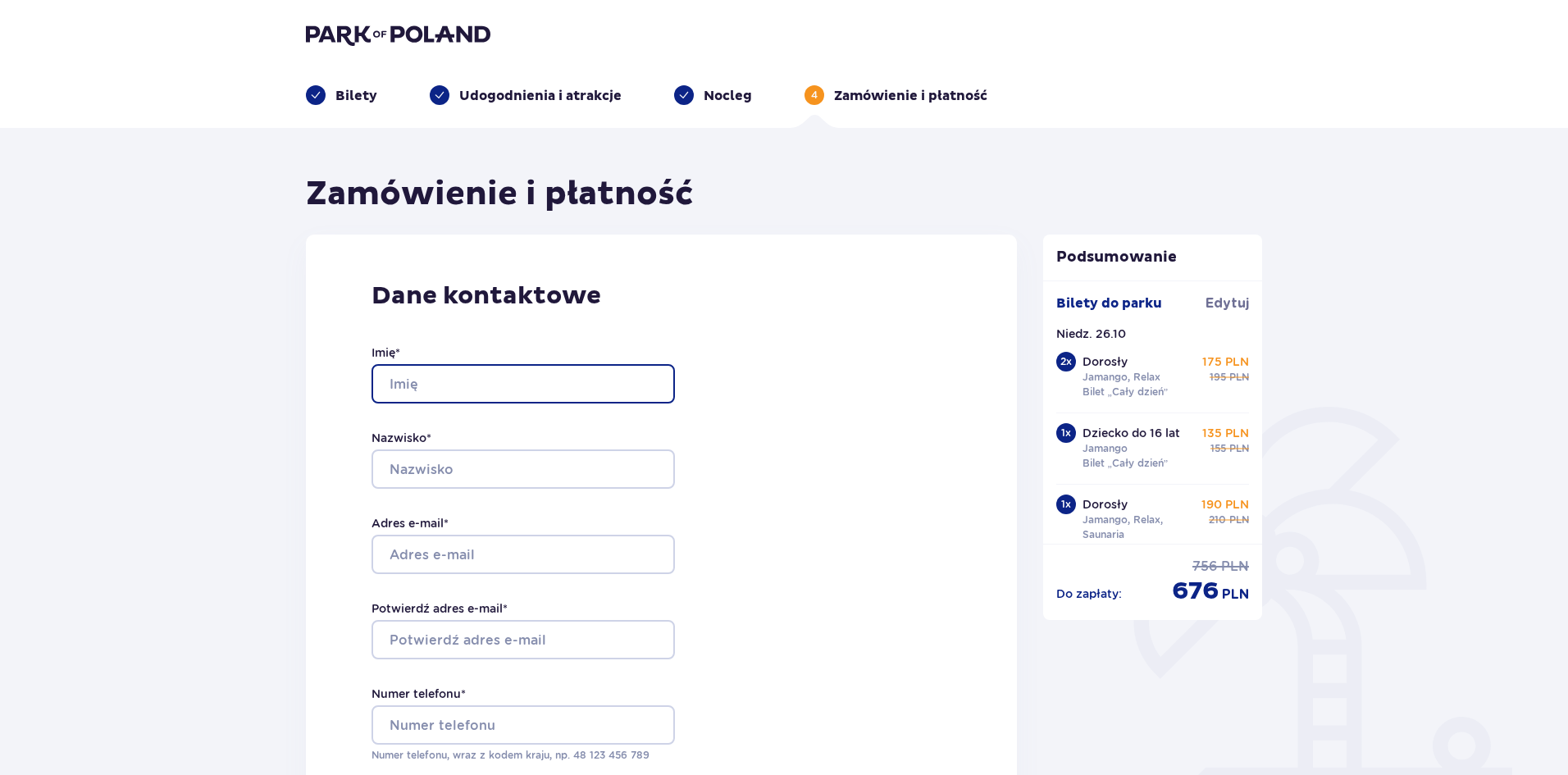
click at [405, 380] on input "Imię *" at bounding box center [523, 384] width 304 height 39
type input "Щ"
type input "Oleksandr"
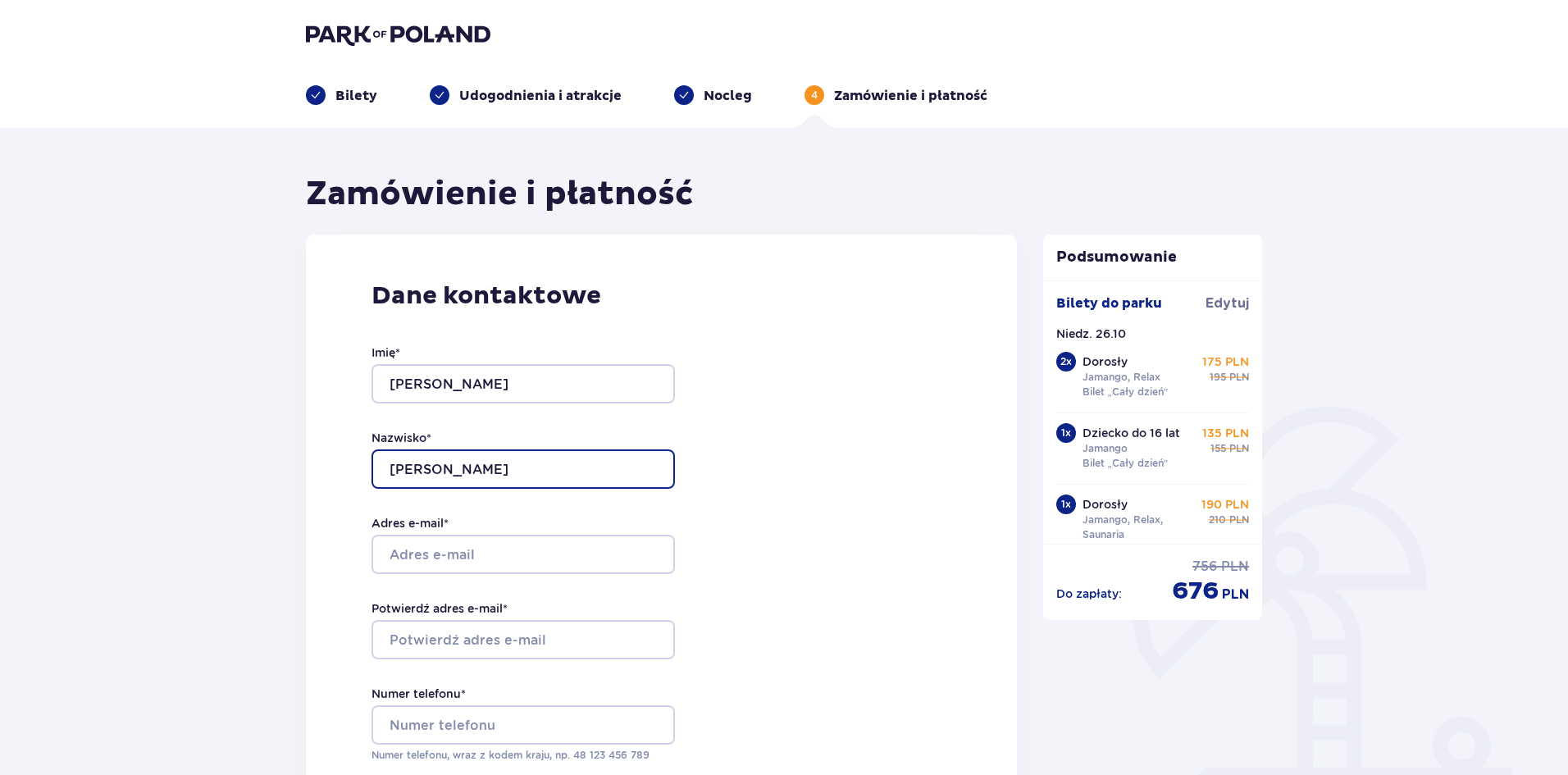
type input "Lukovenko"
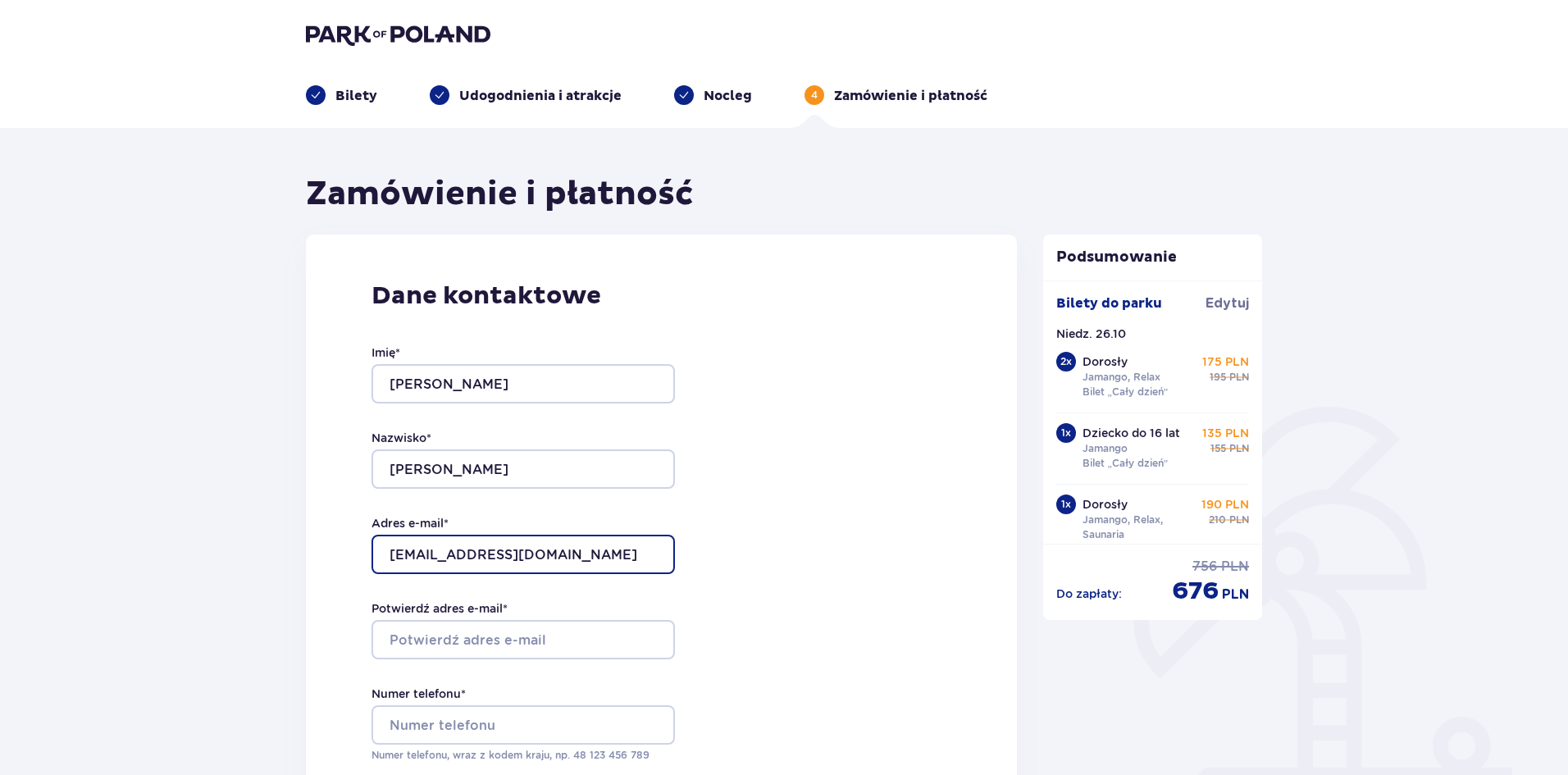
type input "betforbigwin@gmail.com"
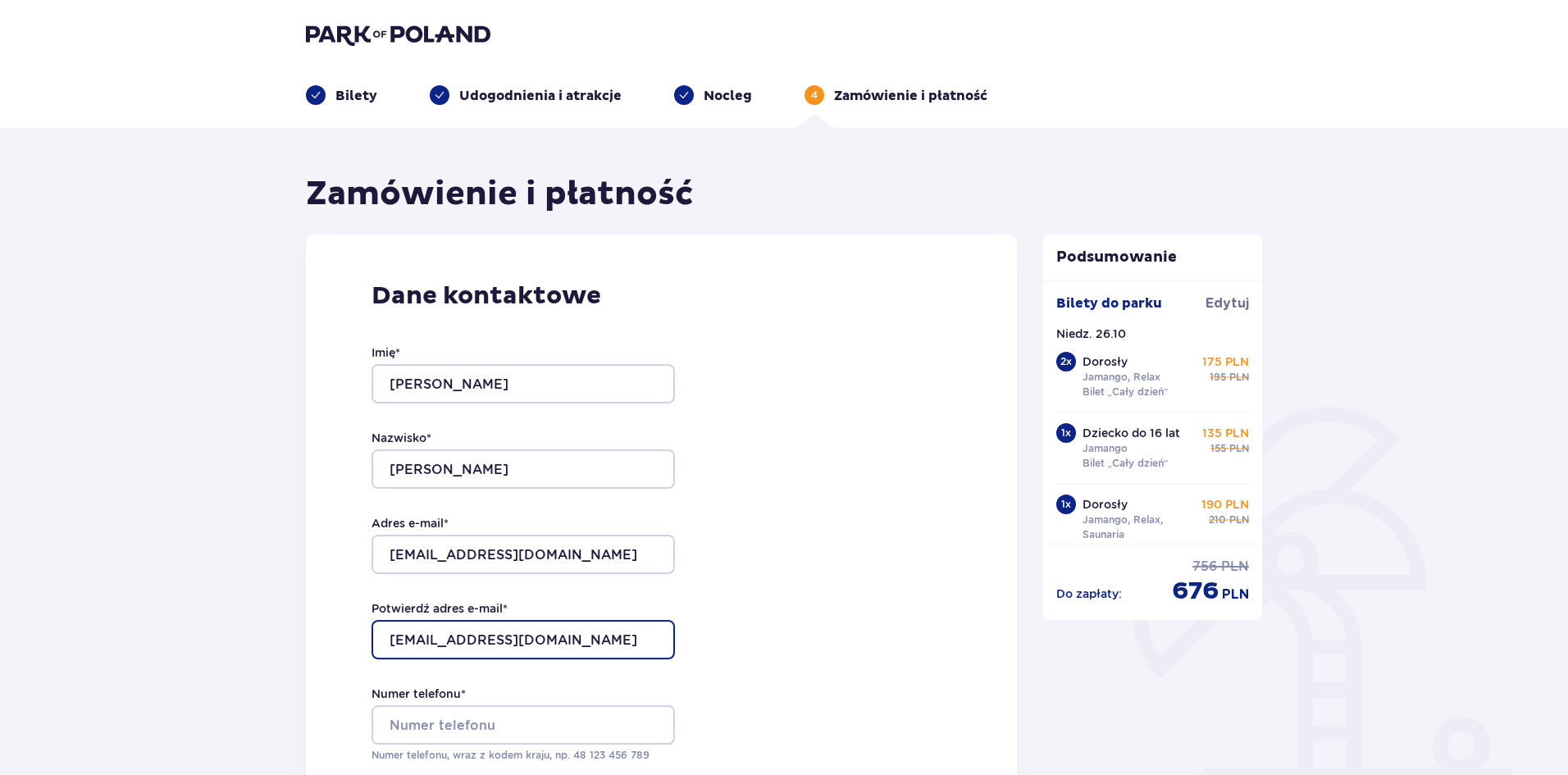
type input "betforbigwin@gmail.com"
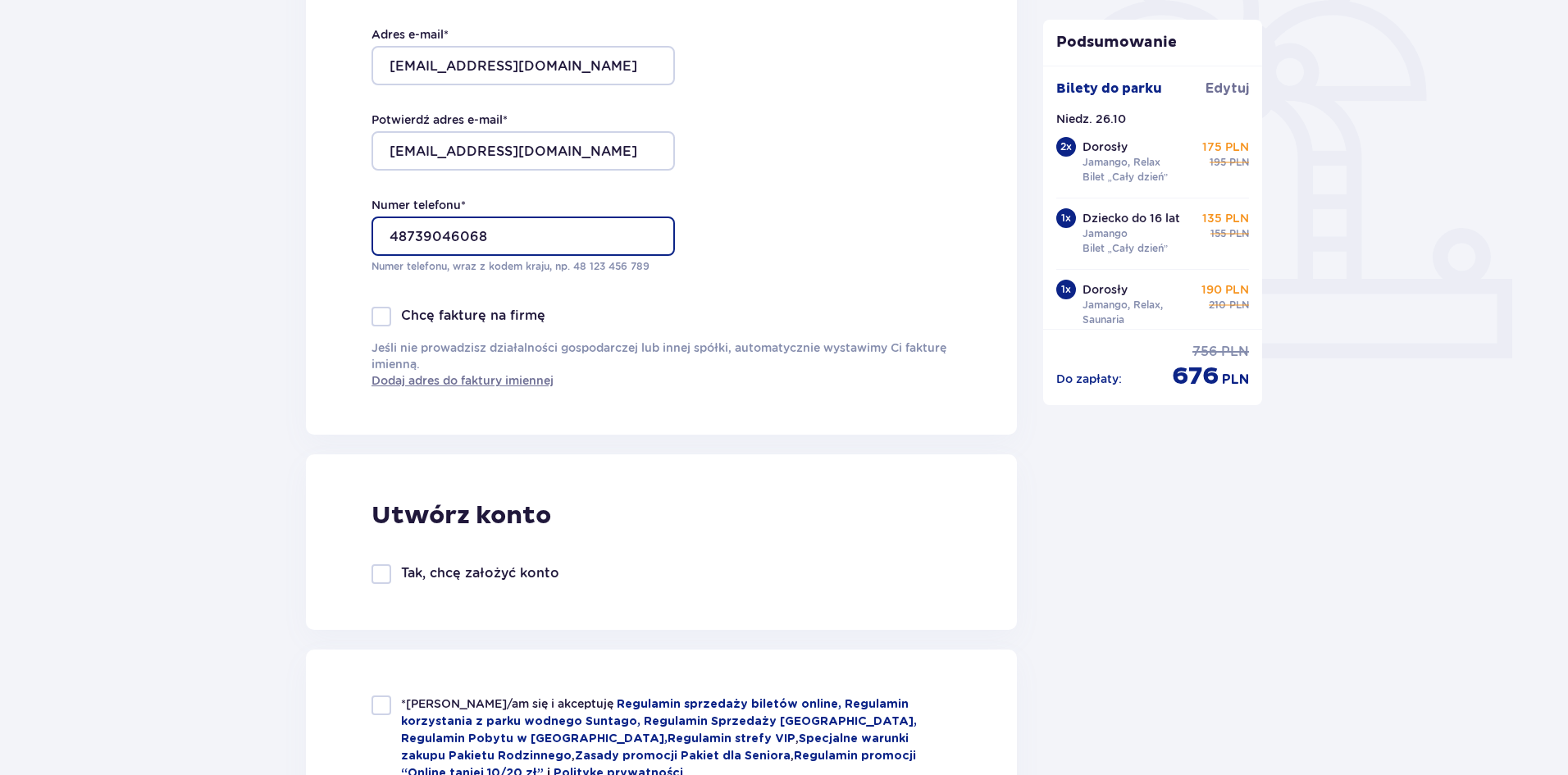
scroll to position [489, 0]
type input "48739046068"
click at [384, 579] on div at bounding box center [381, 574] width 20 height 20
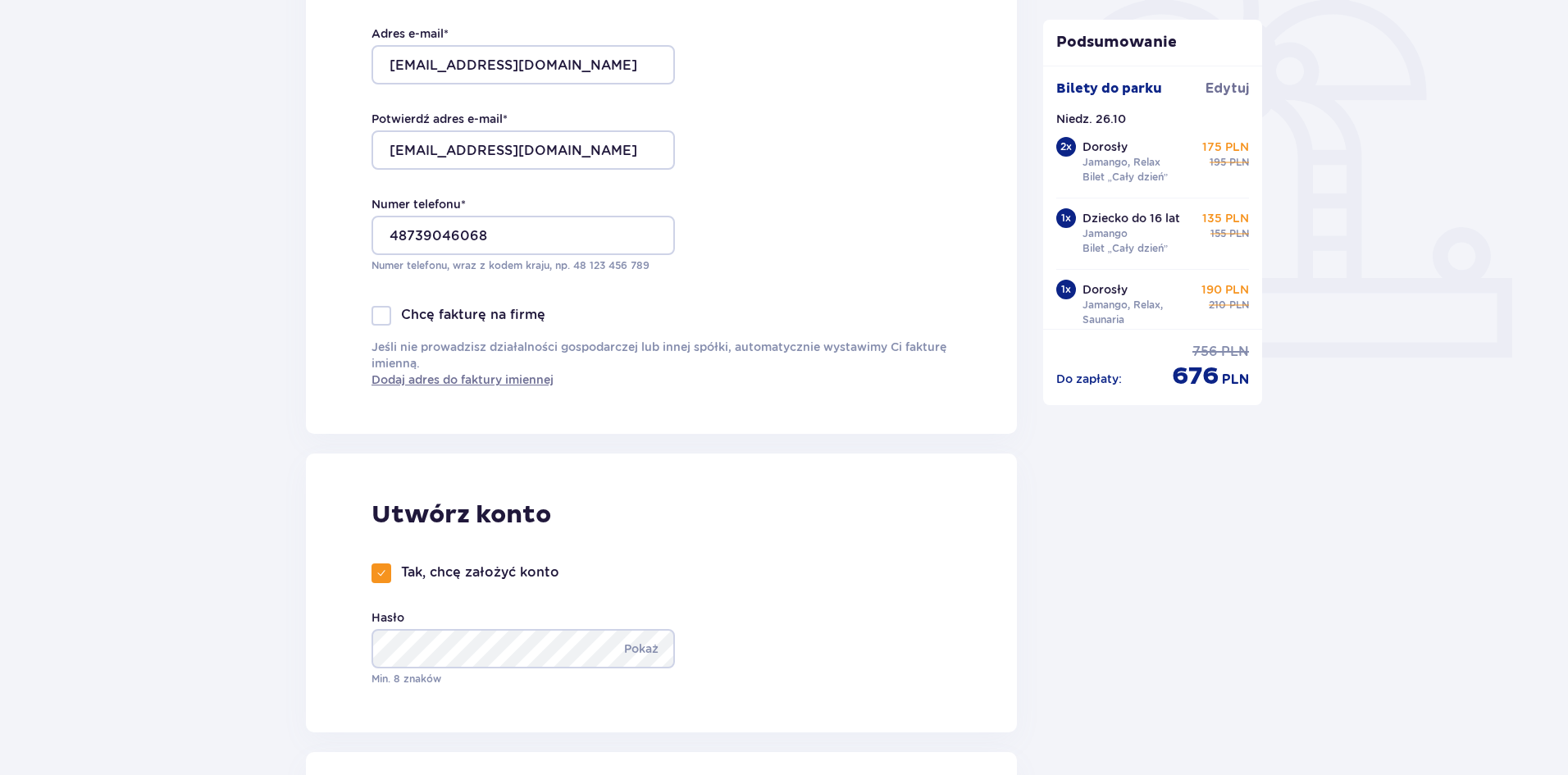
checkbox input "true"
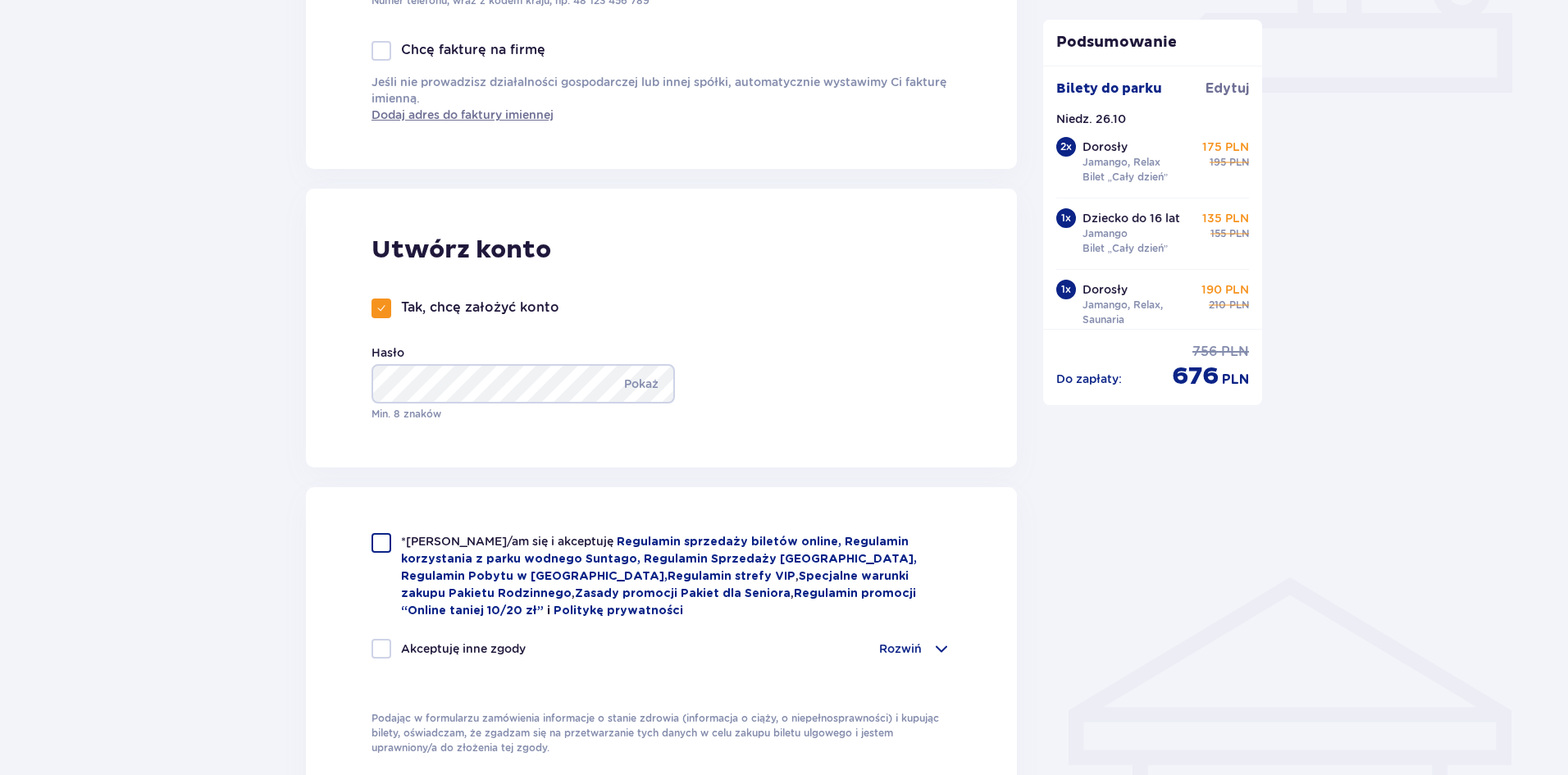
scroll to position [755, 0]
click at [370, 535] on div "*Zapoznałem/am się i akceptuję Regulamin sprzedaży biletów online, Regulamin ko…" at bounding box center [661, 643] width 711 height 314
click at [379, 543] on div at bounding box center [381, 542] width 20 height 20
checkbox input "true"
click at [382, 646] on div at bounding box center [381, 648] width 20 height 20
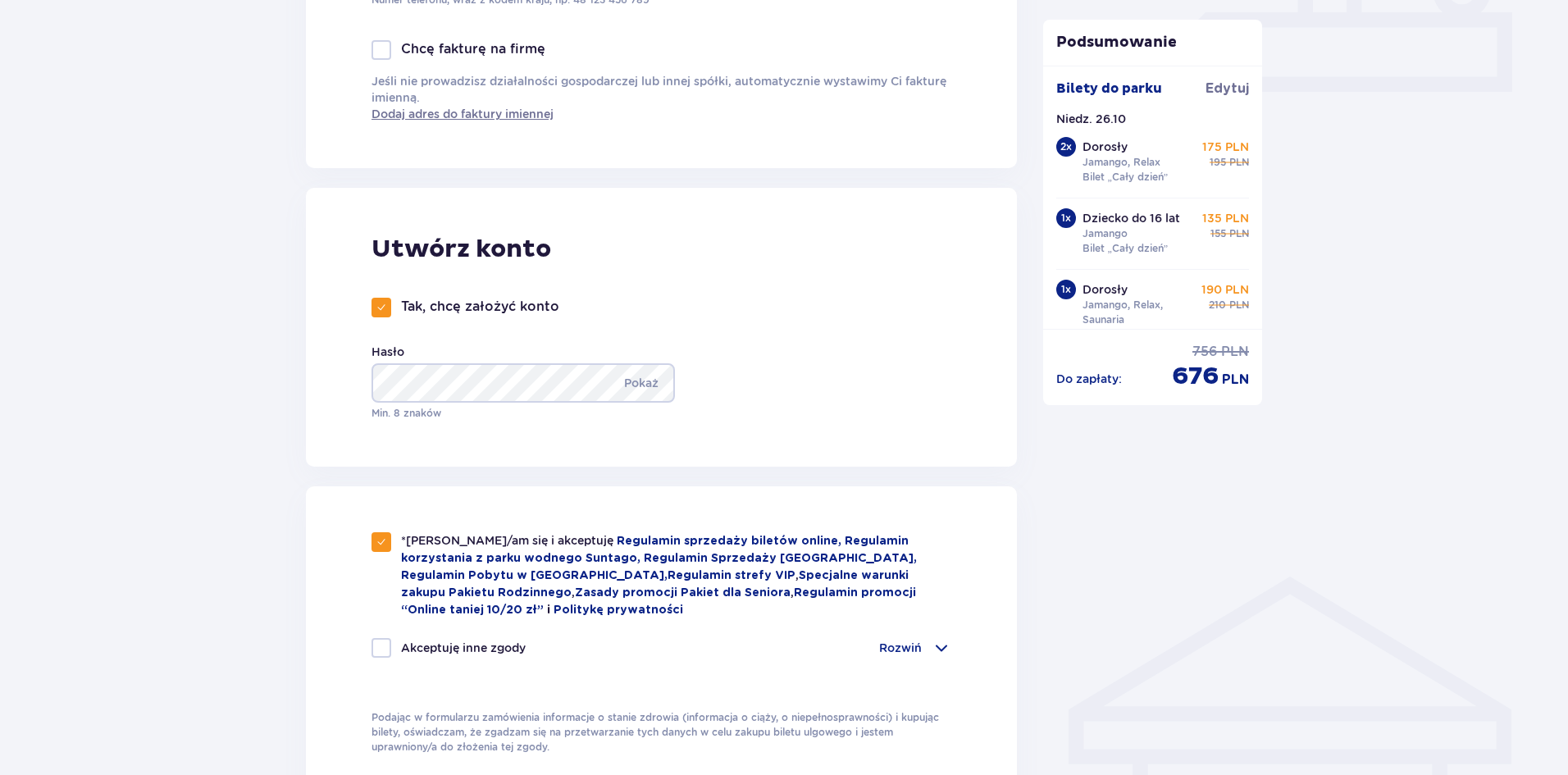
checkbox input "true"
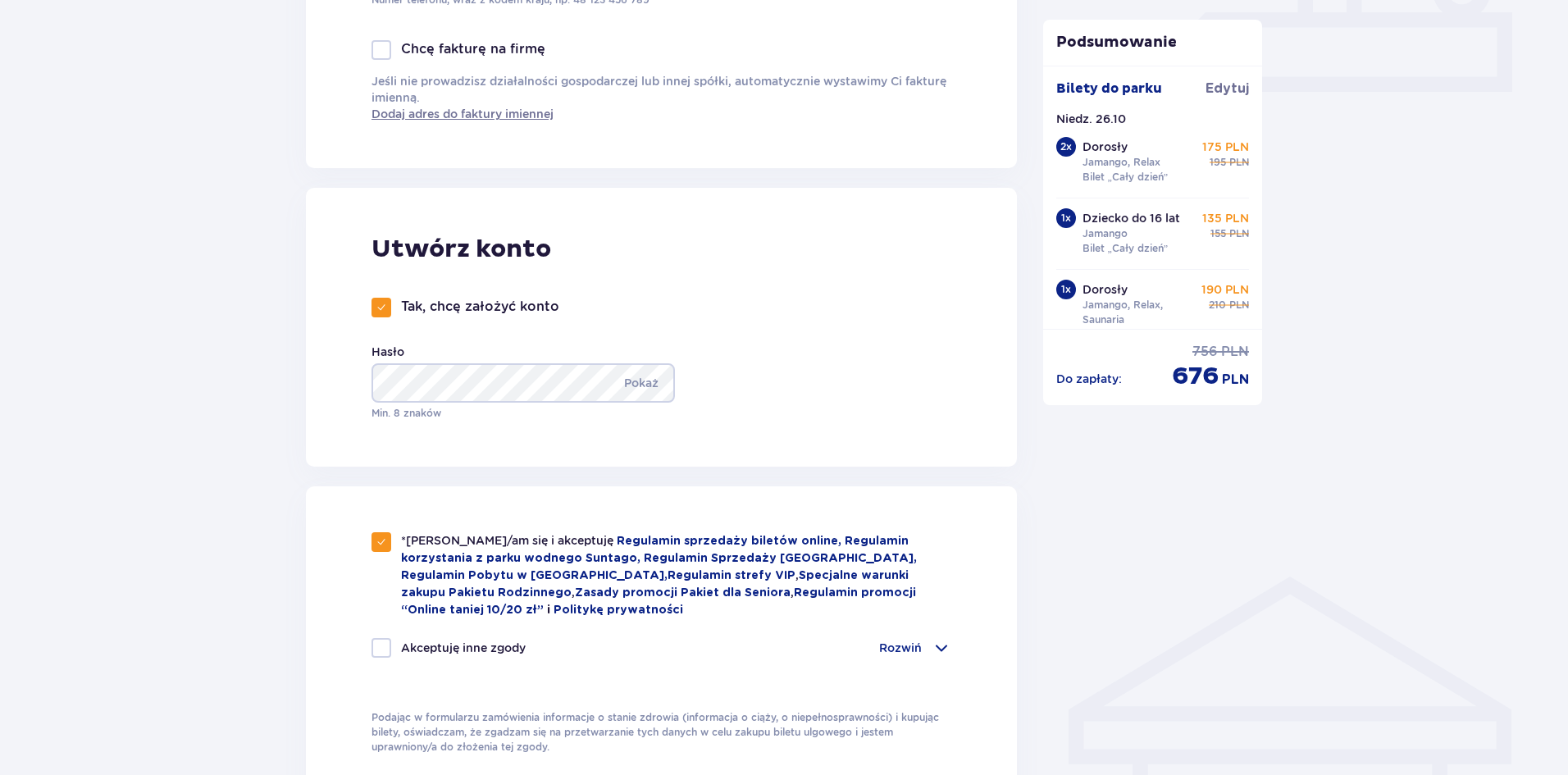
checkbox input "true"
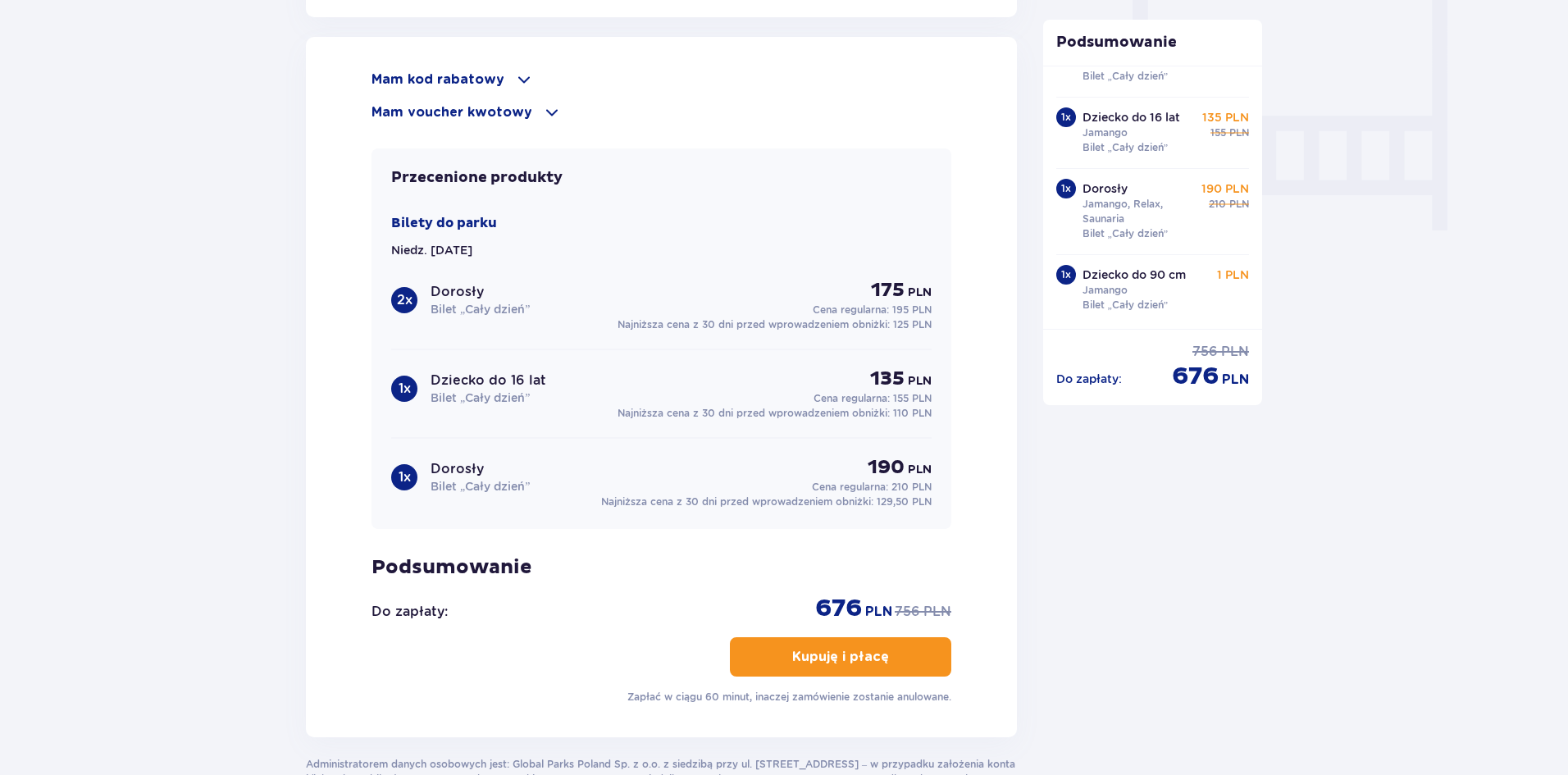
scroll to position [1538, 0]
click at [812, 663] on p "Kupuję i płacę" at bounding box center [841, 657] width 97 height 18
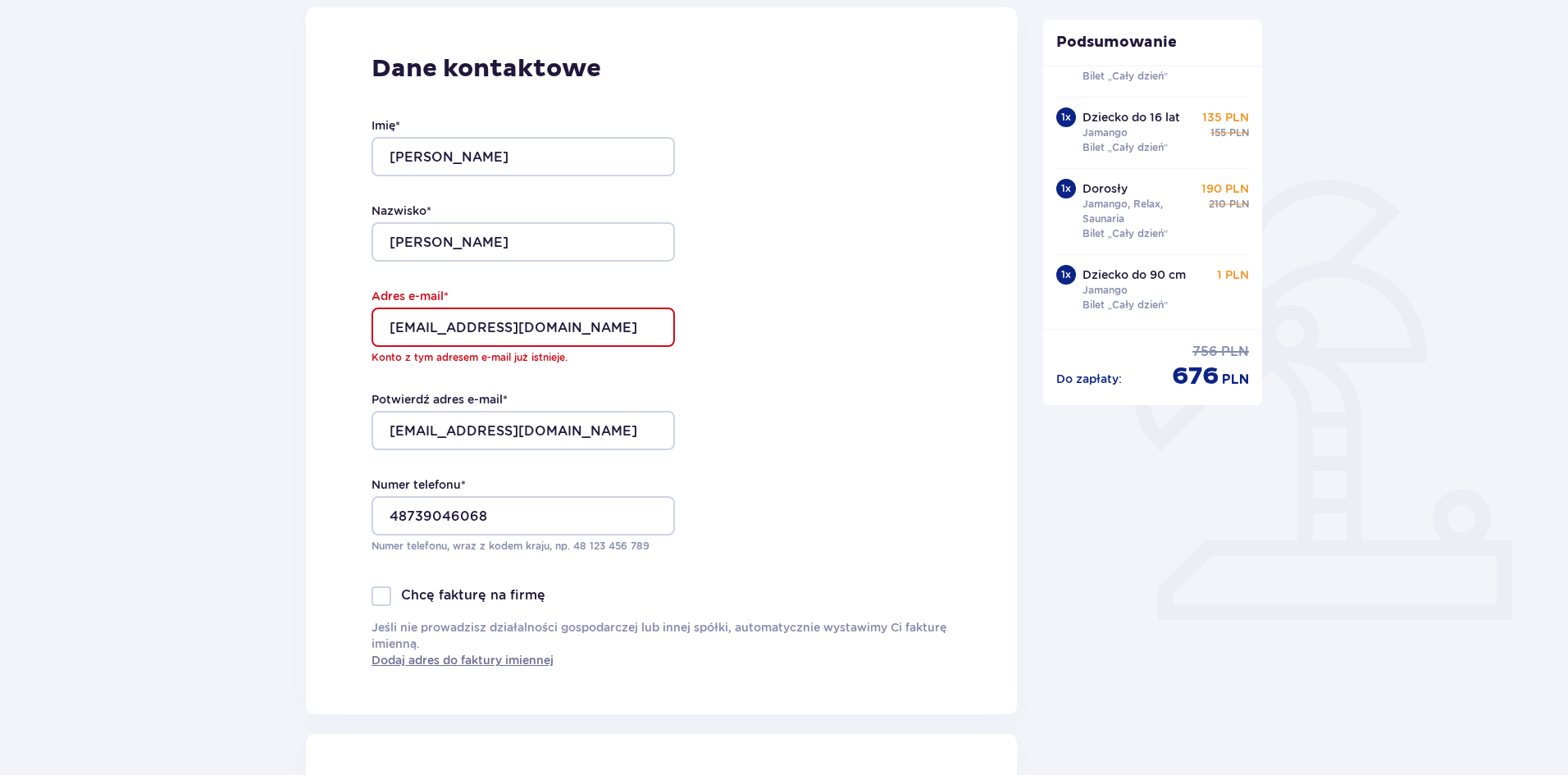
scroll to position [0, 0]
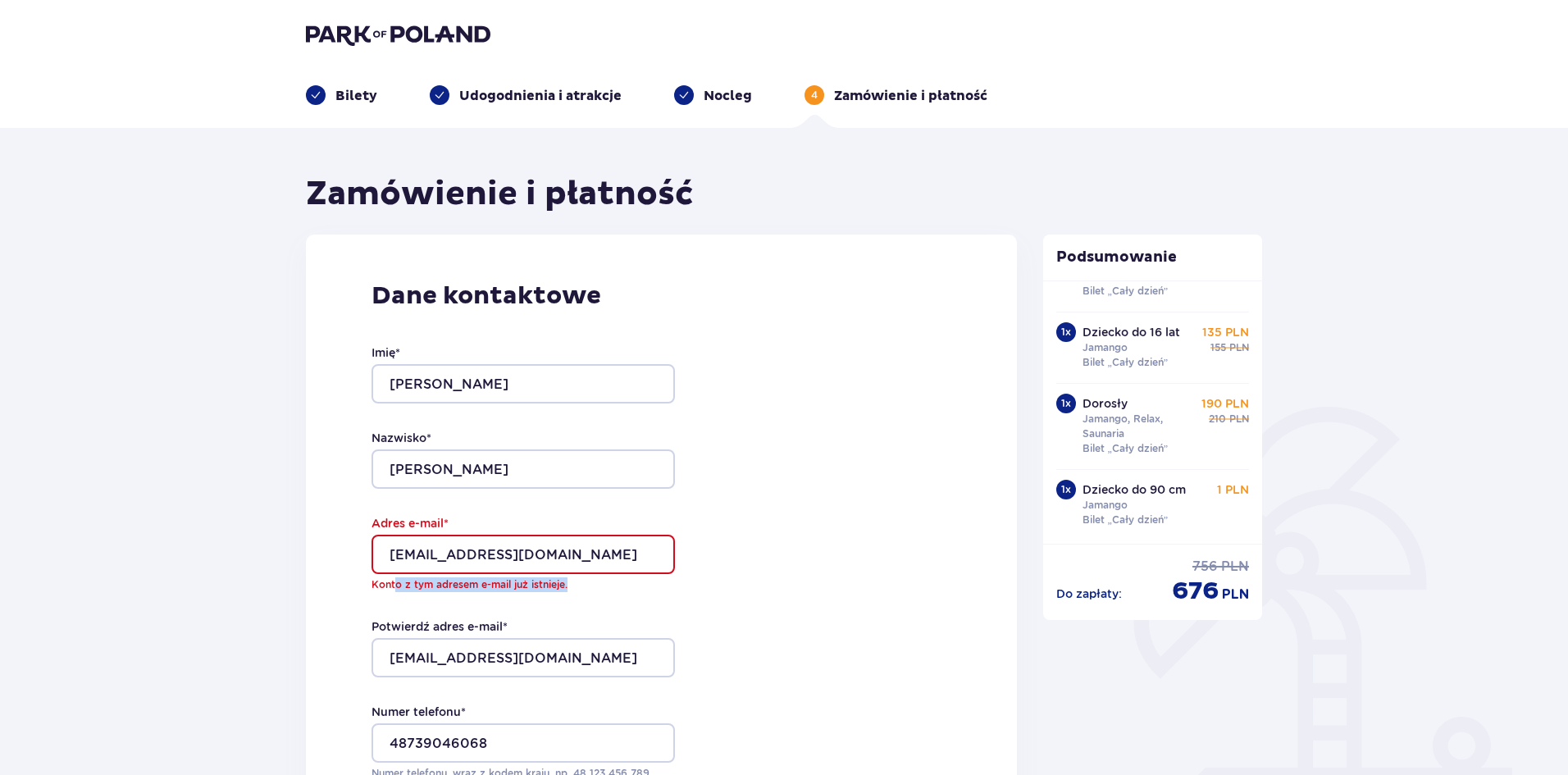
drag, startPoint x: 579, startPoint y: 587, endPoint x: 394, endPoint y: 581, distance: 185.1
click at [394, 581] on p "Konto z tym adresem e-mail już istnieje." at bounding box center [523, 584] width 304 height 15
click at [390, 581] on p "Konto z tym adresem e-mail już istnieje." at bounding box center [523, 584] width 304 height 15
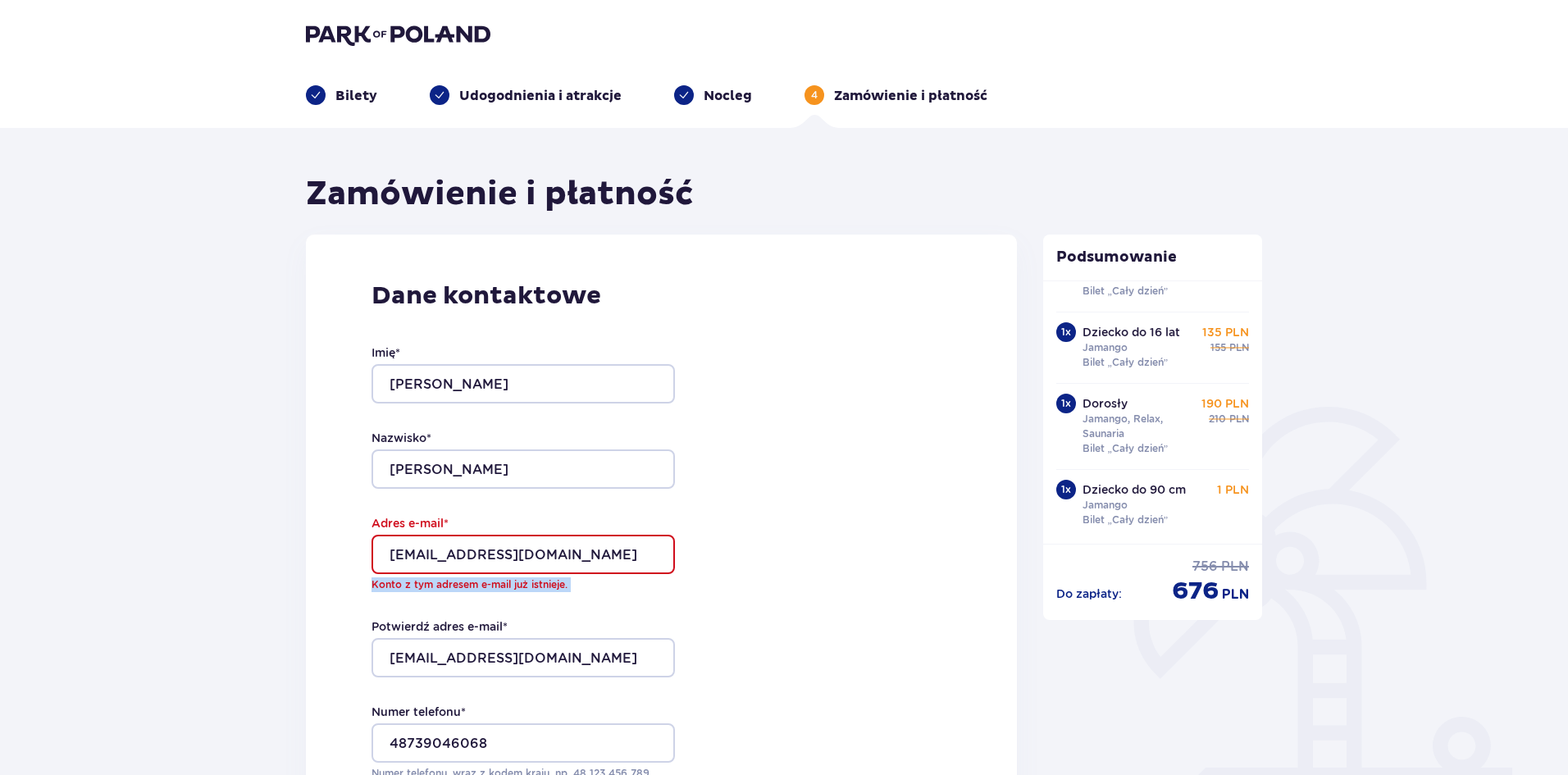
click at [390, 581] on p "Konto z tym adresem e-mail już istnieje." at bounding box center [523, 584] width 304 height 15
click at [590, 564] on input "betforbigwin@gmail.com" at bounding box center [523, 554] width 304 height 39
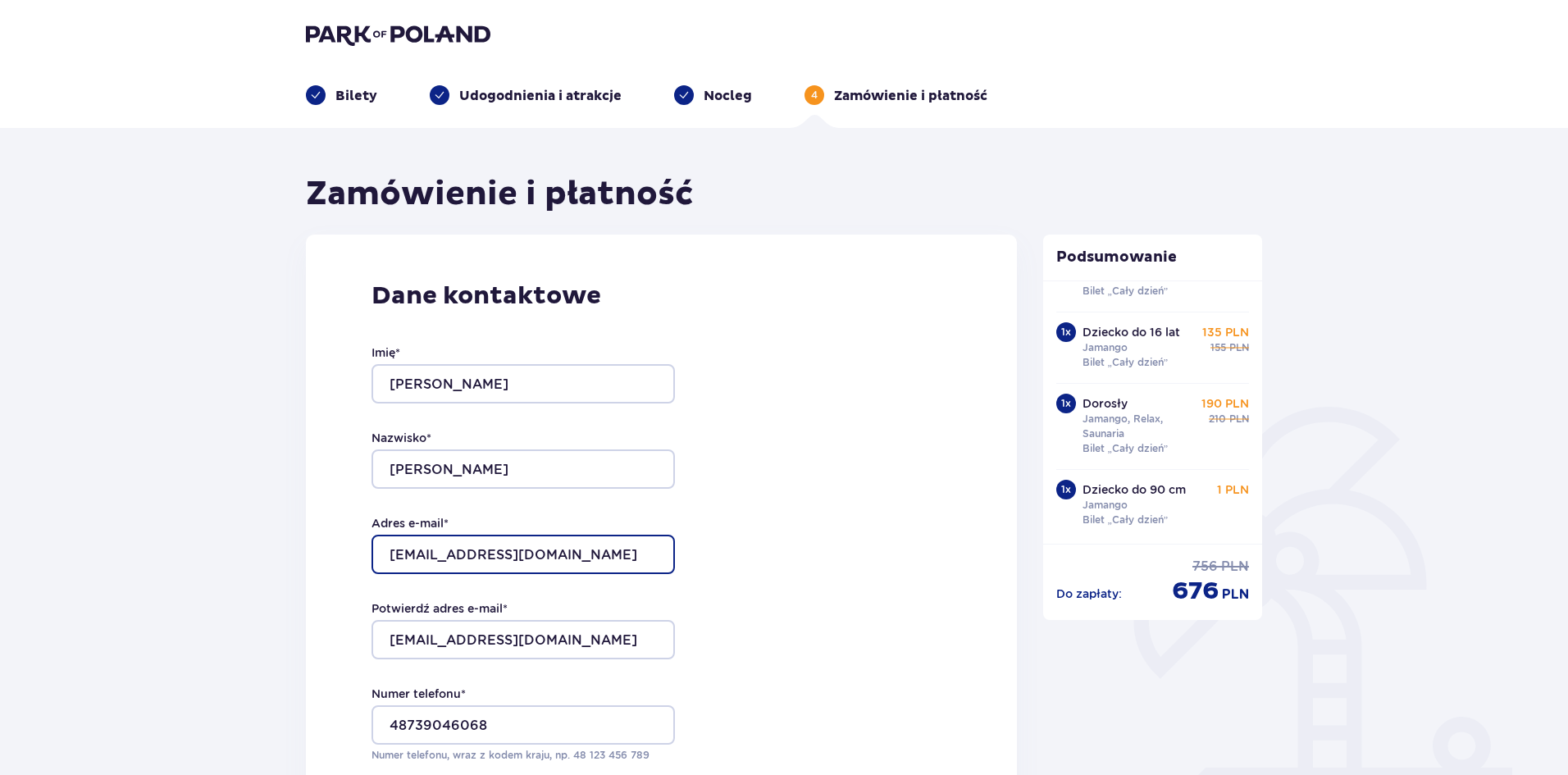
type input "win@win-media.tech"
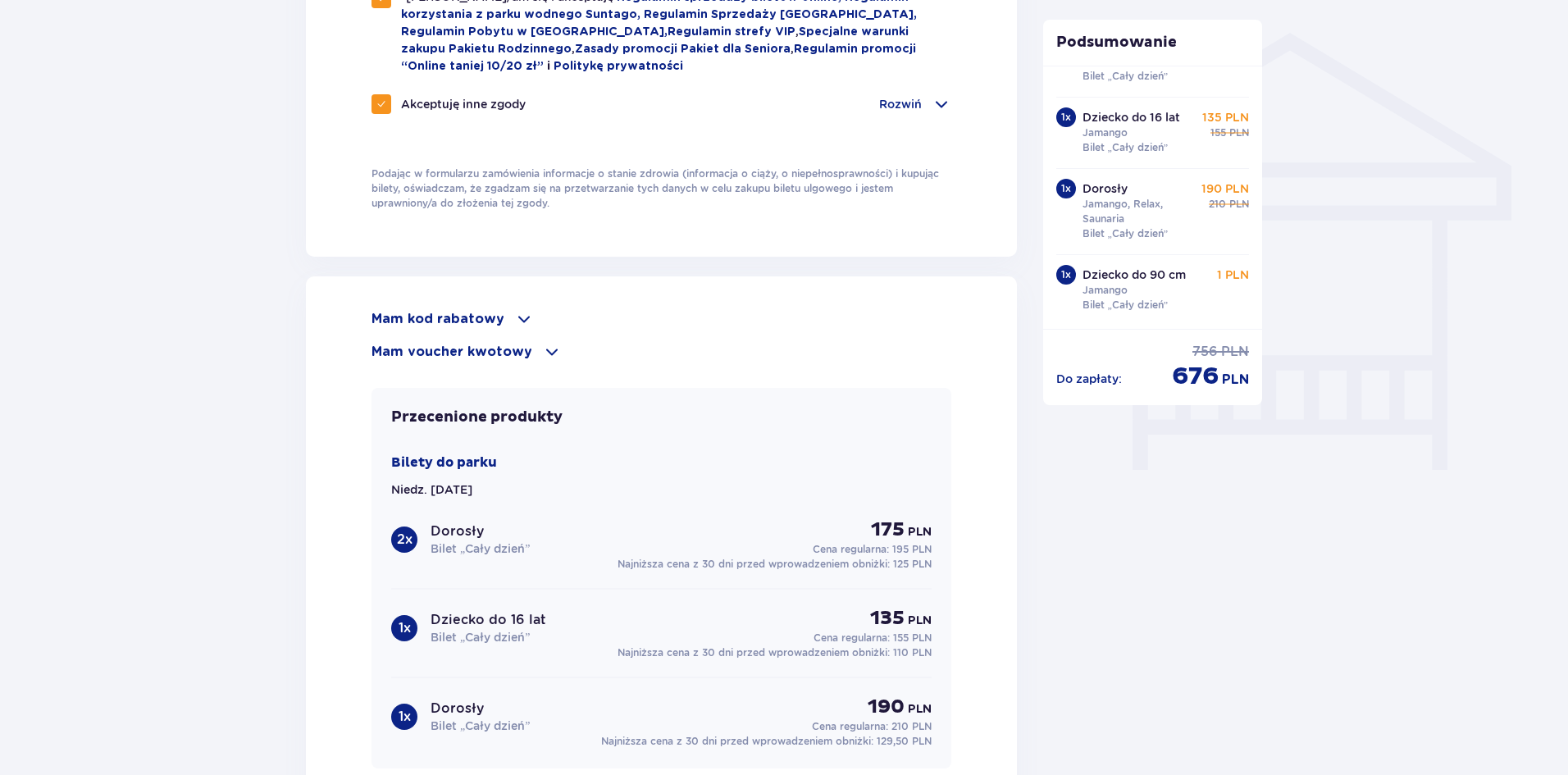
scroll to position [1299, 0]
type input "win@win-media.tech"
